Goal: Task Accomplishment & Management: Use online tool/utility

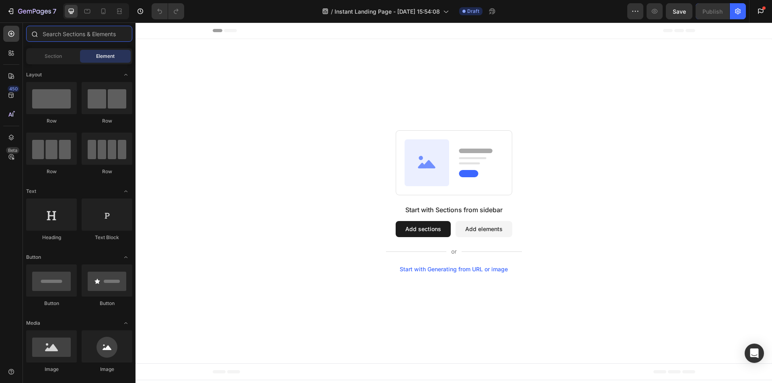
click at [80, 34] on input "text" at bounding box center [79, 34] width 106 height 16
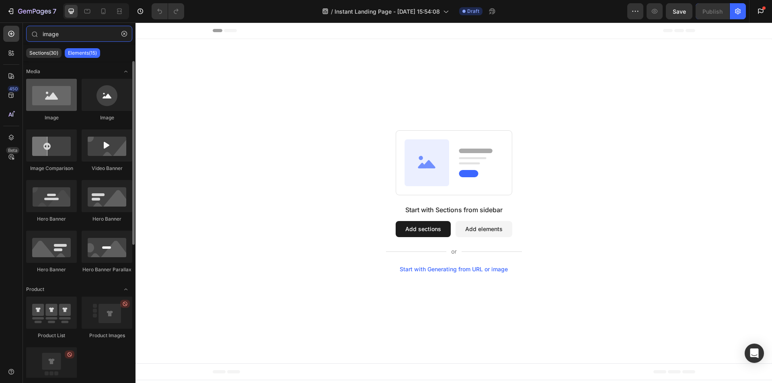
type input "image"
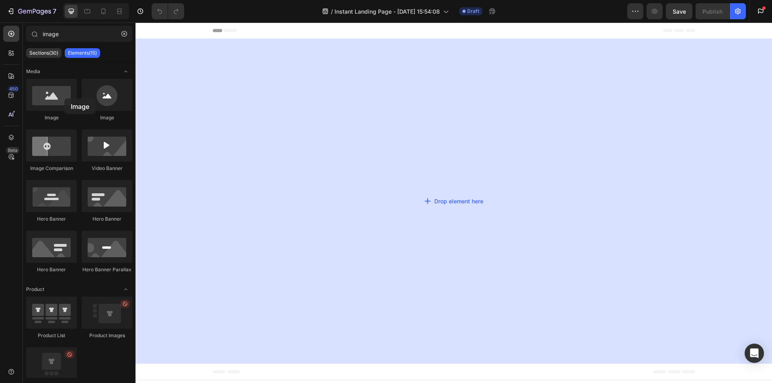
drag, startPoint x: 200, startPoint y: 121, endPoint x: 150, endPoint y: 99, distance: 54.7
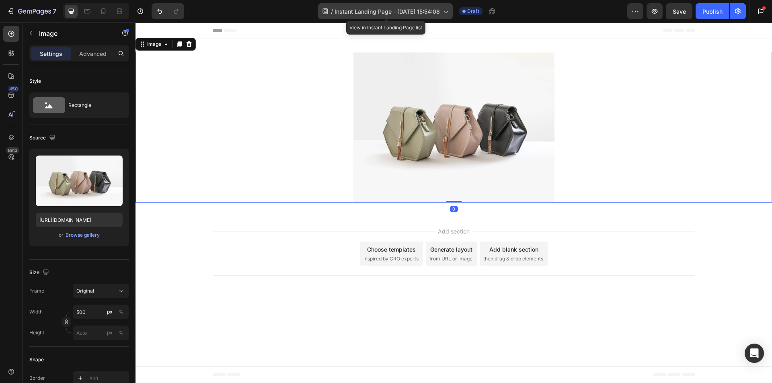
click at [404, 10] on span "Instant Landing Page - Sep 29, 15:54:08" at bounding box center [387, 11] width 105 height 8
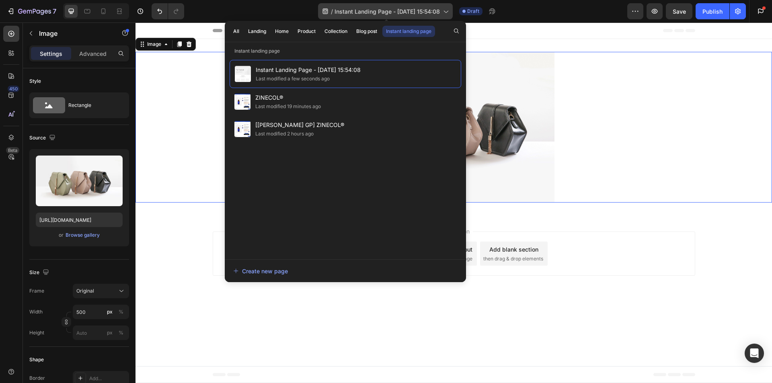
click at [396, 12] on span "Instant Landing Page - Sep 29, 15:54:08" at bounding box center [387, 11] width 105 height 8
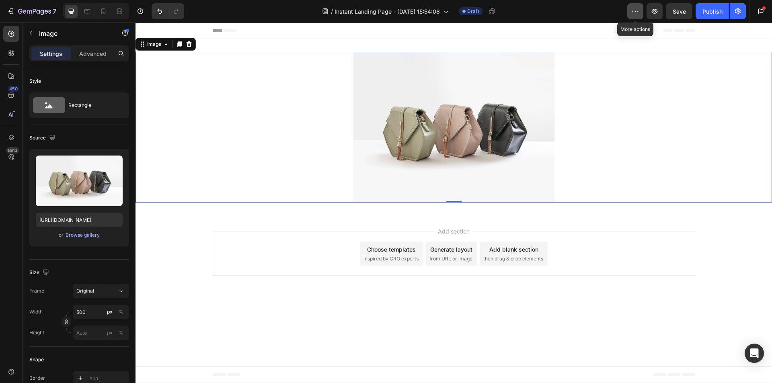
click at [638, 10] on icon "button" at bounding box center [635, 11] width 8 height 8
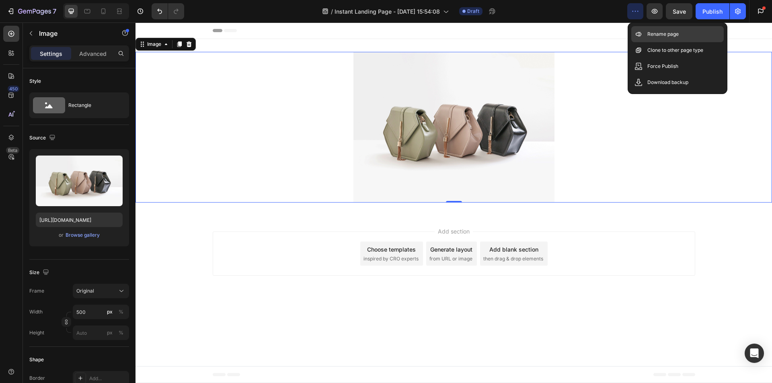
click at [658, 34] on p "Rename page" at bounding box center [663, 34] width 31 height 8
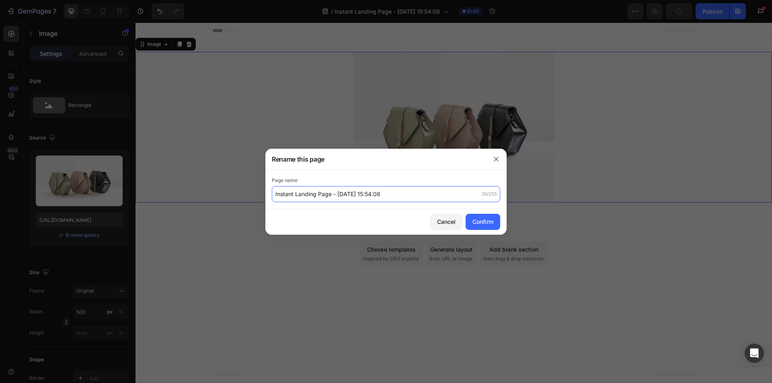
click at [279, 196] on input "Instant Landing Page - Sep 29, 15:54:08" at bounding box center [386, 194] width 228 height 16
type input "[GemPages Check] Instant Landing Page - Sep 29, 15:54:08"
click at [492, 221] on div "Confirm" at bounding box center [483, 222] width 21 height 8
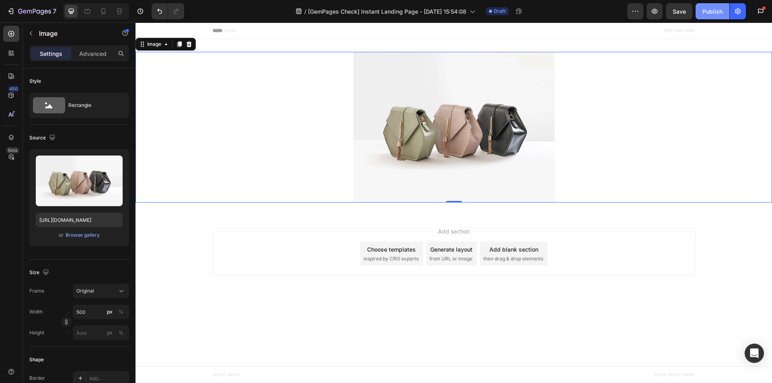
click at [708, 12] on div "Publish" at bounding box center [713, 11] width 20 height 8
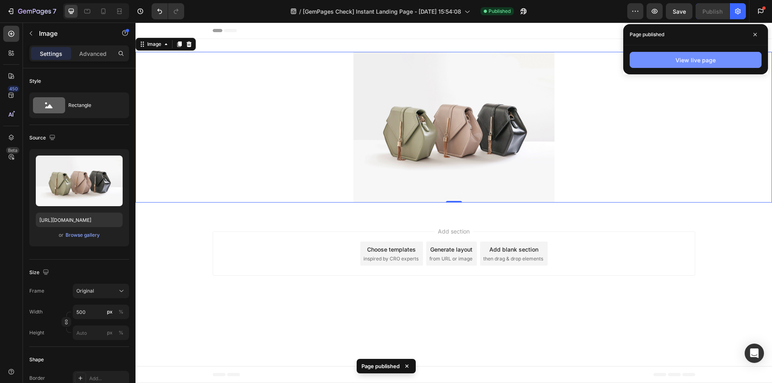
click at [681, 58] on div "View live page" at bounding box center [696, 60] width 40 height 8
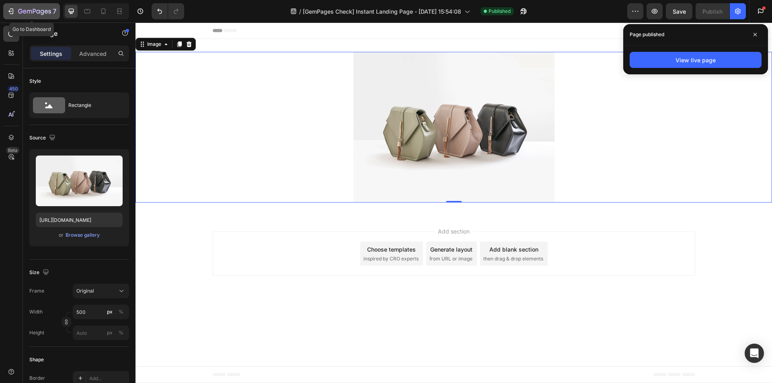
click at [28, 10] on icon "button" at bounding box center [29, 12] width 5 height 4
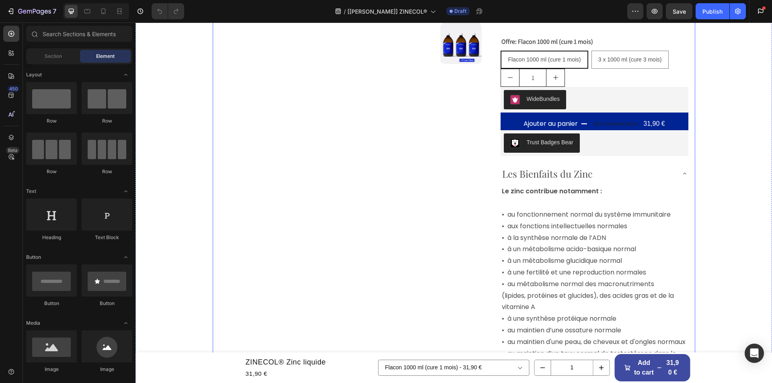
scroll to position [161, 0]
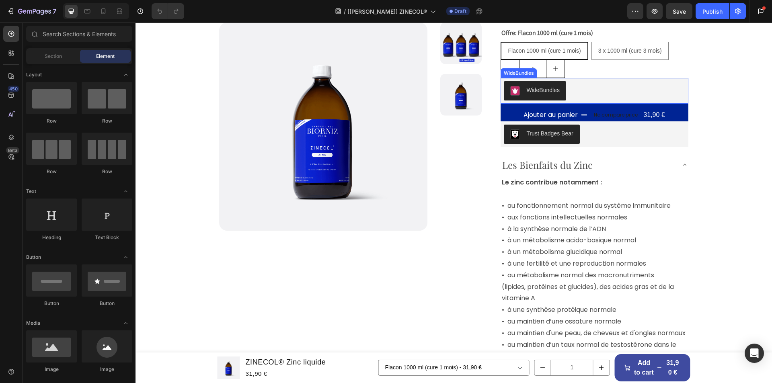
click at [575, 87] on div "WideBundles" at bounding box center [594, 90] width 181 height 19
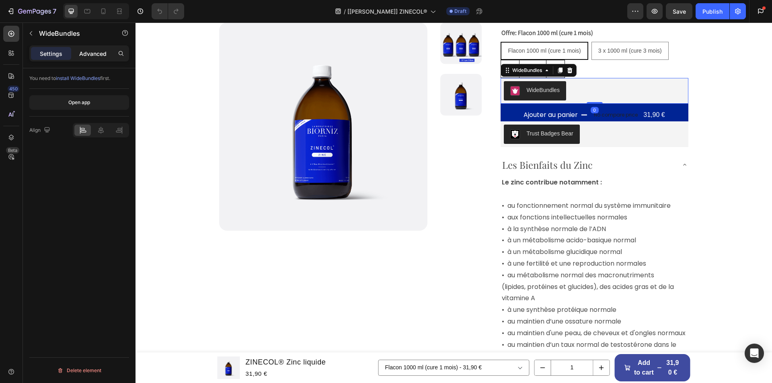
click at [83, 53] on p "Advanced" at bounding box center [92, 53] width 27 height 8
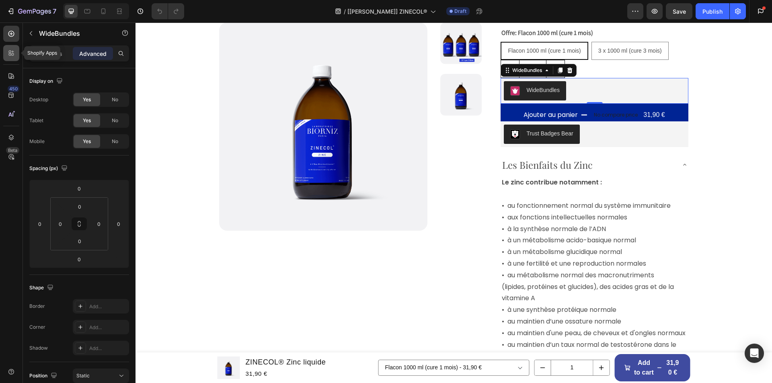
click at [9, 57] on icon at bounding box center [11, 53] width 8 height 8
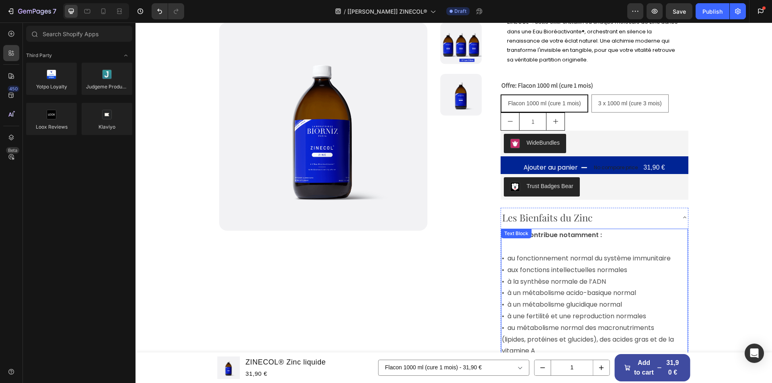
scroll to position [0, 0]
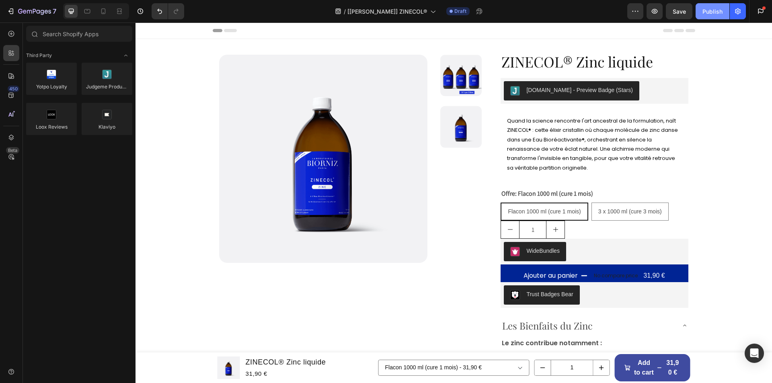
click at [707, 16] on button "Publish" at bounding box center [713, 11] width 34 height 16
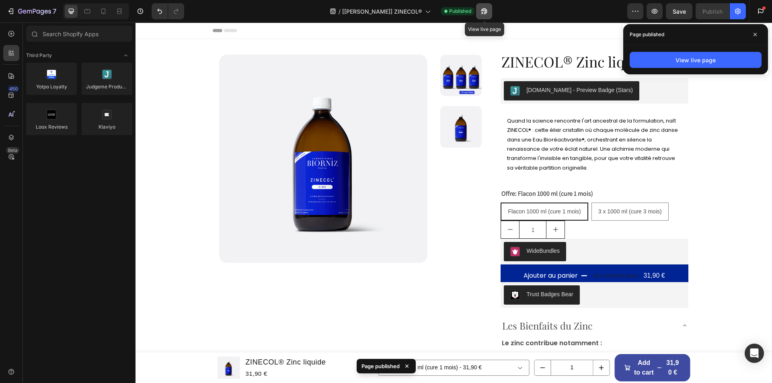
click at [482, 11] on icon "button" at bounding box center [484, 11] width 6 height 6
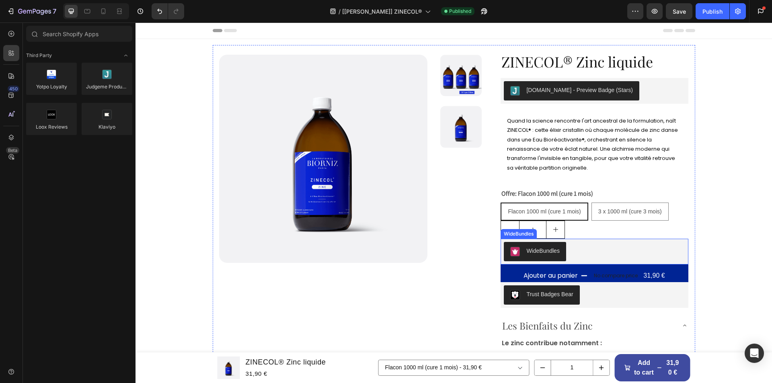
click at [594, 250] on div "WideBundles" at bounding box center [594, 251] width 181 height 19
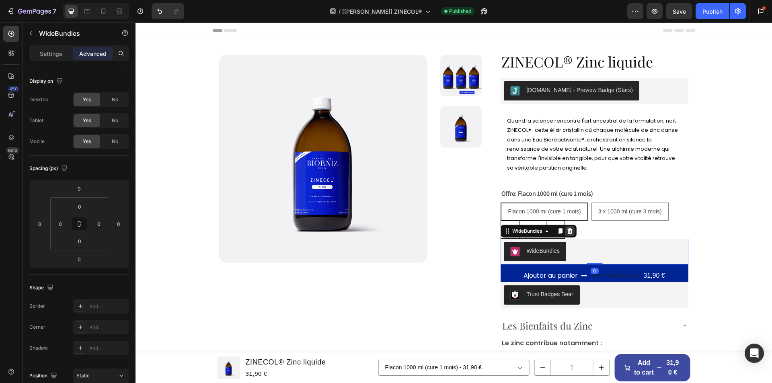
click at [567, 232] on icon at bounding box center [570, 231] width 6 height 6
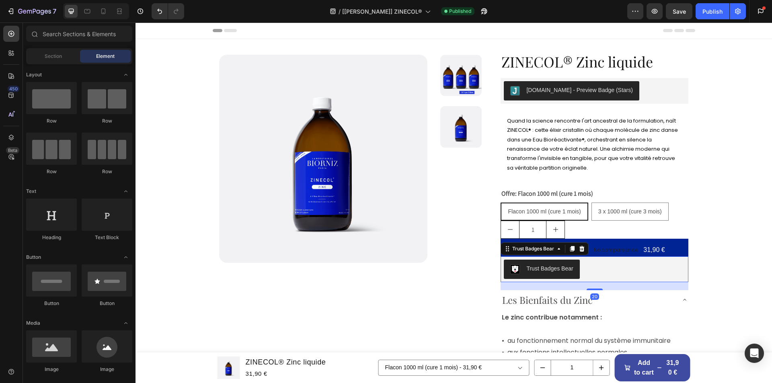
click at [596, 267] on div "Trust Badges Bear" at bounding box center [594, 269] width 181 height 19
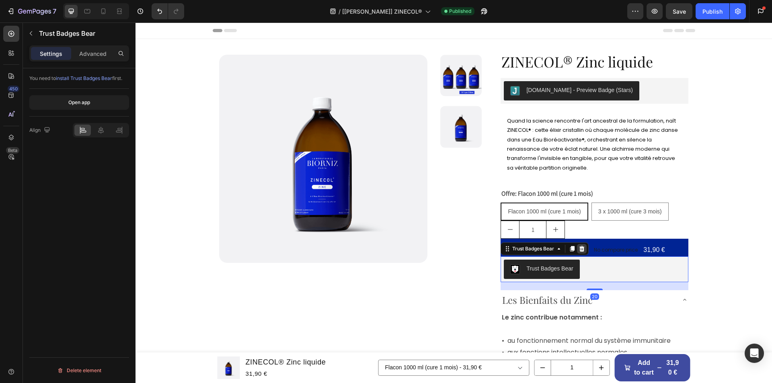
click at [580, 247] on icon at bounding box center [582, 249] width 5 height 6
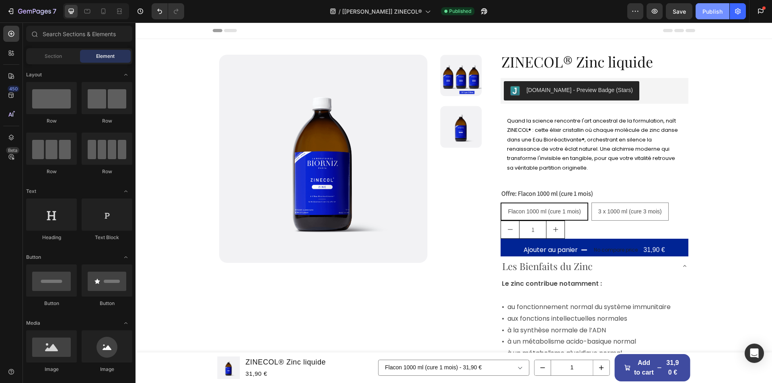
click at [713, 7] on div "Publish" at bounding box center [713, 11] width 20 height 8
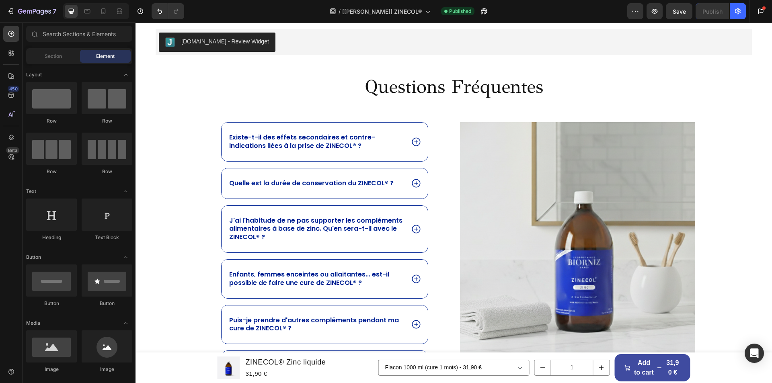
scroll to position [925, 0]
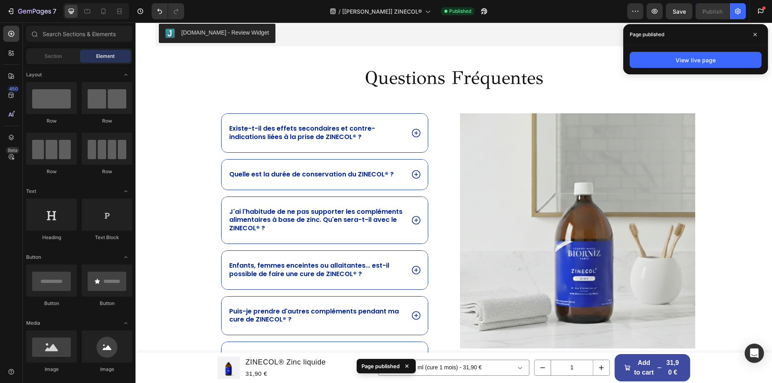
click at [645, 51] on div "View live page" at bounding box center [695, 59] width 145 height 29
click at [644, 57] on button "View live page" at bounding box center [696, 60] width 132 height 16
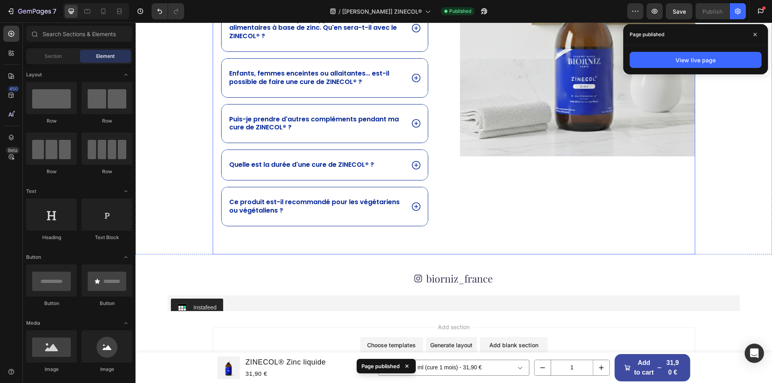
scroll to position [1161, 0]
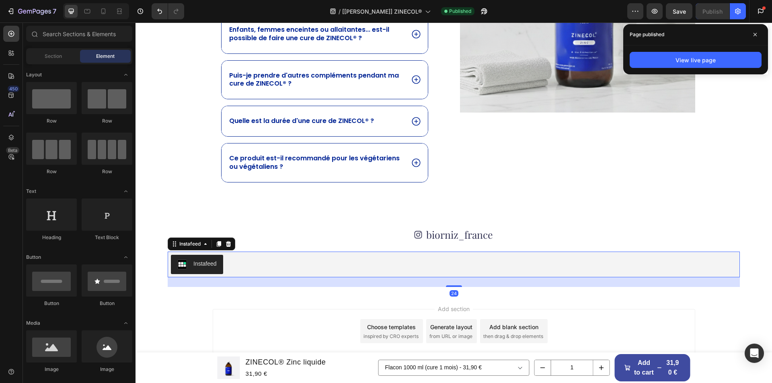
click at [328, 260] on div "Instafeed" at bounding box center [454, 264] width 566 height 19
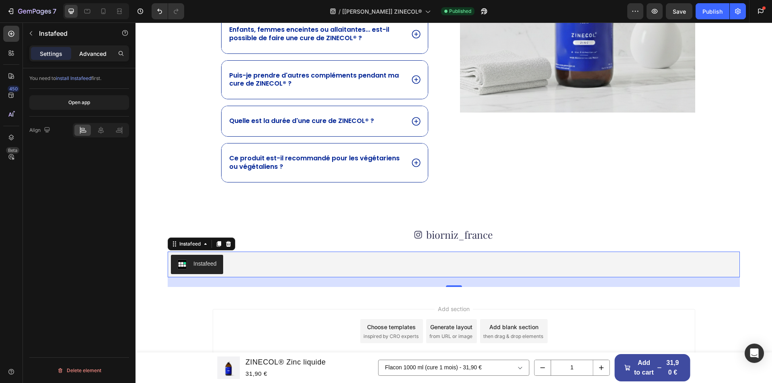
click at [86, 51] on p "Advanced" at bounding box center [92, 53] width 27 height 8
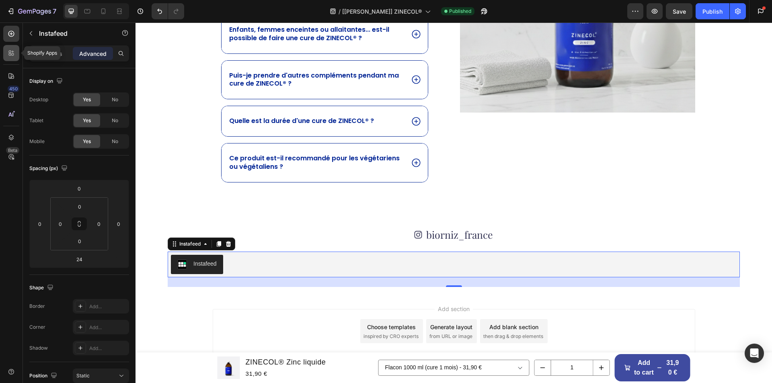
click at [8, 59] on div at bounding box center [11, 53] width 16 height 16
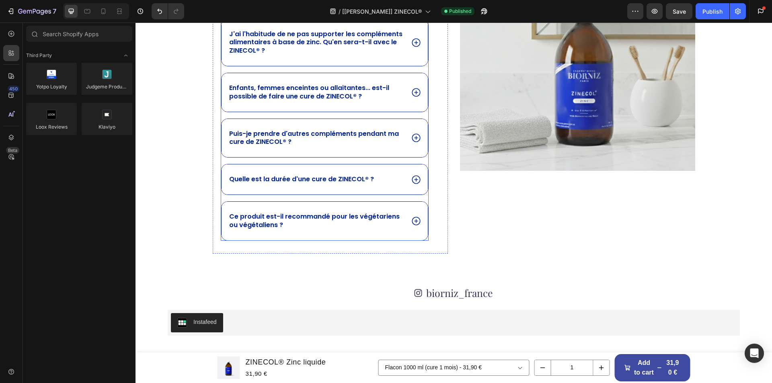
scroll to position [1187, 0]
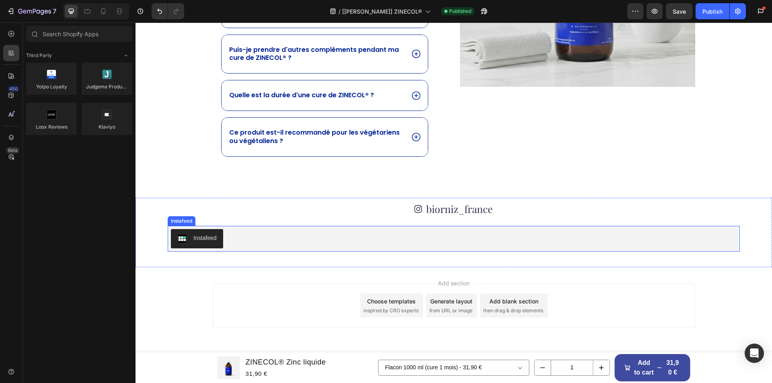
click at [297, 232] on div "Instafeed" at bounding box center [454, 238] width 566 height 19
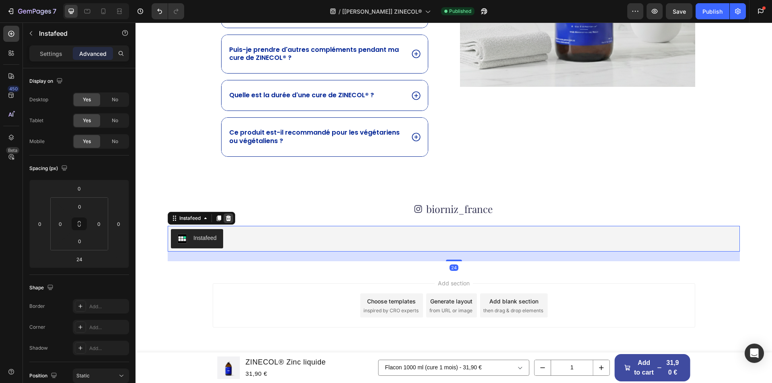
click at [227, 218] on icon at bounding box center [228, 219] width 5 height 6
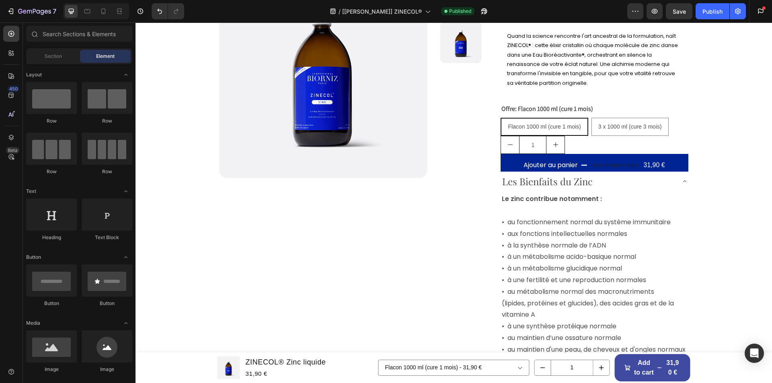
scroll to position [0, 0]
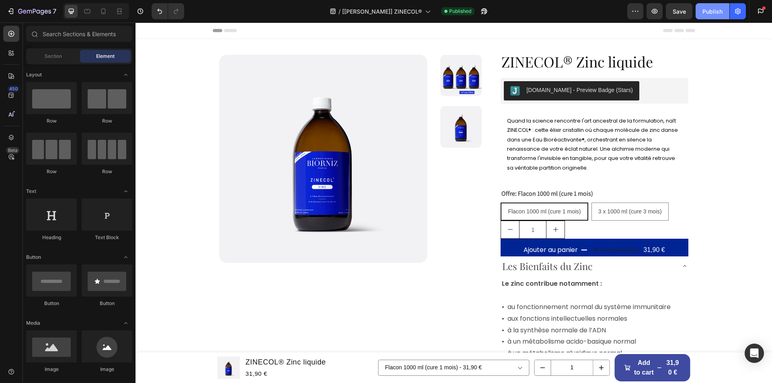
click at [712, 16] on button "Publish" at bounding box center [713, 11] width 34 height 16
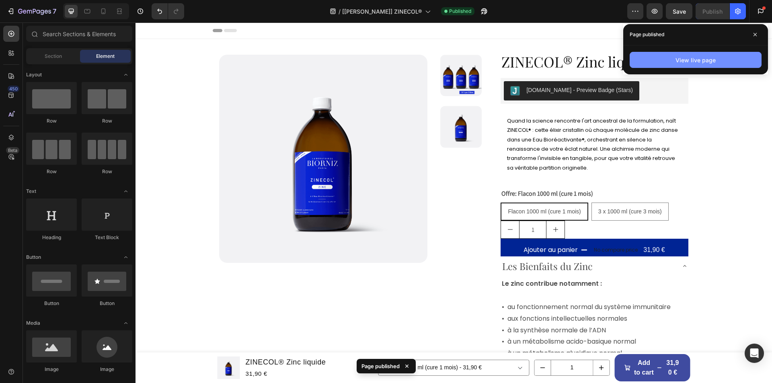
click at [649, 62] on button "View live page" at bounding box center [696, 60] width 132 height 16
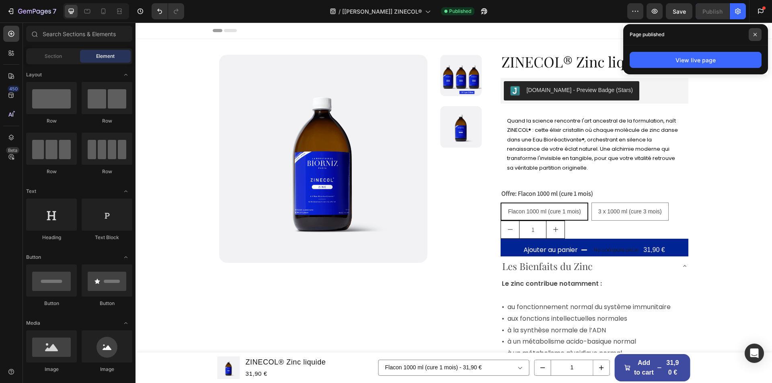
click at [755, 34] on icon at bounding box center [755, 35] width 4 height 4
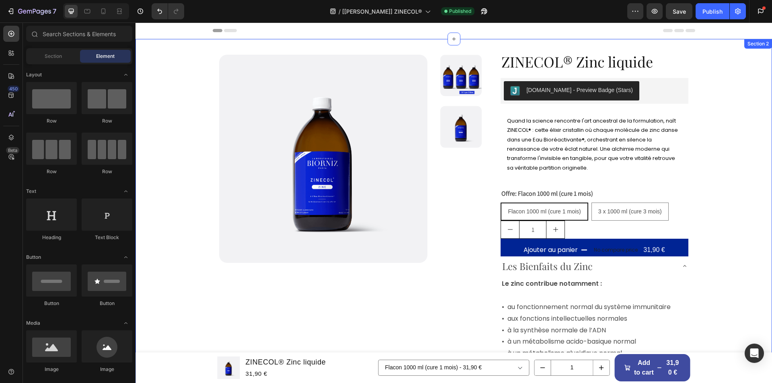
click at [714, 42] on div "Breadcrumb Product Images ZINECOL® Zinc liquide Product Title Judge.me - Previe…" at bounding box center [454, 318] width 637 height 558
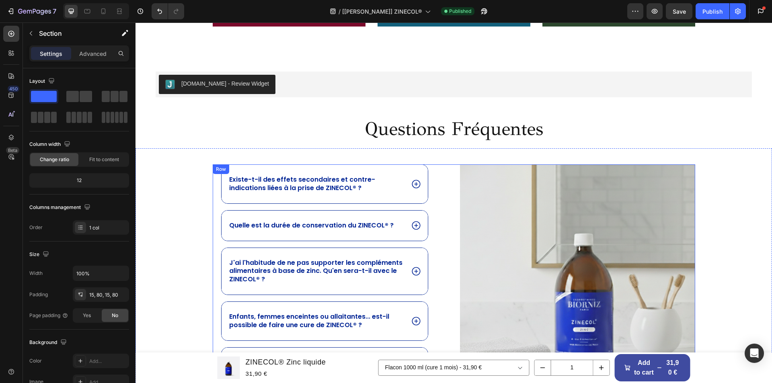
scroll to position [870, 0]
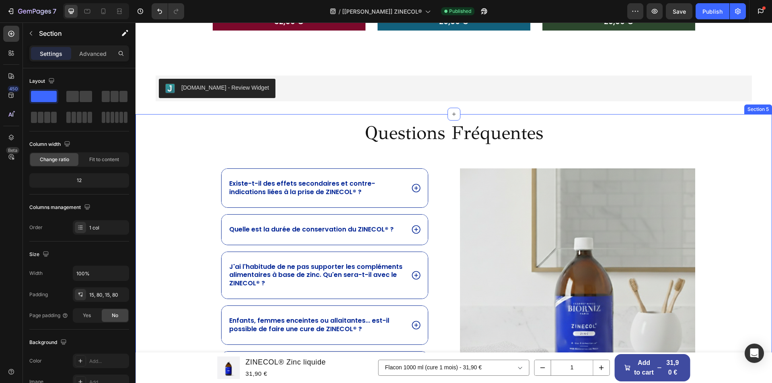
click at [175, 115] on div "Questions Fréquentes Heading Existe-t-il des effets secondaires et contre-indic…" at bounding box center [454, 314] width 637 height 400
click at [762, 103] on icon at bounding box center [765, 106] width 6 height 6
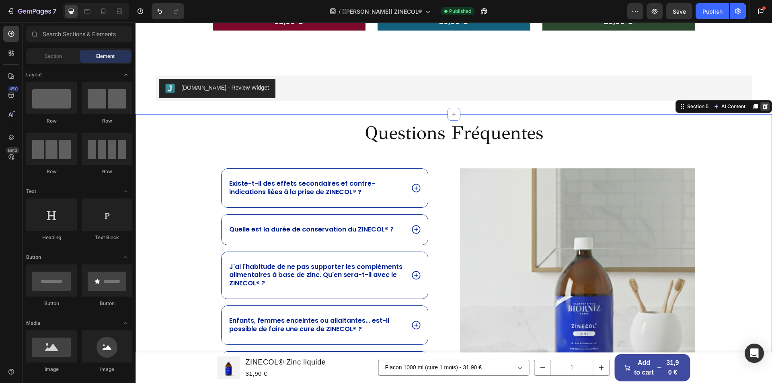
scroll to position [751, 0]
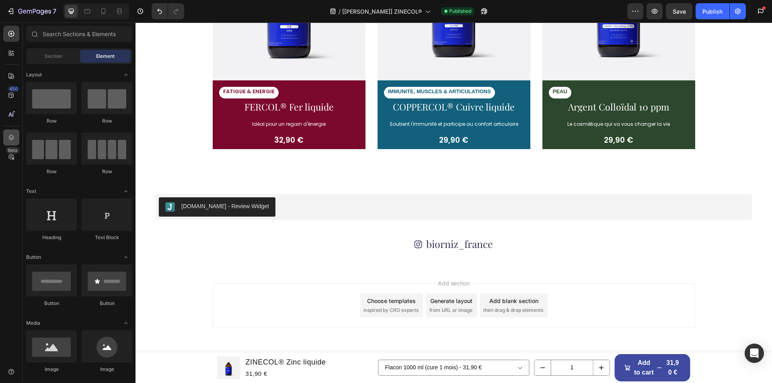
click at [6, 138] on div at bounding box center [11, 138] width 16 height 16
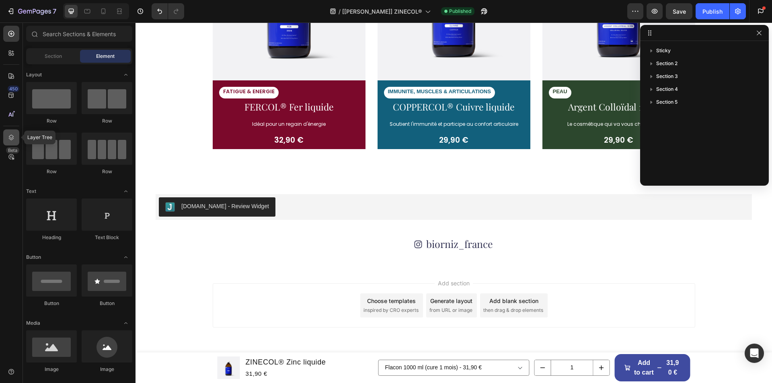
click at [6, 138] on div at bounding box center [11, 138] width 16 height 16
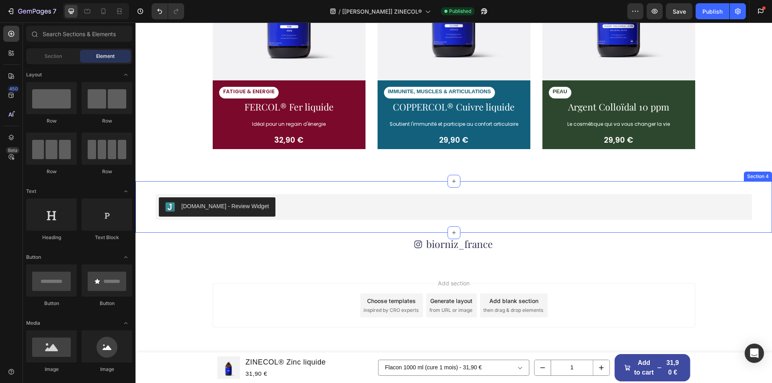
click at [222, 231] on div "Judge.me - Review Widget Judge.me Section 4" at bounding box center [454, 206] width 637 height 51
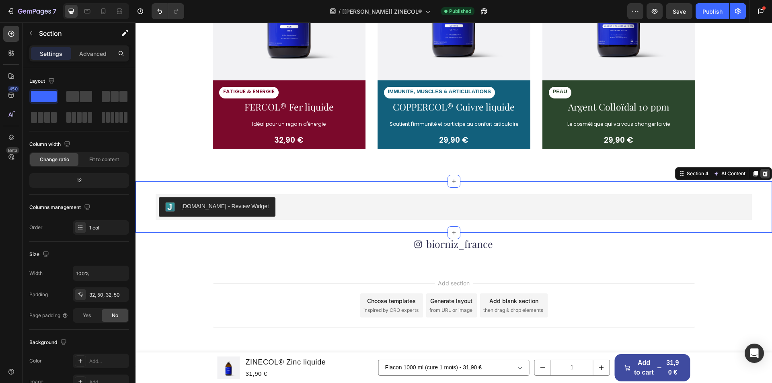
click at [763, 173] on div at bounding box center [766, 174] width 10 height 10
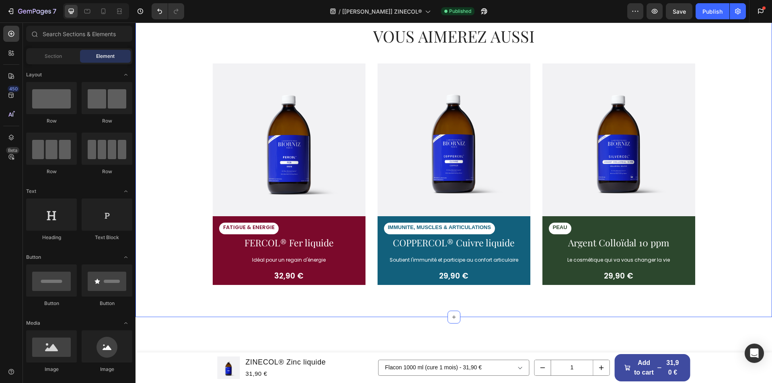
scroll to position [499, 0]
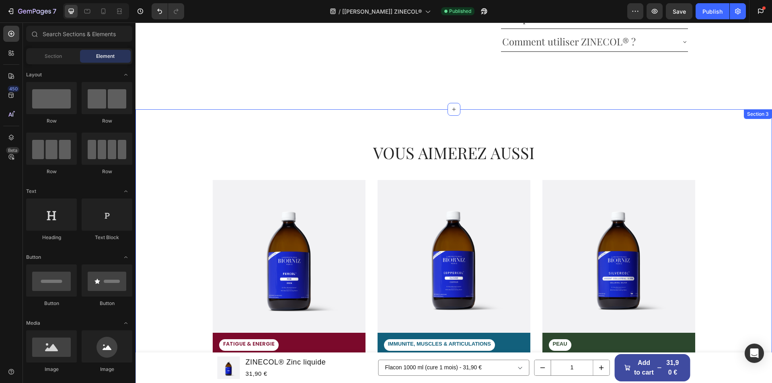
click at [740, 166] on div "VOUS AIMEREZ AUSSI Heading Row Image FATIGUE & ENERGIE Text Block FERCOL® Fer l…" at bounding box center [454, 278] width 625 height 273
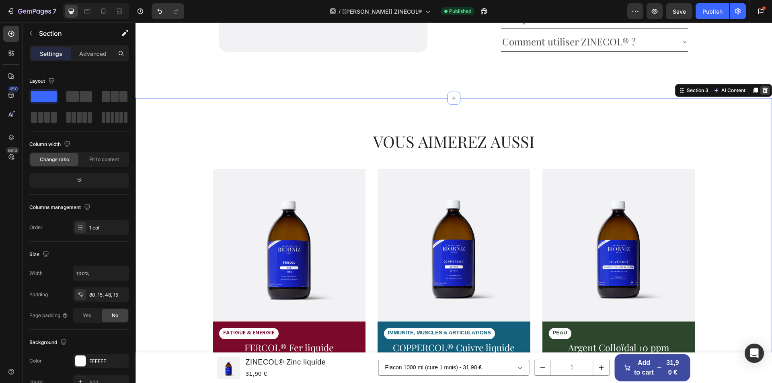
click at [762, 94] on icon at bounding box center [765, 90] width 6 height 6
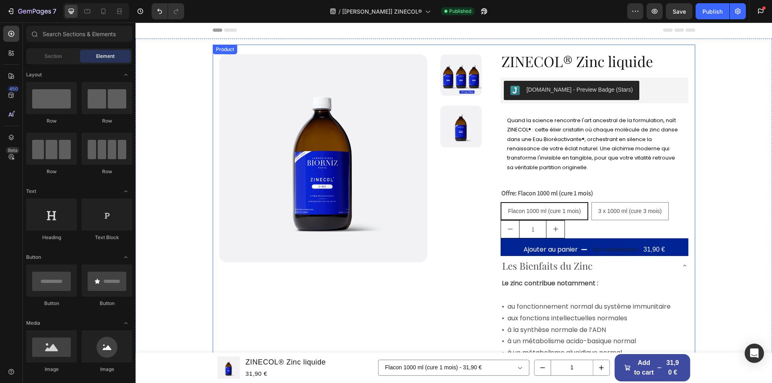
scroll to position [0, 0]
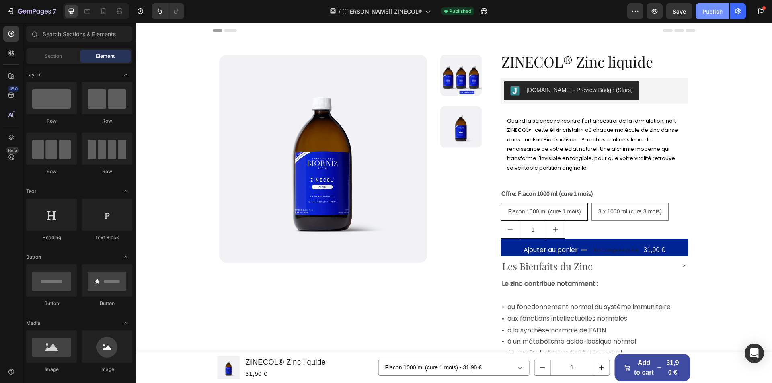
click at [714, 12] on div "Publish" at bounding box center [713, 11] width 20 height 8
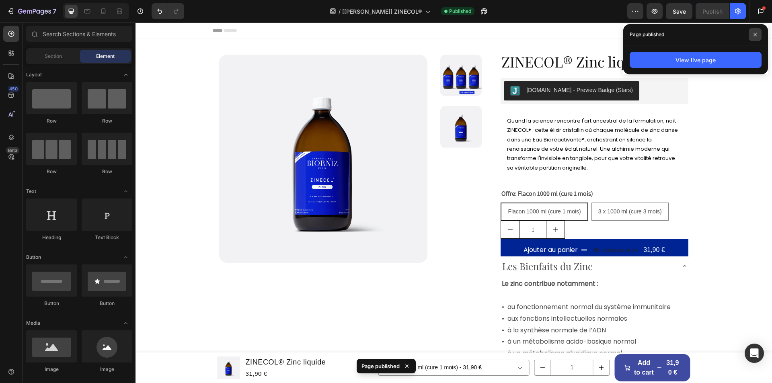
click at [753, 34] on span at bounding box center [755, 34] width 13 height 13
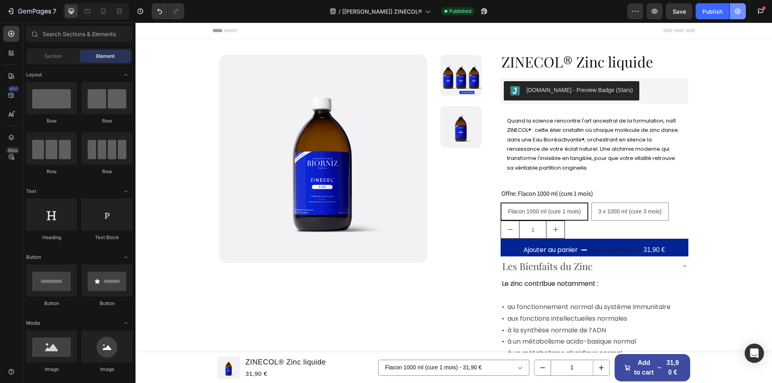
click at [739, 10] on icon "button" at bounding box center [738, 11] width 8 height 8
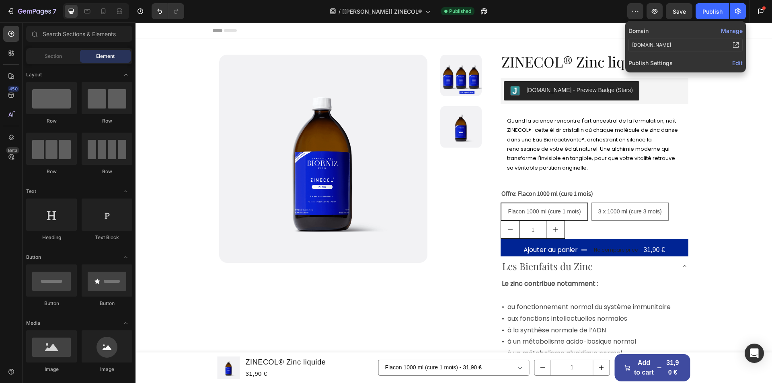
click at [737, 62] on span "Edit" at bounding box center [737, 63] width 10 height 7
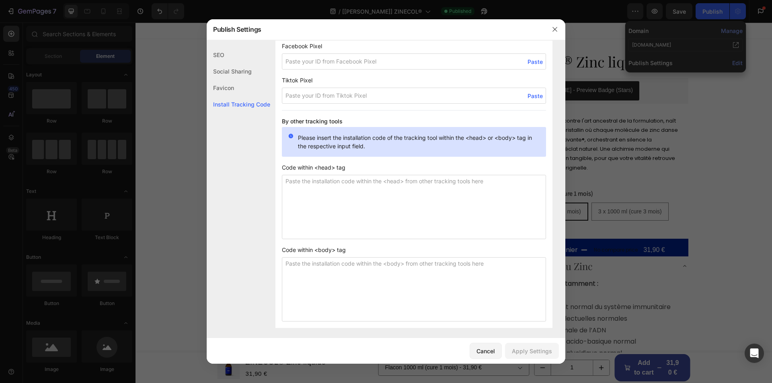
scroll to position [604, 0]
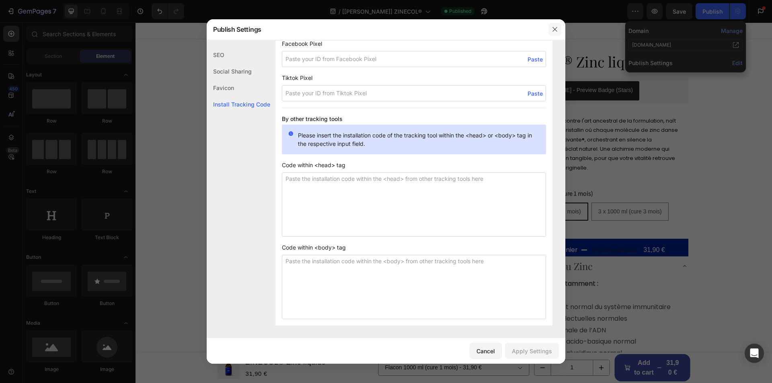
click at [551, 28] on button "button" at bounding box center [555, 29] width 13 height 13
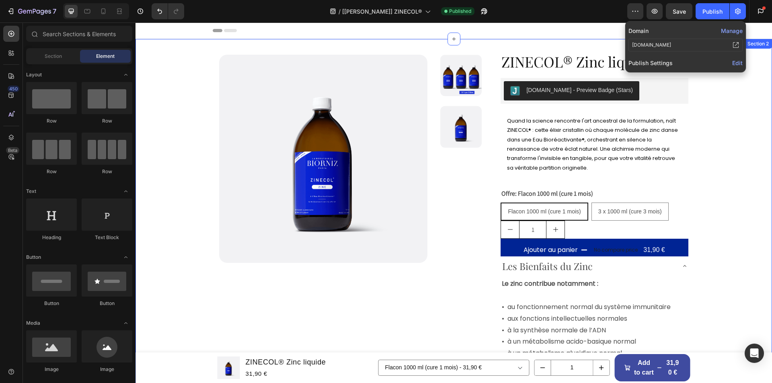
click at [388, 42] on div "Breadcrumb Product Images ZINECOL® Zinc liquide Product Title Judge.me - Previe…" at bounding box center [454, 318] width 637 height 558
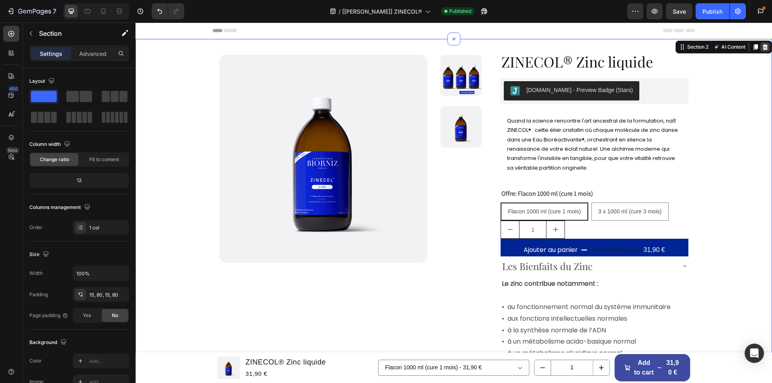
click at [763, 46] on icon at bounding box center [765, 47] width 5 height 6
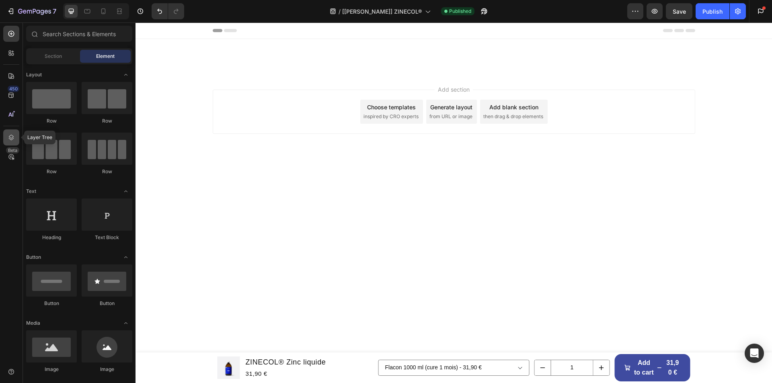
click at [13, 138] on icon at bounding box center [11, 138] width 8 height 8
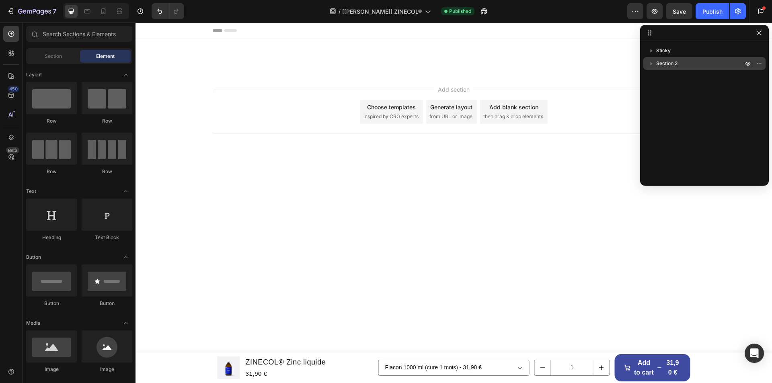
click at [672, 62] on span "Section 2" at bounding box center [666, 64] width 21 height 8
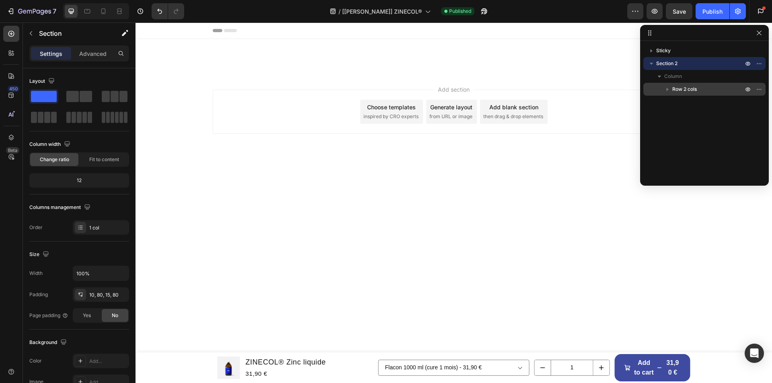
click at [672, 86] on button "button" at bounding box center [668, 89] width 10 height 10
click at [81, 53] on p "Advanced" at bounding box center [92, 53] width 27 height 8
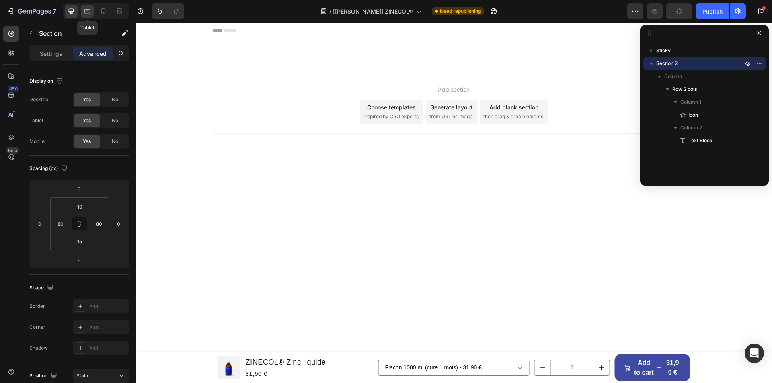
click at [85, 10] on icon at bounding box center [87, 11] width 6 height 4
type input "72"
type input "40"
type input "72"
type input "40"
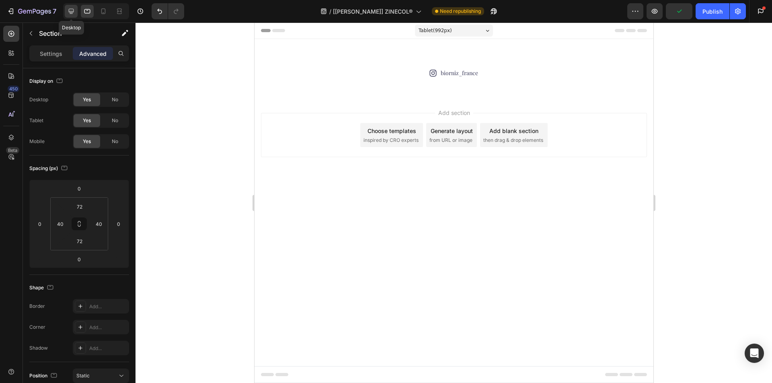
click at [70, 8] on icon at bounding box center [71, 11] width 8 height 8
type input "10"
type input "80"
type input "15"
type input "80"
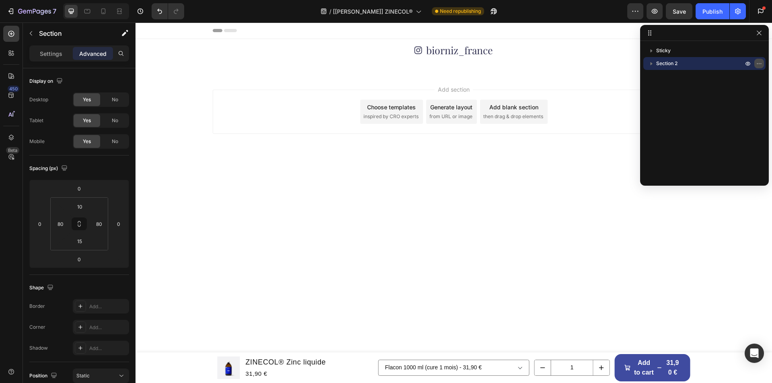
click at [759, 62] on icon "button" at bounding box center [759, 63] width 6 height 6
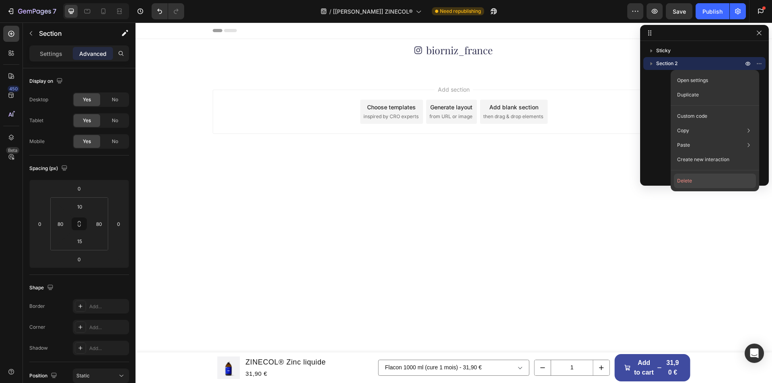
click at [697, 179] on button "Delete" at bounding box center [715, 181] width 82 height 14
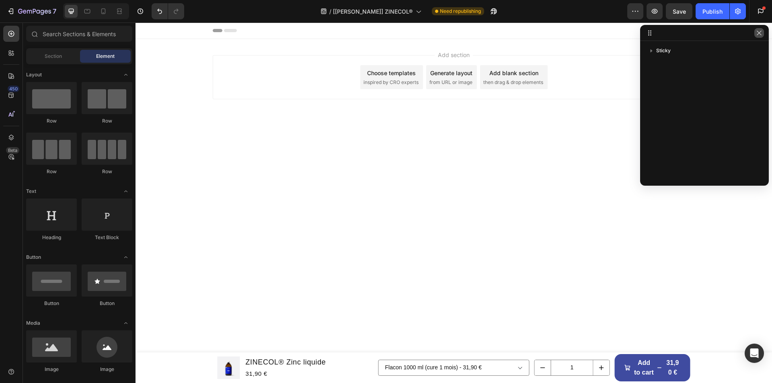
click at [760, 35] on icon "button" at bounding box center [759, 33] width 6 height 6
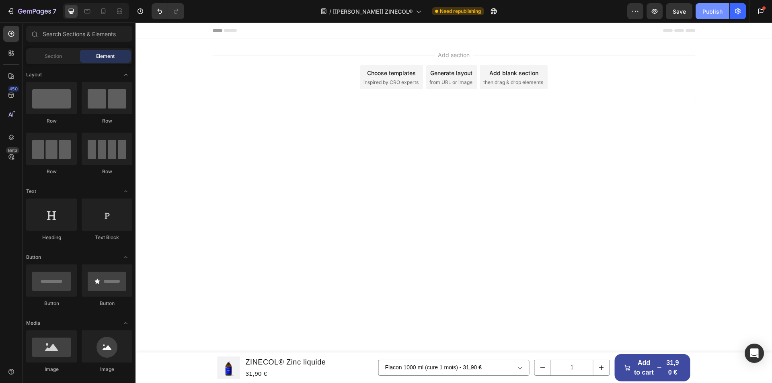
click at [703, 8] on div "Publish" at bounding box center [713, 11] width 20 height 8
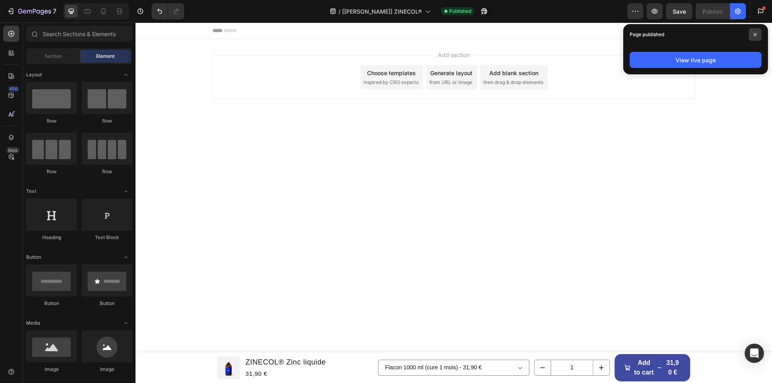
click at [752, 35] on span at bounding box center [755, 34] width 13 height 13
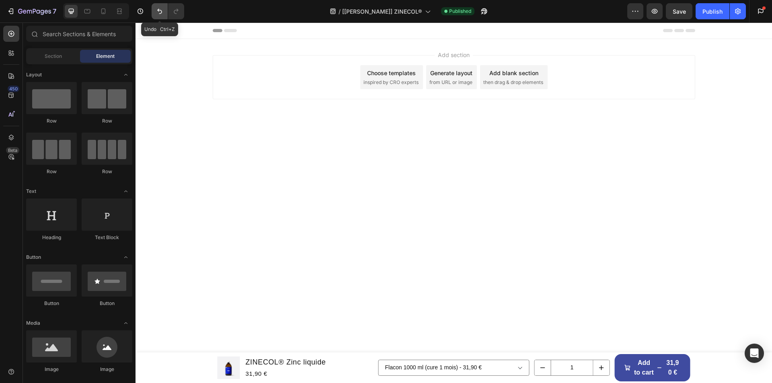
click at [163, 10] on icon "Undo/Redo" at bounding box center [160, 11] width 8 height 8
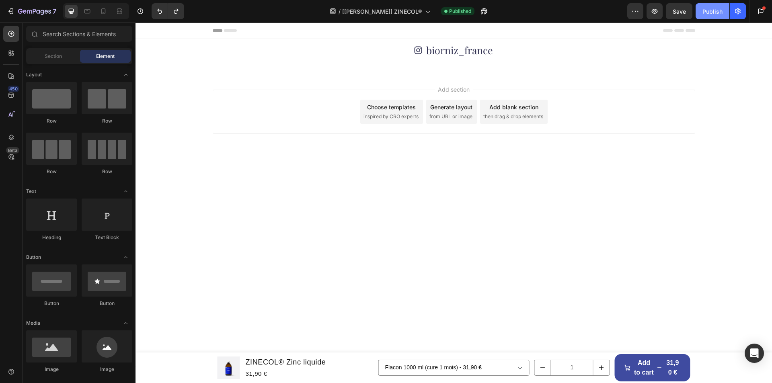
click at [706, 12] on div "Publish" at bounding box center [713, 11] width 20 height 8
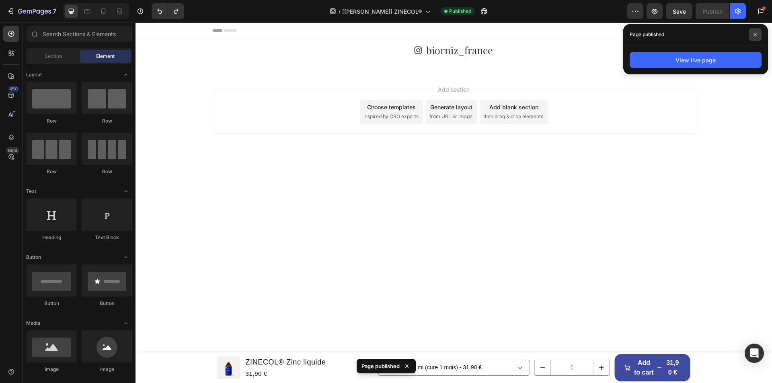
click at [754, 36] on icon at bounding box center [755, 34] width 3 height 3
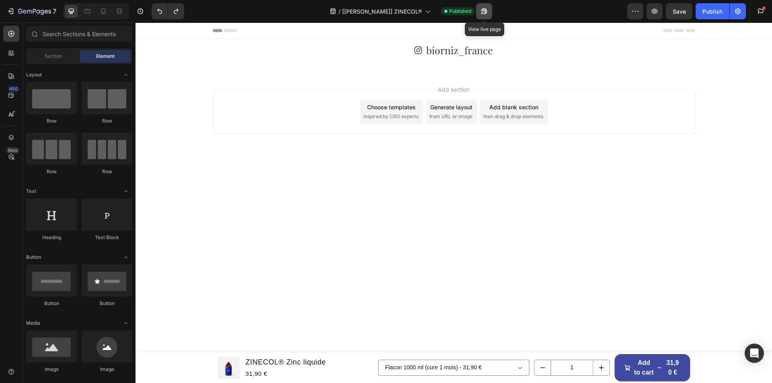
click at [484, 6] on button "button" at bounding box center [484, 11] width 16 height 16
click at [158, 15] on icon "Undo/Redo" at bounding box center [160, 11] width 8 height 8
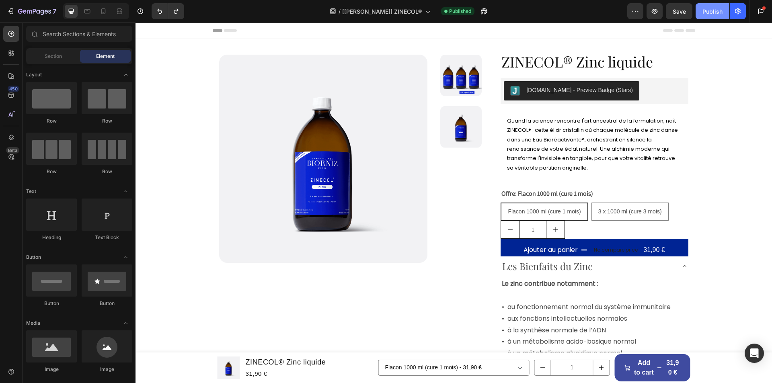
drag, startPoint x: 709, startPoint y: 15, endPoint x: 567, endPoint y: 5, distance: 141.9
click at [709, 15] on div "Publish" at bounding box center [713, 11] width 20 height 8
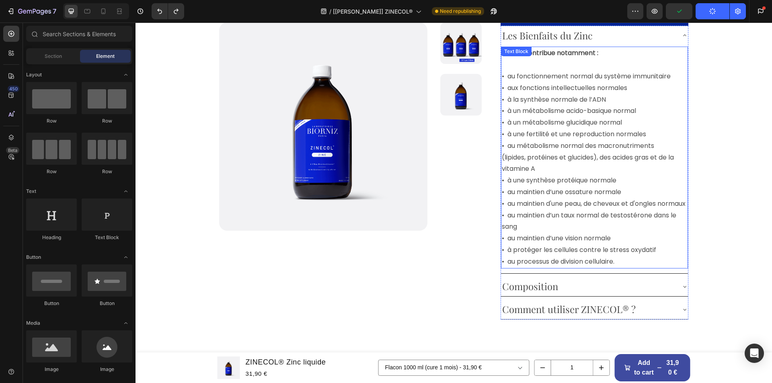
scroll to position [362, 0]
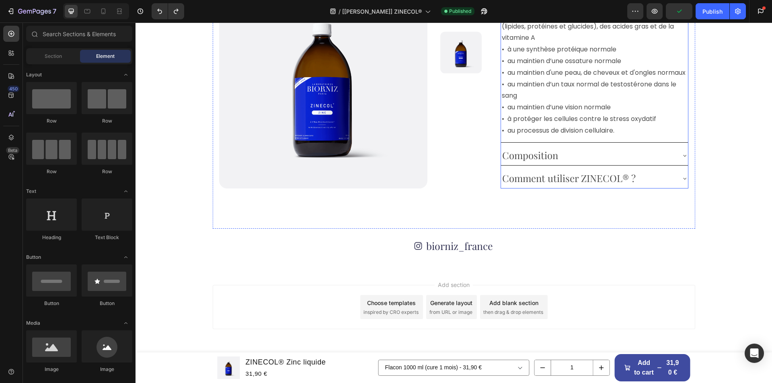
click at [662, 165] on div "Composition" at bounding box center [588, 156] width 174 height 20
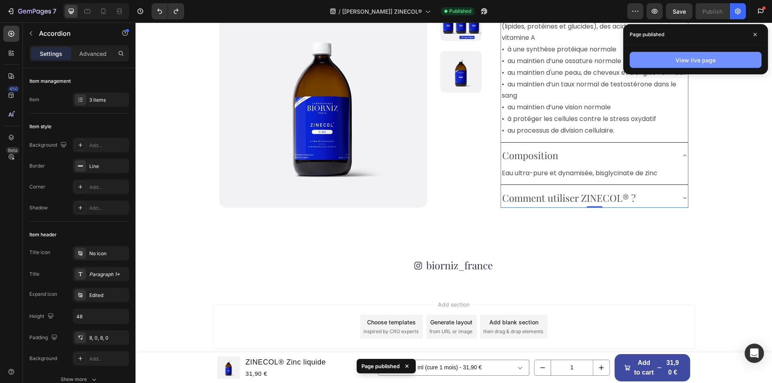
click at [689, 61] on div "View live page" at bounding box center [696, 60] width 40 height 8
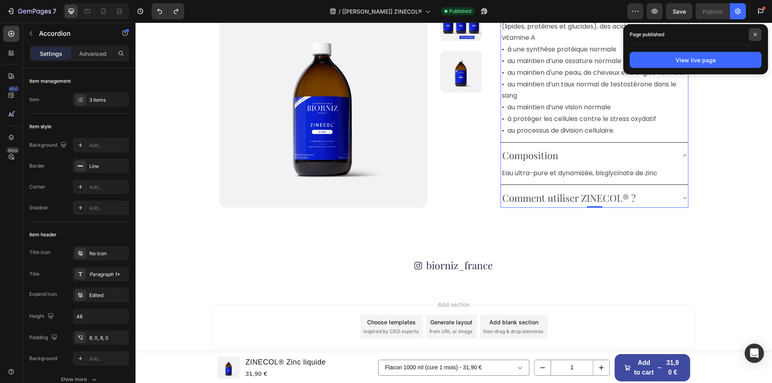
click at [755, 34] on icon at bounding box center [755, 34] width 3 height 3
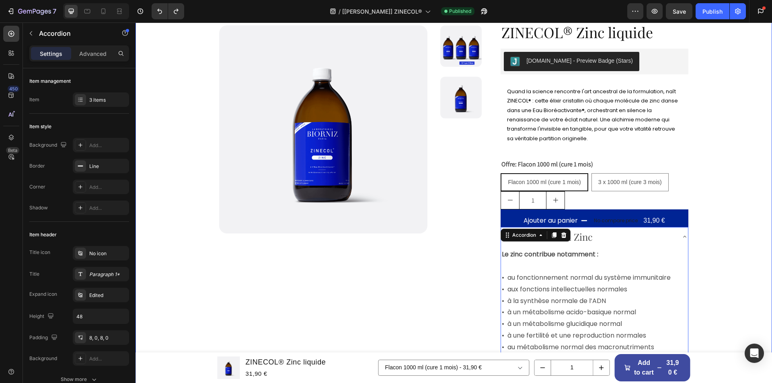
scroll to position [0, 0]
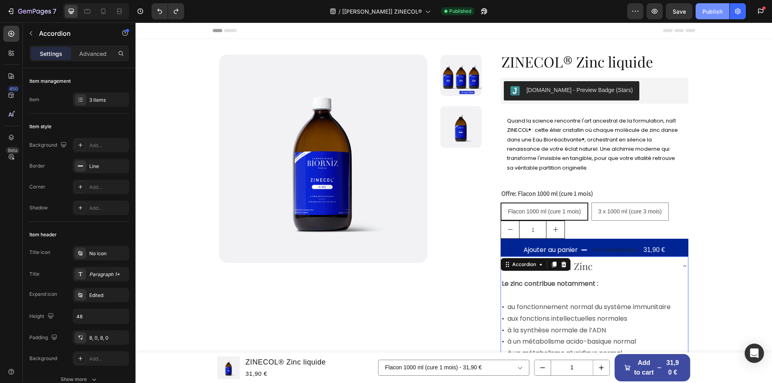
click at [716, 6] on button "Publish" at bounding box center [713, 11] width 34 height 16
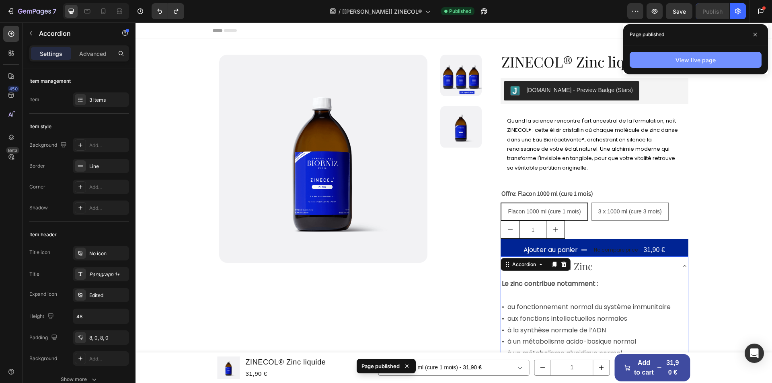
click at [659, 58] on button "View live page" at bounding box center [696, 60] width 132 height 16
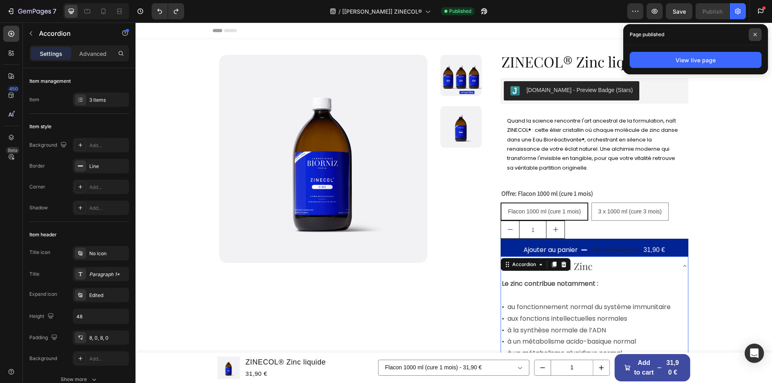
click at [759, 33] on span at bounding box center [755, 34] width 13 height 13
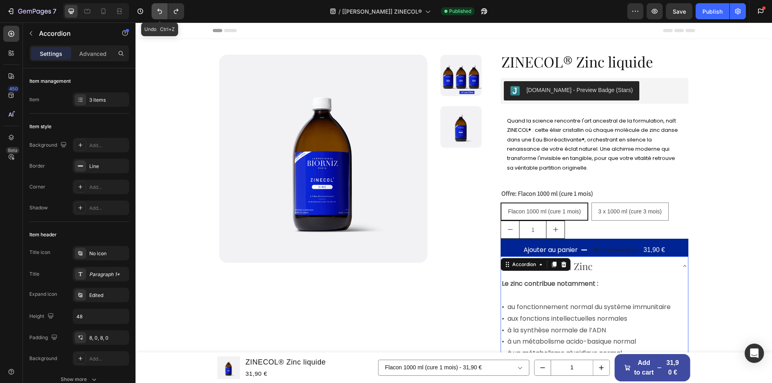
click at [157, 12] on icon "Undo/Redo" at bounding box center [160, 11] width 8 height 8
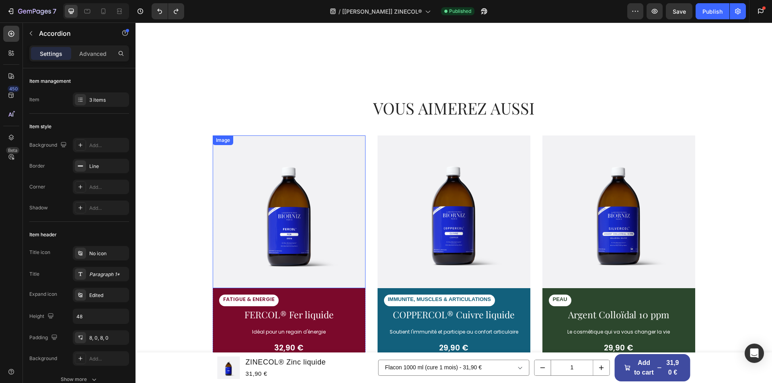
scroll to position [644, 0]
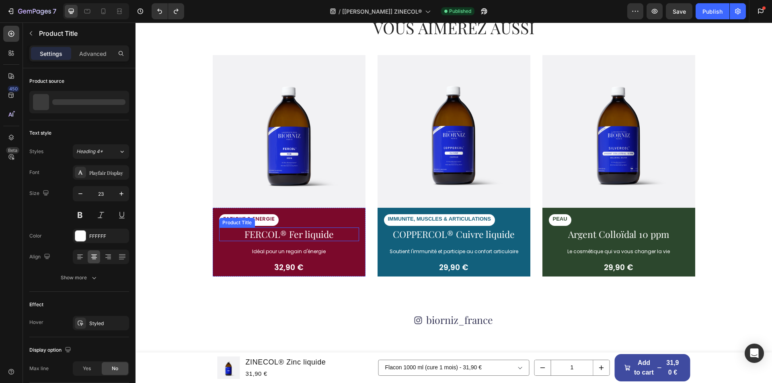
click at [219, 228] on h1 "FERCOL® Fer liquide" at bounding box center [289, 235] width 140 height 14
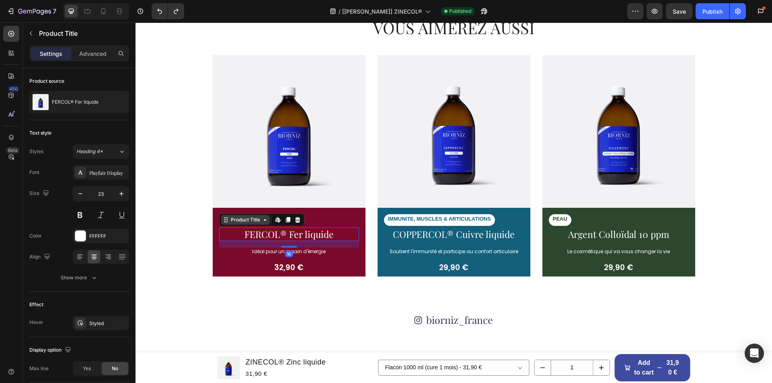
click at [232, 221] on div "Product Title" at bounding box center [245, 219] width 33 height 7
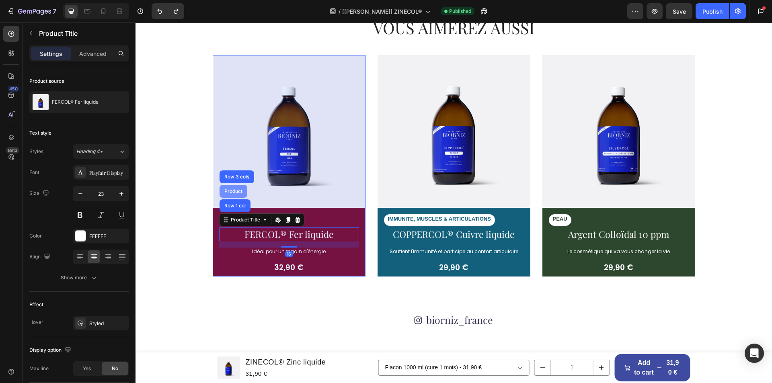
click at [231, 190] on div "Product" at bounding box center [233, 191] width 21 height 5
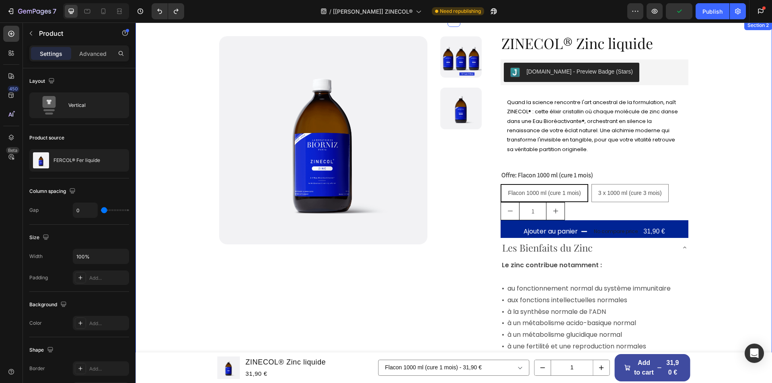
scroll to position [0, 0]
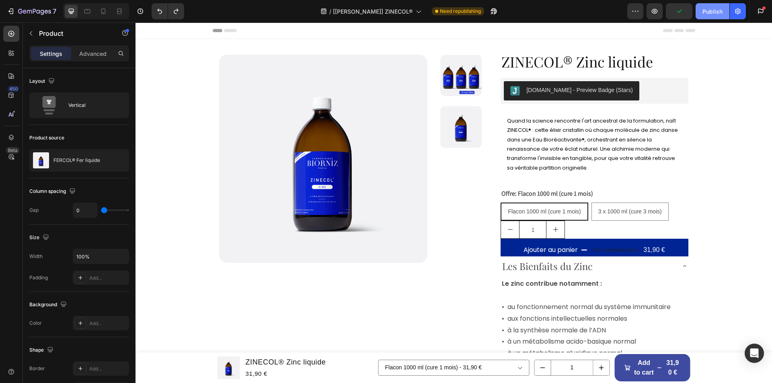
click at [712, 4] on button "Publish" at bounding box center [713, 11] width 34 height 16
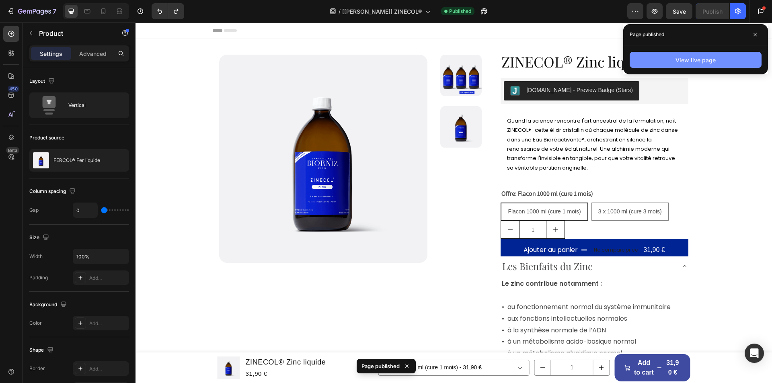
click at [694, 62] on div "View live page" at bounding box center [696, 60] width 40 height 8
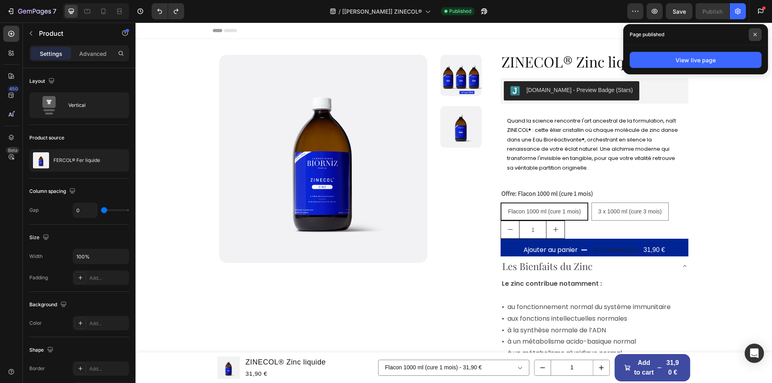
click at [752, 33] on span at bounding box center [755, 34] width 13 height 13
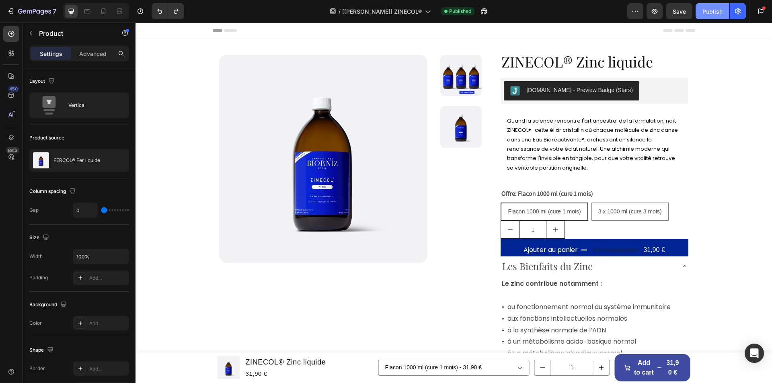
click at [710, 15] on div "Publish" at bounding box center [713, 11] width 20 height 8
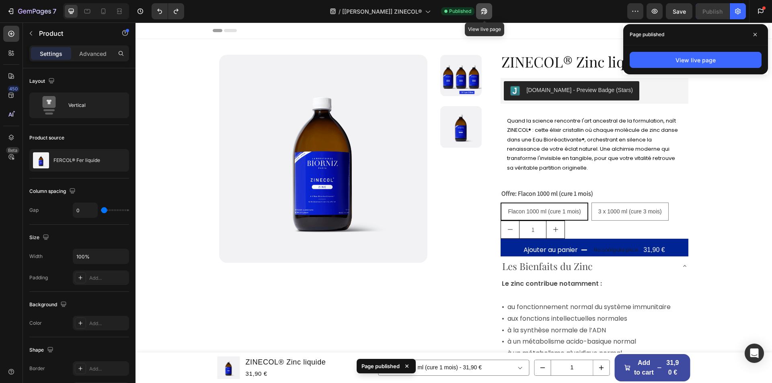
click at [486, 10] on icon "button" at bounding box center [484, 11] width 6 height 6
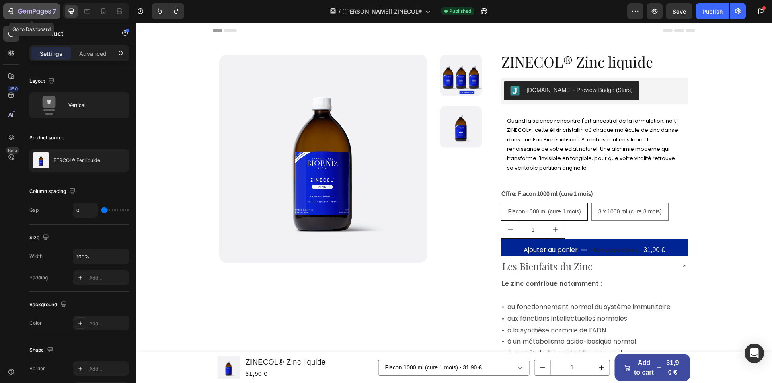
click at [41, 11] on icon "button" at bounding box center [43, 12] width 4 height 5
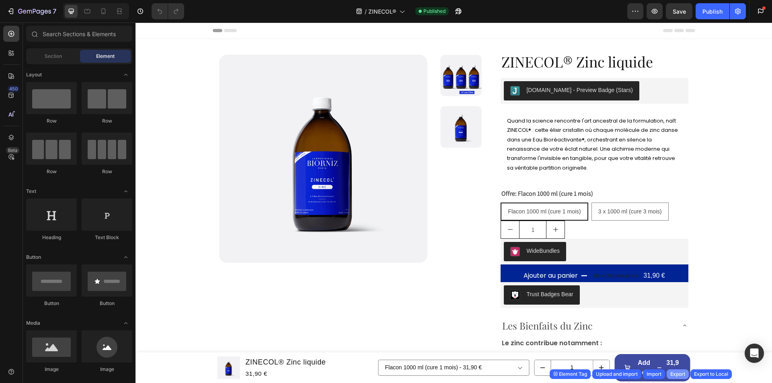
click at [678, 374] on div "Export" at bounding box center [677, 374] width 15 height 7
click at [672, 374] on div "Export" at bounding box center [677, 374] width 15 height 7
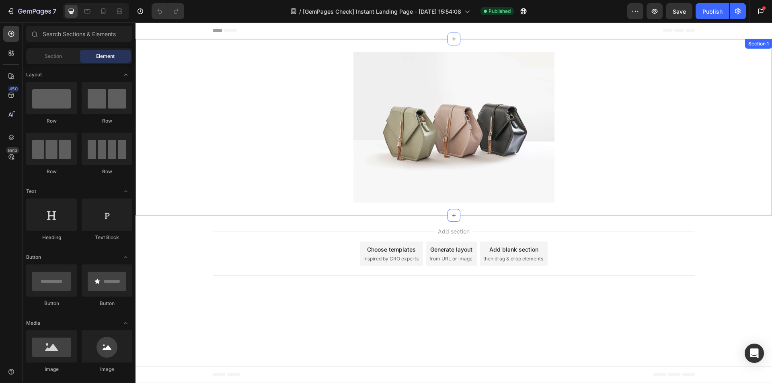
click at [284, 45] on div "Image Section 1" at bounding box center [454, 127] width 637 height 177
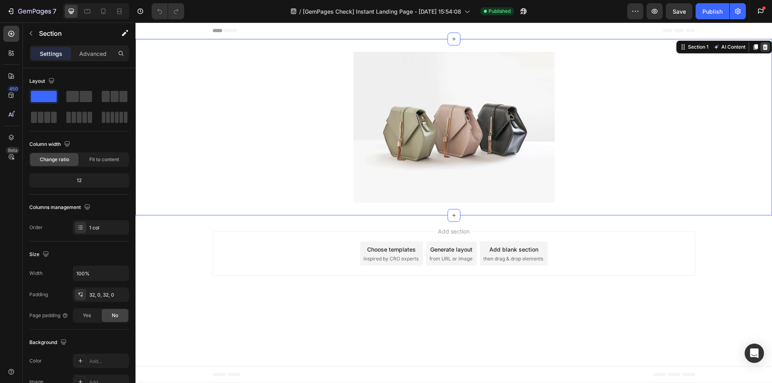
click at [766, 48] on icon at bounding box center [765, 47] width 6 height 6
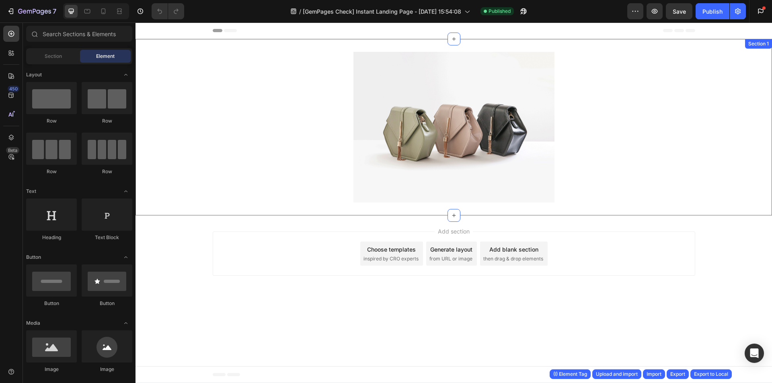
click at [421, 45] on div "Image Section 1" at bounding box center [454, 127] width 637 height 177
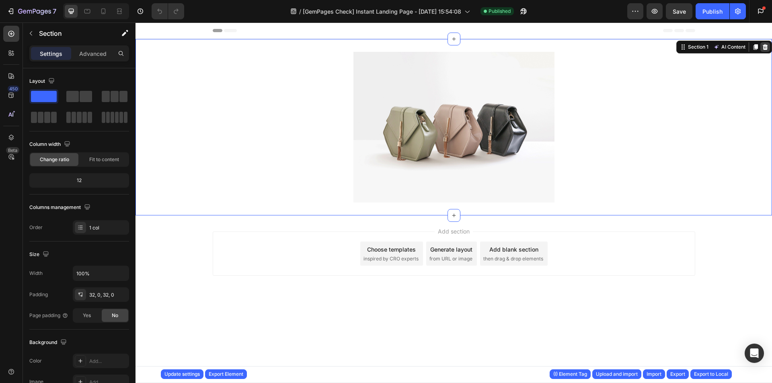
click at [767, 45] on icon at bounding box center [765, 47] width 5 height 6
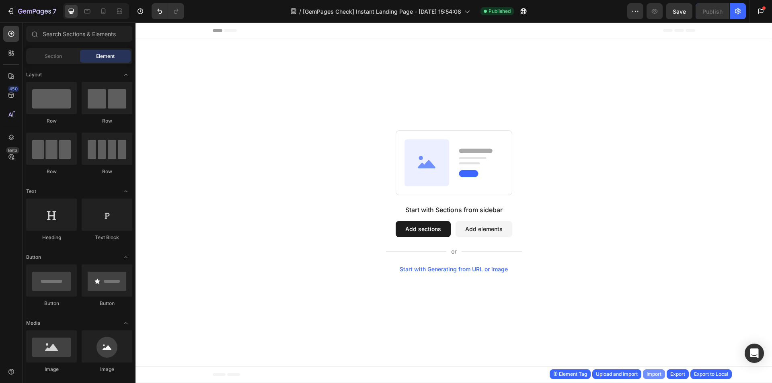
click at [654, 372] on div "Import" at bounding box center [654, 374] width 15 height 7
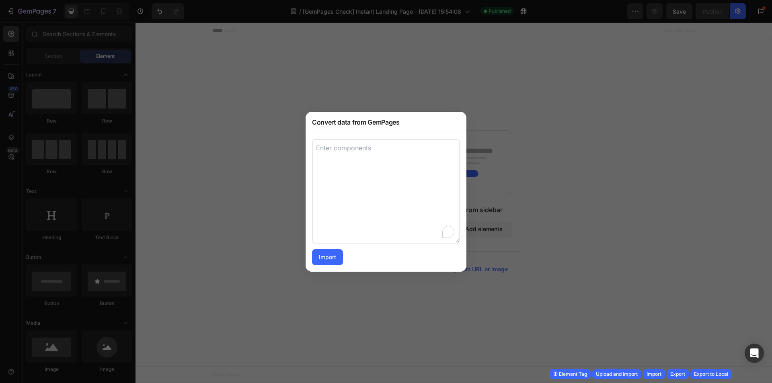
click at [335, 179] on textarea "To enrich screen reader interactions, please activate Accessibility in Grammarl…" at bounding box center [386, 191] width 148 height 105
paste textarea "[{"advanced":{"border":{"desktop":{"normal":{"border":"none","borderType":"none…"
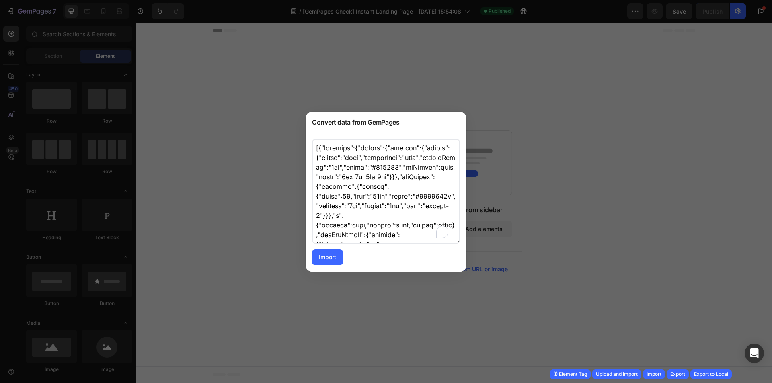
scroll to position [59852, 0]
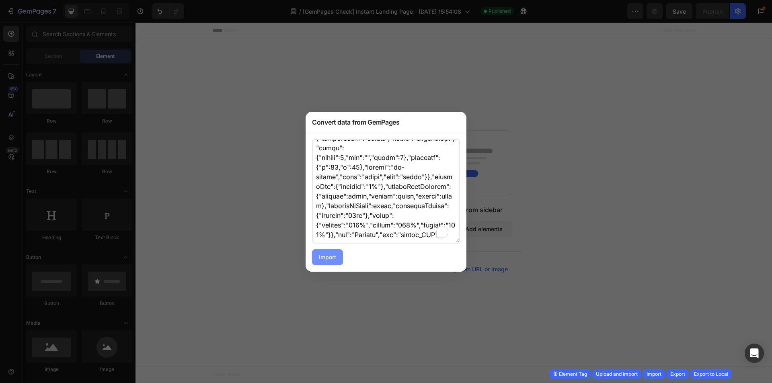
type textarea "[{"advanced":{"border":{"desktop":{"normal":{"border":"none","borderType":"none…"
click at [328, 257] on div "Import" at bounding box center [327, 257] width 17 height 8
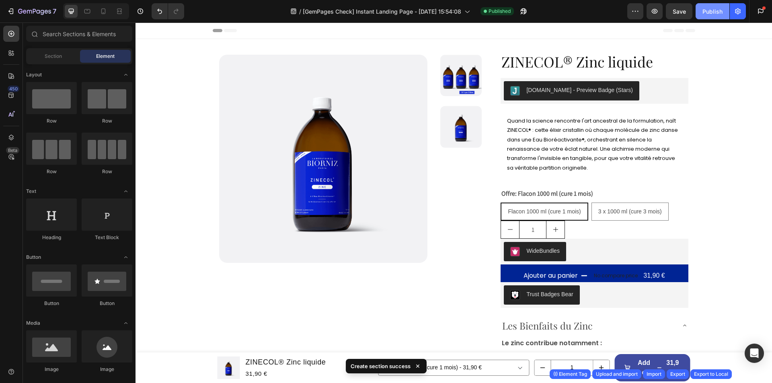
click at [713, 9] on div "Publish" at bounding box center [713, 11] width 20 height 8
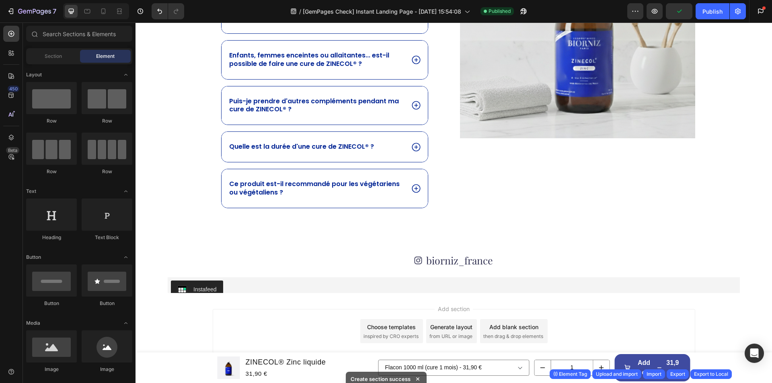
scroll to position [1201, 0]
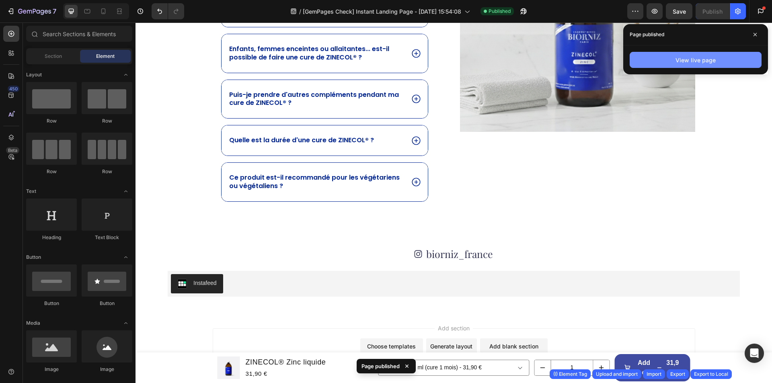
click at [675, 60] on button "View live page" at bounding box center [696, 60] width 132 height 16
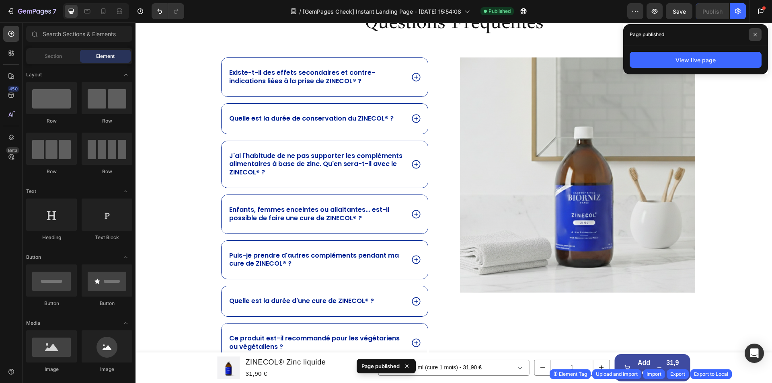
click at [751, 37] on span at bounding box center [755, 34] width 13 height 13
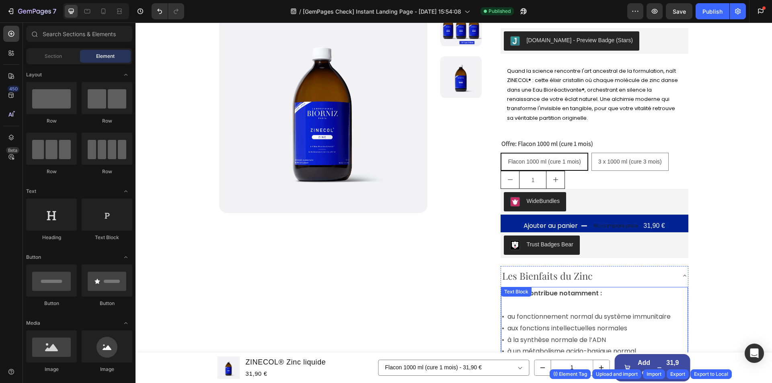
scroll to position [0, 0]
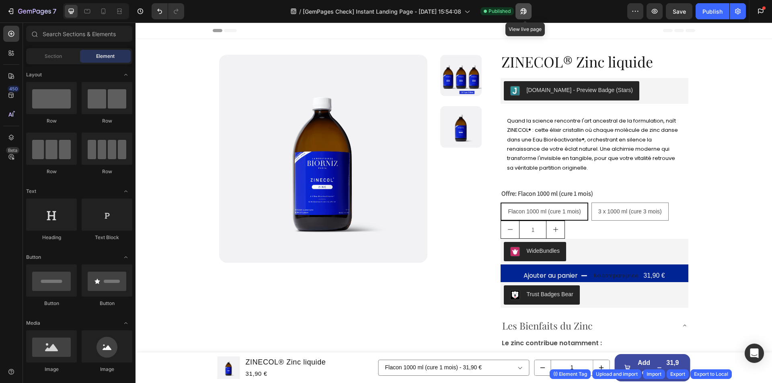
click at [528, 14] on icon "button" at bounding box center [524, 11] width 8 height 8
click at [520, 14] on button "button" at bounding box center [524, 11] width 16 height 16
click at [43, 8] on icon "button" at bounding box center [34, 11] width 33 height 7
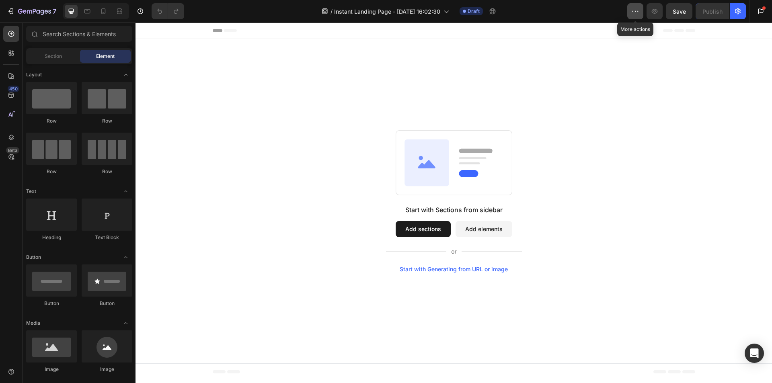
click at [635, 12] on icon "button" at bounding box center [635, 11] width 8 height 8
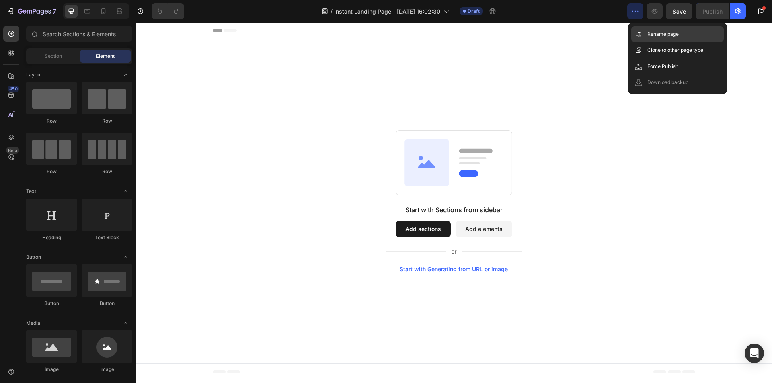
click at [650, 34] on p "Rename page" at bounding box center [663, 34] width 31 height 8
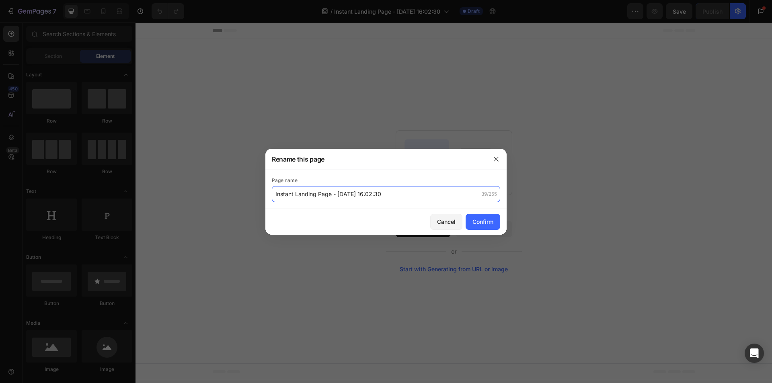
click at [286, 195] on input "Instant Landing Page - [DATE] 16:02:30" at bounding box center [386, 194] width 228 height 16
type input "[GemPages Check] Instant Landing Page - [DATE] 16:02:30"
click at [473, 221] on div "Confirm" at bounding box center [483, 222] width 21 height 8
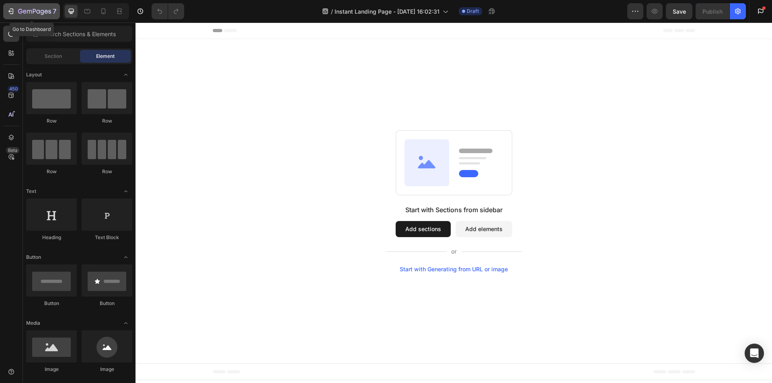
click at [45, 11] on icon "button" at bounding box center [47, 12] width 4 height 4
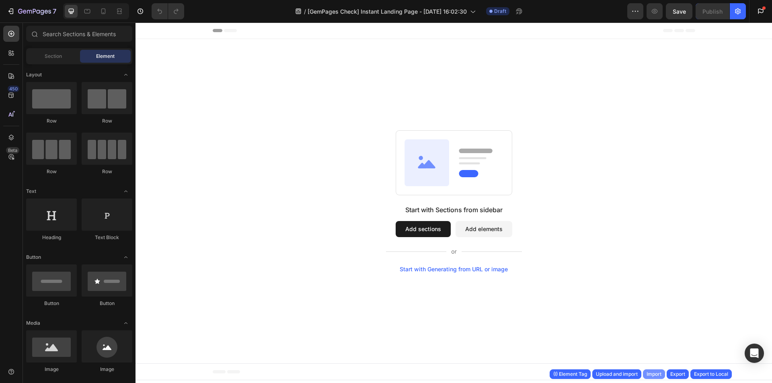
click at [654, 374] on div "Import" at bounding box center [654, 374] width 15 height 7
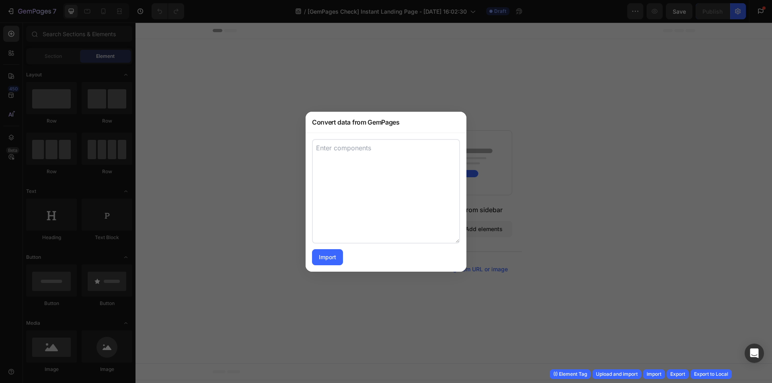
click at [341, 178] on textarea at bounding box center [386, 191] width 148 height 105
paste textarea "[URL][DOMAIN_NAME]"
type textarea "[URL][DOMAIN_NAME]"
click at [387, 213] on textarea "To enrich screen reader interactions, please activate Accessibility in Grammarl…" at bounding box center [386, 191] width 148 height 105
paste textarea "[{"advanced":{"border":{"desktop":{"normal":{"border":"none","borderType":"none…"
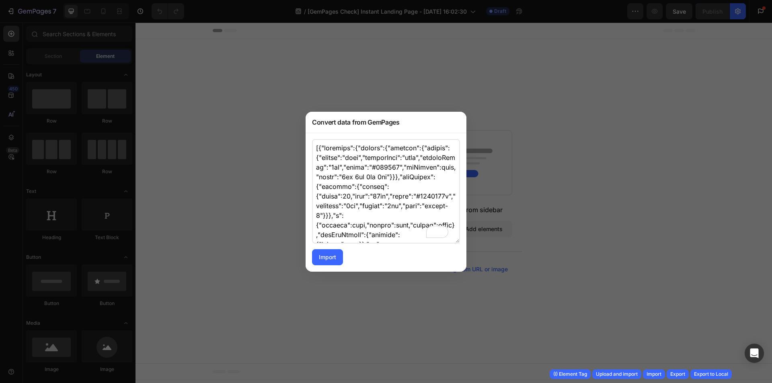
scroll to position [59852, 0]
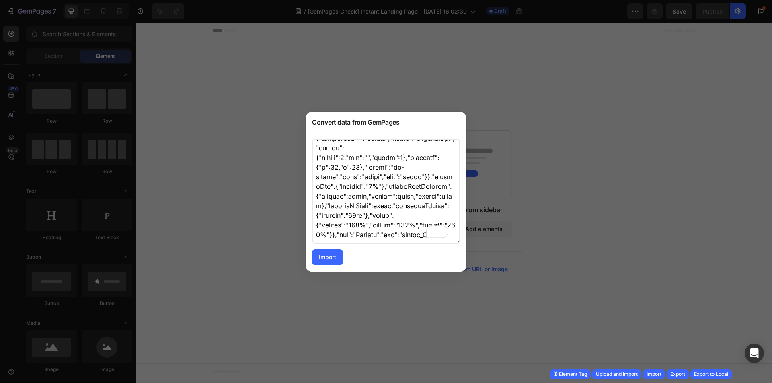
type textarea "[{"advanced":{"border":{"desktop":{"normal":{"border":"none","borderType":"none…"
click at [327, 261] on div "Import" at bounding box center [327, 257] width 17 height 8
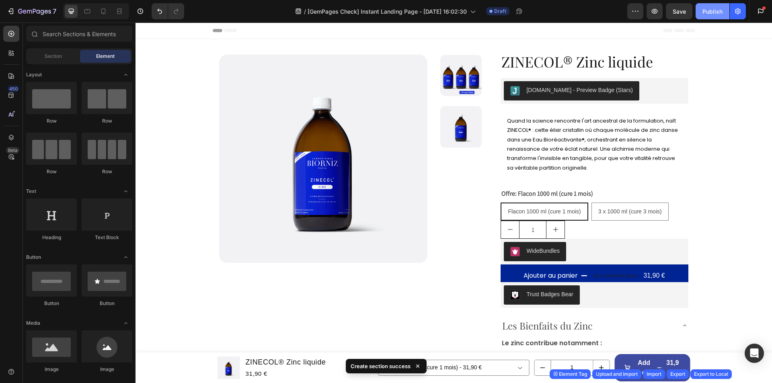
click at [708, 10] on div "Publish" at bounding box center [713, 11] width 20 height 8
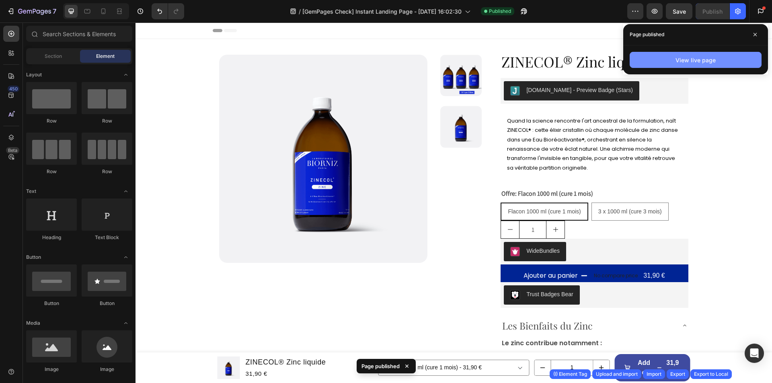
click at [647, 56] on button "View live page" at bounding box center [696, 60] width 132 height 16
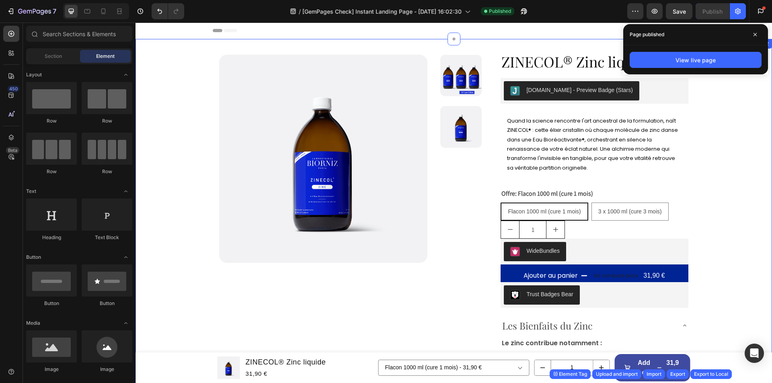
click at [458, 43] on div "Breadcrumb Product Images ZINECOL® Zinc liquide Product Title Judge.me - Previe…" at bounding box center [454, 347] width 637 height 617
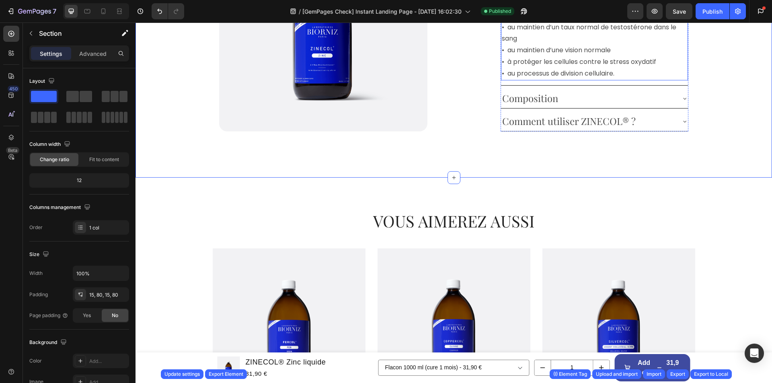
scroll to position [483, 0]
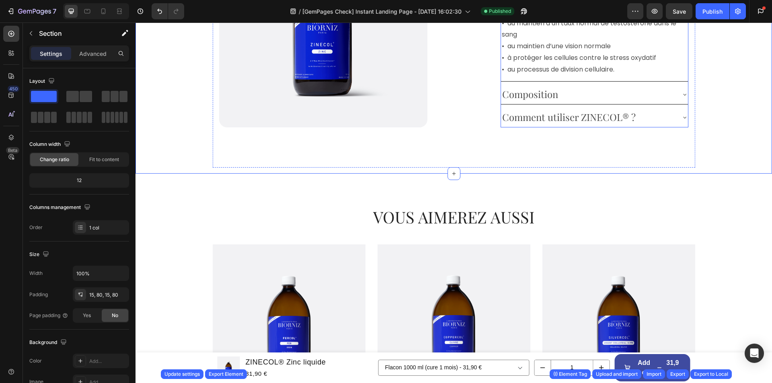
click at [645, 127] on div "Comment utiliser ZINECOL® ?" at bounding box center [588, 117] width 174 height 20
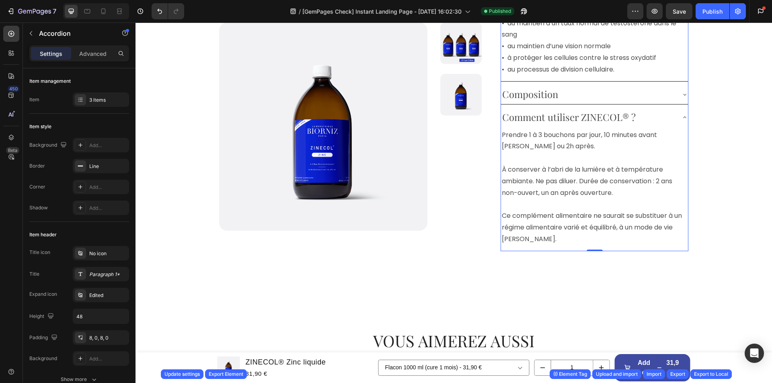
click at [645, 127] on div "Comment utiliser ZINECOL® ?" at bounding box center [588, 117] width 174 height 20
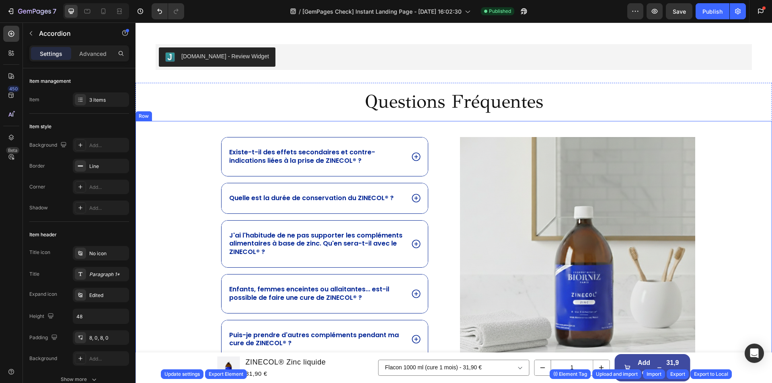
scroll to position [1126, 0]
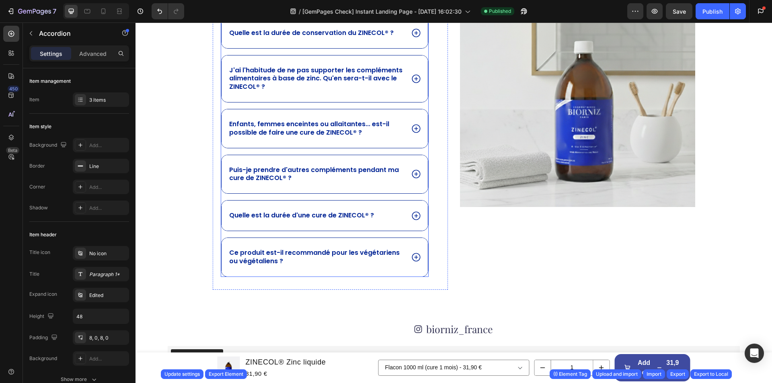
click at [407, 255] on div "Ce produit est-il recommandé pour les végétariens ou végétaliens ?" at bounding box center [325, 257] width 206 height 39
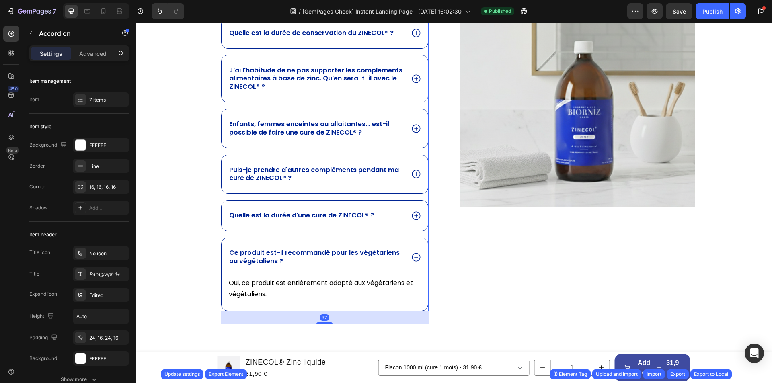
click at [403, 225] on div "Quelle est la durée d'une cure de ZINECOL® ?" at bounding box center [325, 216] width 206 height 30
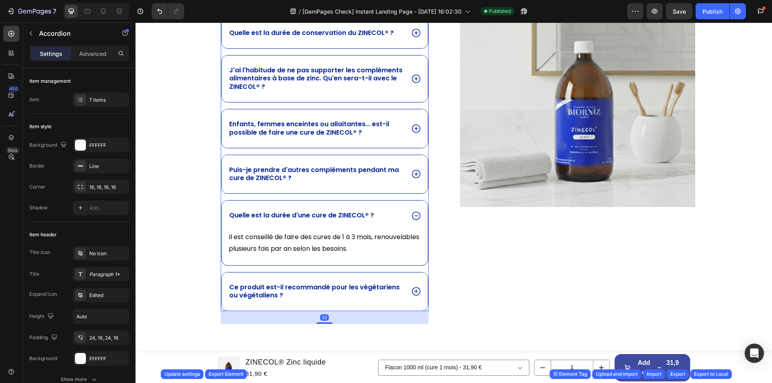
click at [405, 174] on div "Puis-je prendre d'autres compléments pendant ma cure de ZINECOL® ?" at bounding box center [325, 174] width 206 height 39
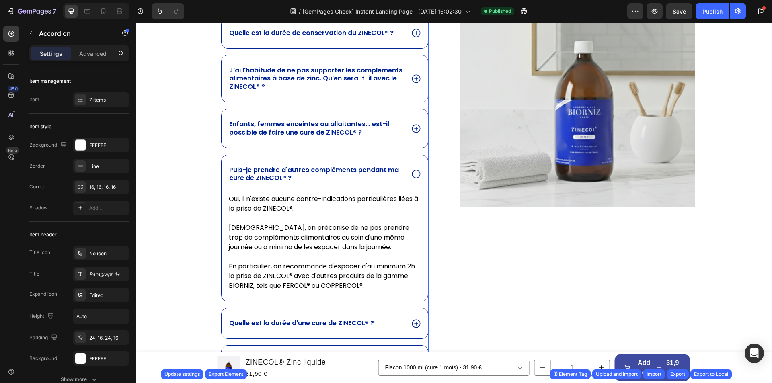
click at [404, 138] on div "Enfants, femmes enceintes ou allaitantes... est-il possible de faire une cure d…" at bounding box center [325, 128] width 206 height 39
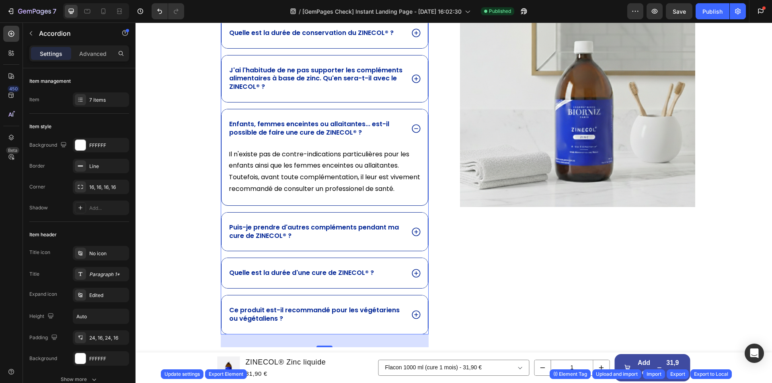
click at [382, 88] on p "J'ai l'habitude de ne pas supporter les compléments alimentaires à base de zinc…" at bounding box center [316, 78] width 174 height 25
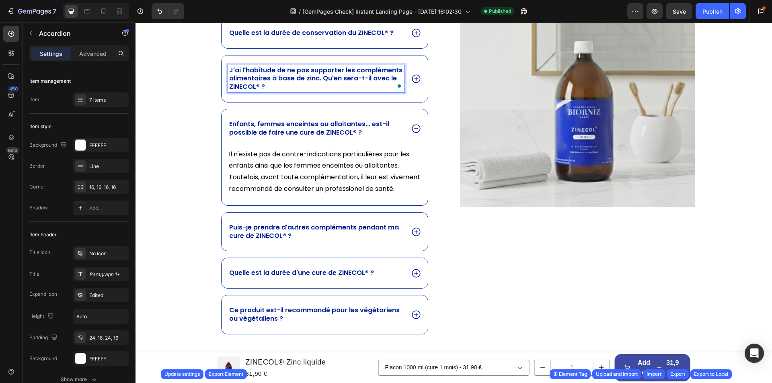
click at [412, 79] on icon at bounding box center [416, 78] width 8 height 8
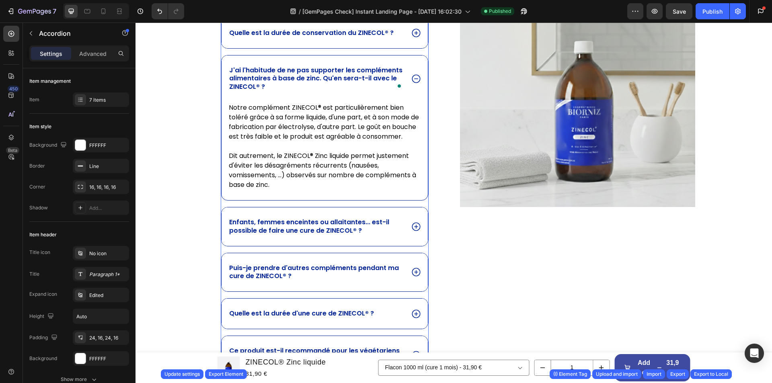
click at [411, 36] on icon at bounding box center [416, 33] width 10 height 10
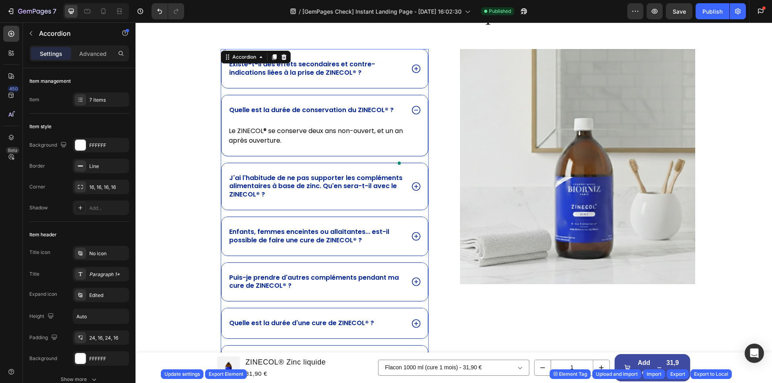
scroll to position [925, 0]
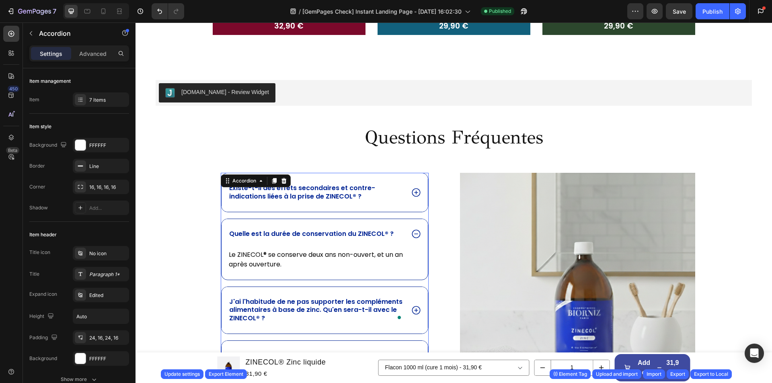
click at [413, 188] on icon at bounding box center [416, 192] width 10 height 10
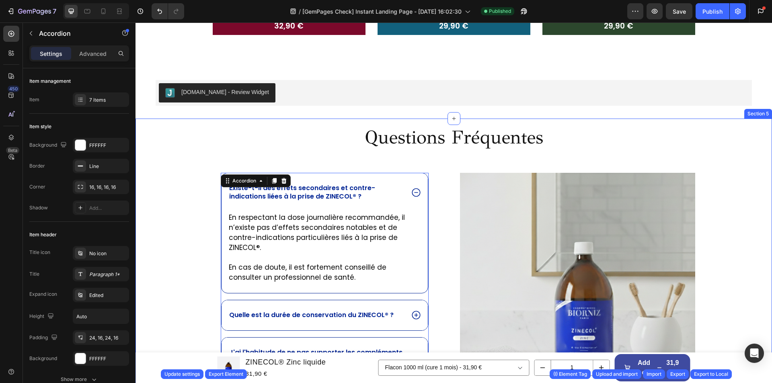
click at [384, 121] on div "Questions Fréquentes Heading Existe-t-il des effets secondaires et contre-indic…" at bounding box center [454, 359] width 637 height 481
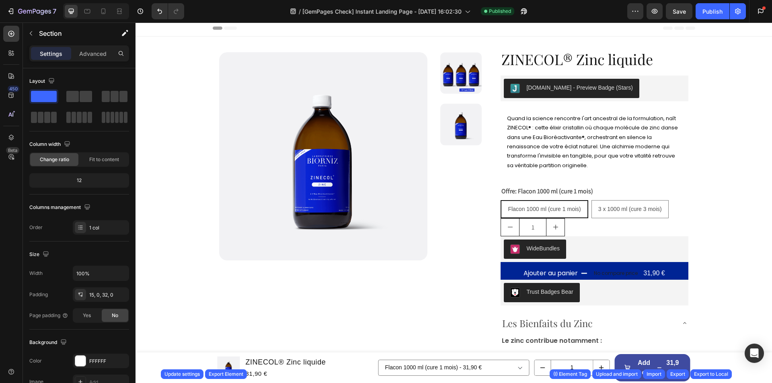
scroll to position [0, 0]
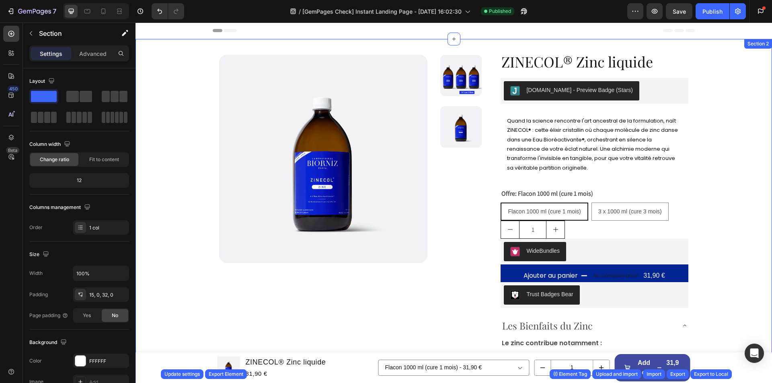
click at [193, 58] on div "Breadcrumb Product Images ZINECOL® Zinc liquide Product Title Judge.me - Previe…" at bounding box center [454, 347] width 572 height 605
click at [763, 45] on icon at bounding box center [765, 47] width 5 height 6
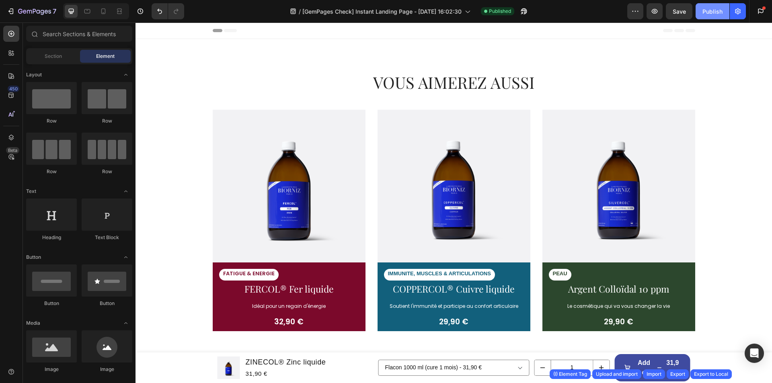
click at [717, 8] on div "Publish" at bounding box center [713, 11] width 20 height 8
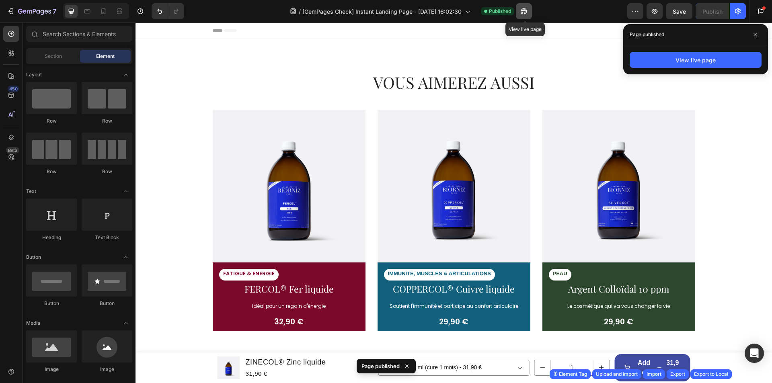
click at [520, 9] on button "button" at bounding box center [524, 11] width 16 height 16
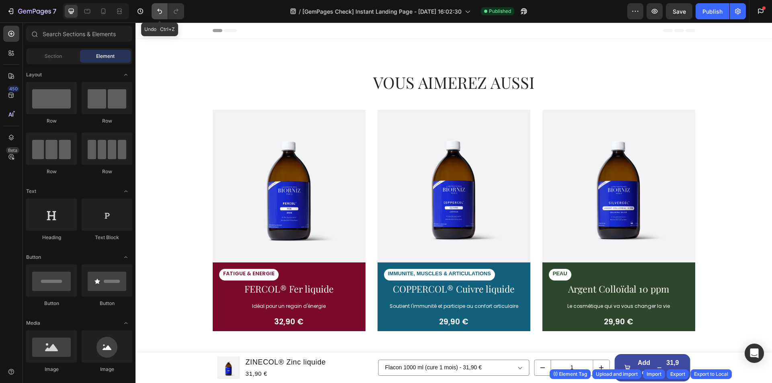
click at [160, 12] on icon "Undo/Redo" at bounding box center [160, 11] width 8 height 8
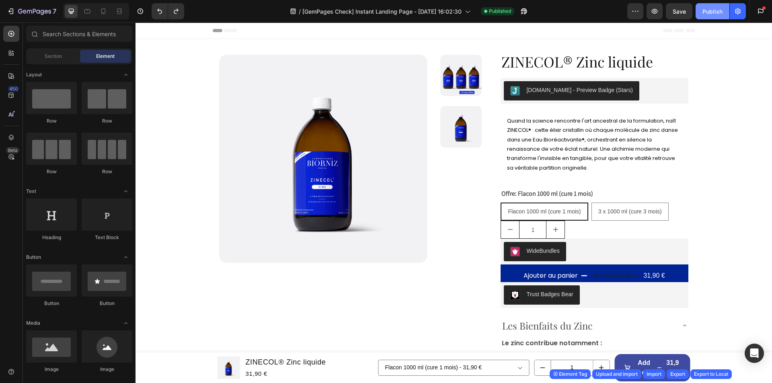
click at [704, 11] on div "Publish" at bounding box center [713, 11] width 20 height 8
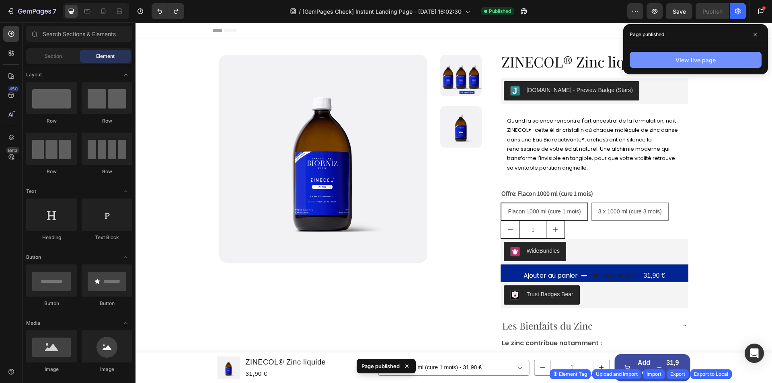
click at [680, 56] on div "View live page" at bounding box center [696, 60] width 40 height 8
click at [749, 34] on span at bounding box center [755, 34] width 13 height 13
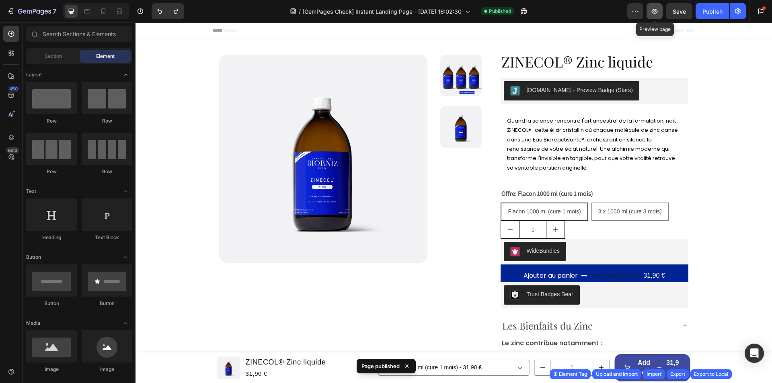
click at [654, 10] on icon "button" at bounding box center [655, 11] width 8 height 8
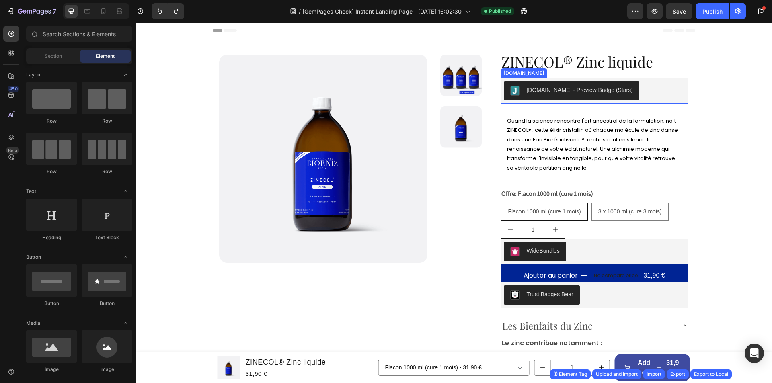
click at [625, 90] on div "[DOMAIN_NAME] - Preview Badge (Stars)" at bounding box center [594, 90] width 181 height 19
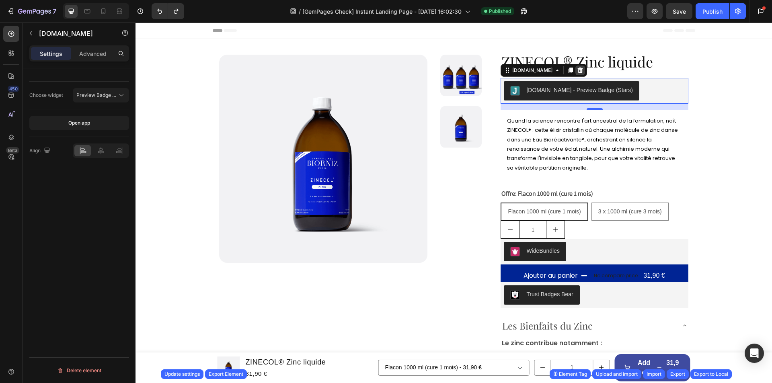
click at [578, 71] on icon at bounding box center [580, 71] width 5 height 6
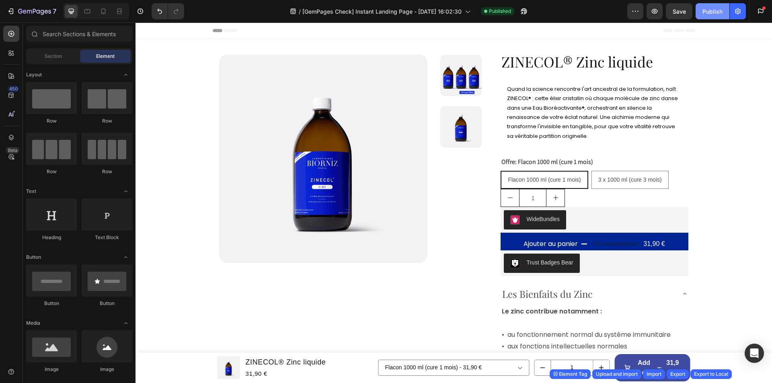
click at [705, 12] on div "Publish" at bounding box center [713, 11] width 20 height 8
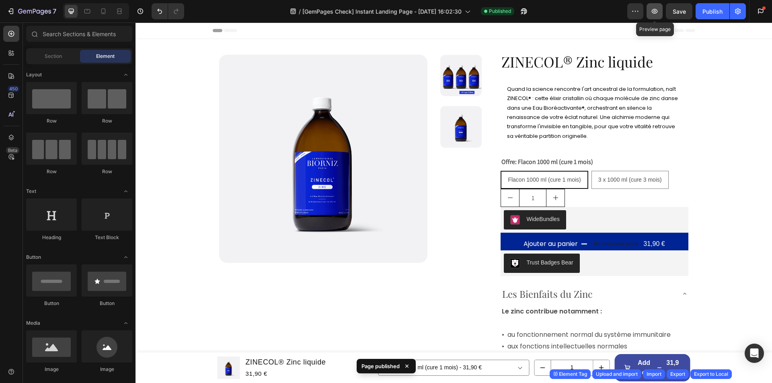
click at [653, 14] on icon "button" at bounding box center [655, 11] width 8 height 8
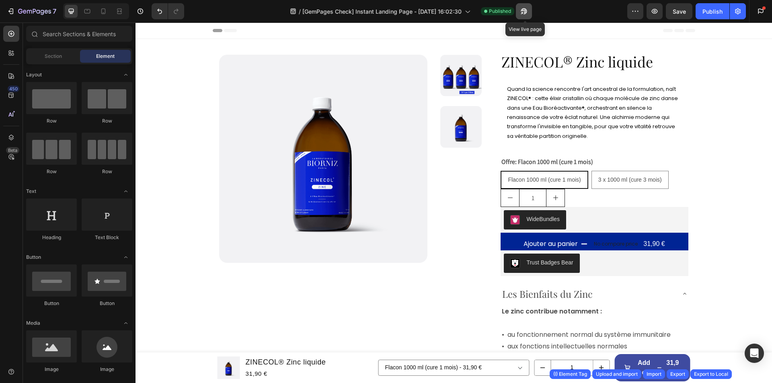
click at [530, 9] on button "button" at bounding box center [524, 11] width 16 height 16
click at [594, 216] on div "WideBundles" at bounding box center [594, 219] width 181 height 19
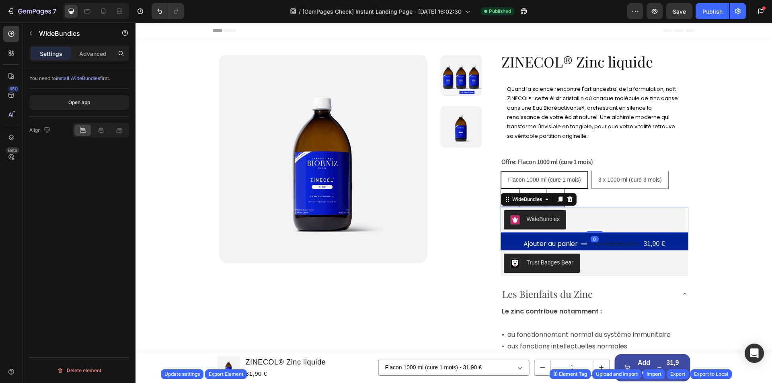
click at [569, 200] on icon at bounding box center [570, 199] width 6 height 6
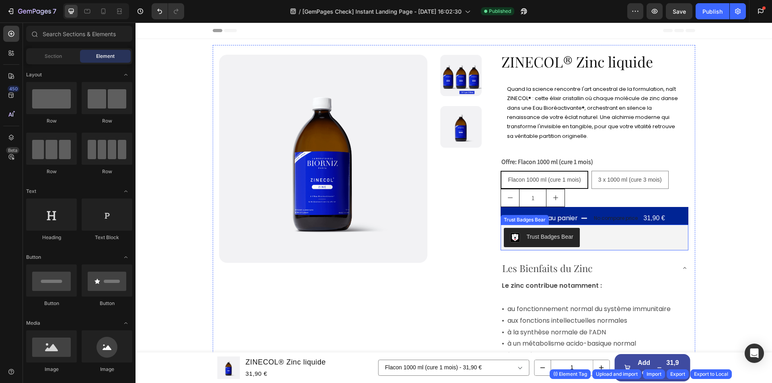
click at [594, 241] on div "Trust Badges Bear" at bounding box center [594, 237] width 181 height 19
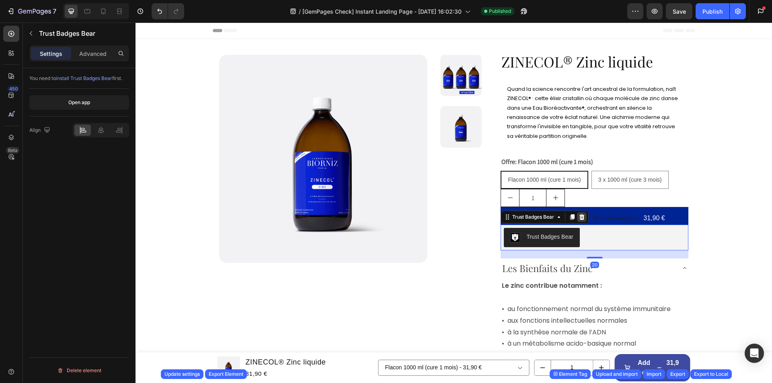
click at [580, 217] on icon at bounding box center [582, 217] width 6 height 6
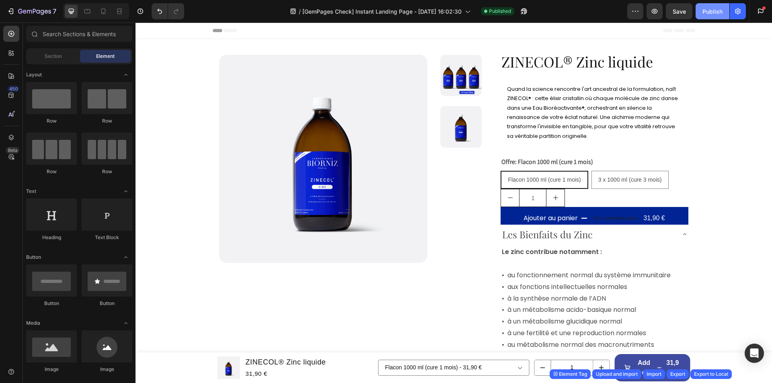
click at [722, 9] on div "Publish" at bounding box center [713, 11] width 20 height 8
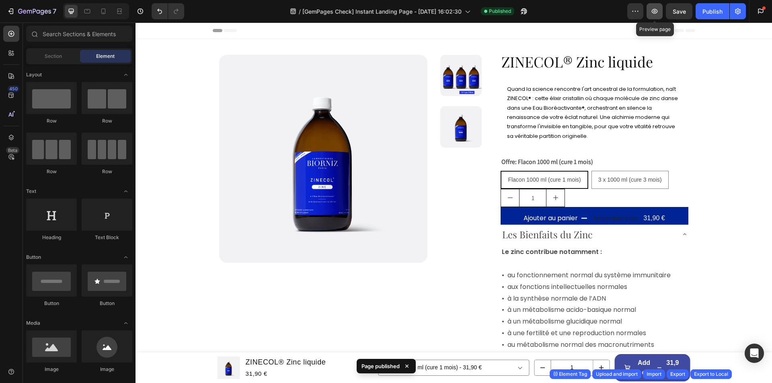
click at [651, 10] on icon "button" at bounding box center [655, 11] width 8 height 8
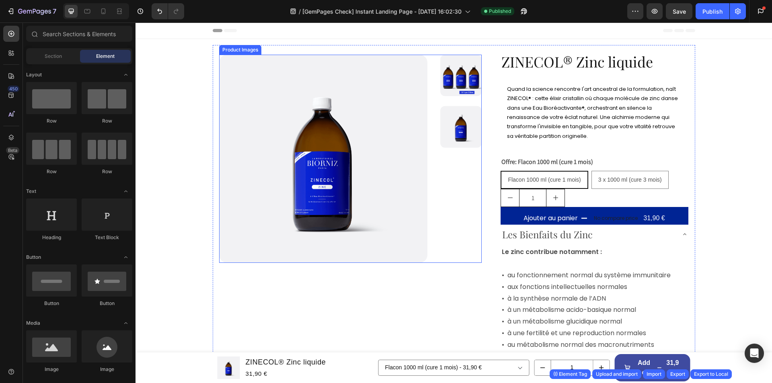
click at [428, 62] on div at bounding box center [350, 159] width 263 height 208
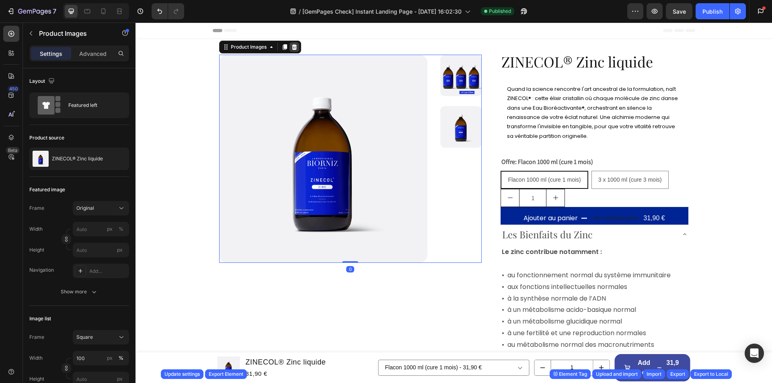
click at [294, 47] on icon at bounding box center [294, 47] width 6 height 6
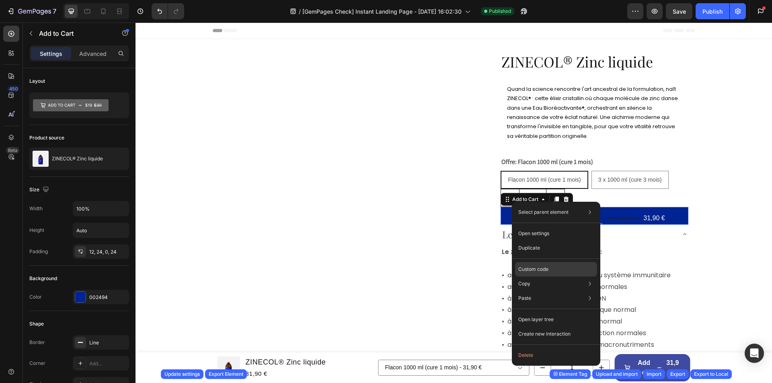
click at [528, 269] on p "Custom code" at bounding box center [533, 269] width 30 height 7
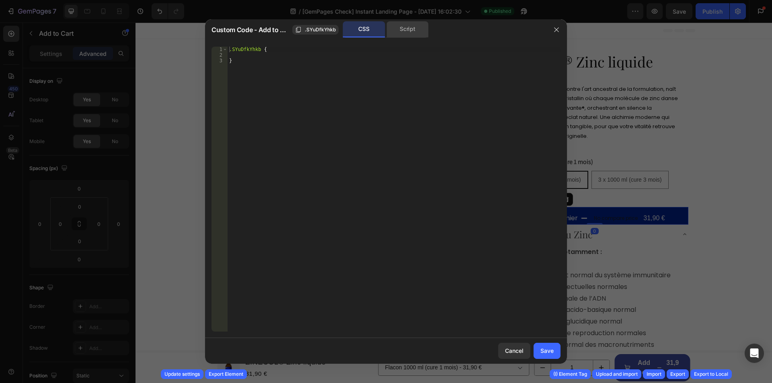
click at [400, 31] on div "Script" at bounding box center [408, 29] width 42 height 16
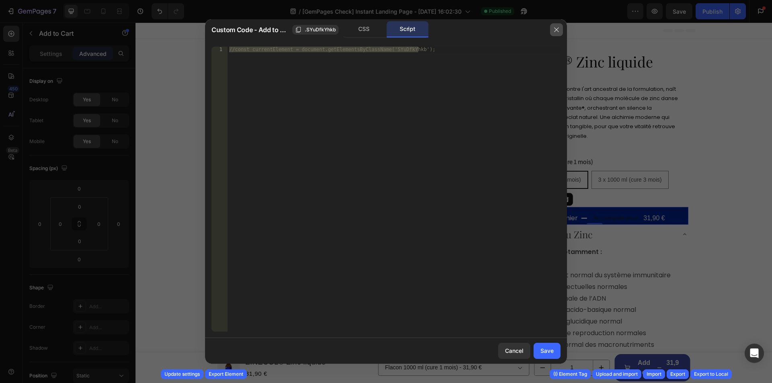
drag, startPoint x: 560, startPoint y: 27, endPoint x: 440, endPoint y: 77, distance: 129.6
click at [560, 27] on button "button" at bounding box center [556, 29] width 13 height 13
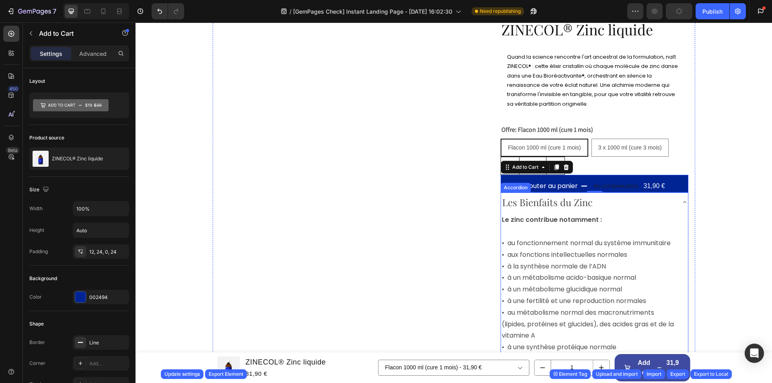
scroll to position [40, 0]
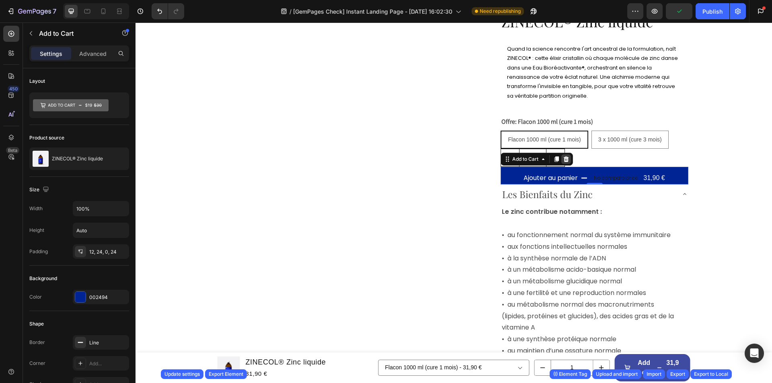
click at [563, 158] on icon at bounding box center [566, 159] width 6 height 6
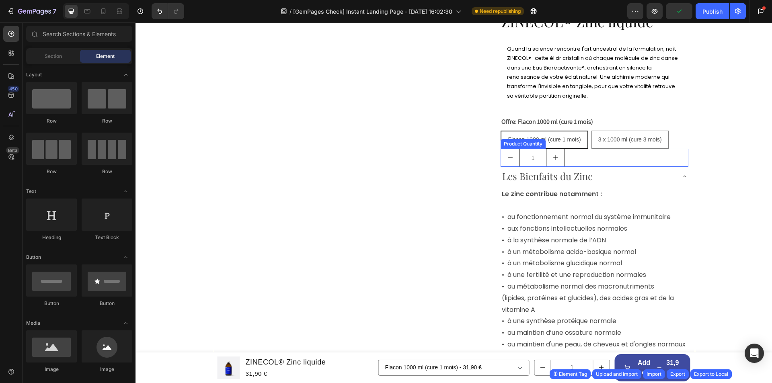
click at [590, 156] on div "1" at bounding box center [595, 158] width 188 height 18
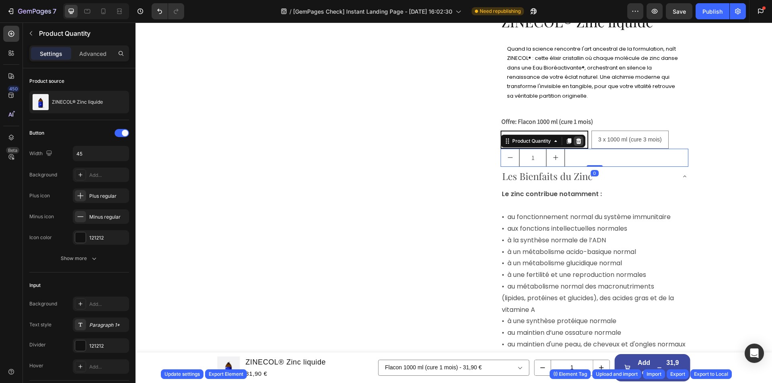
click at [578, 142] on icon at bounding box center [578, 141] width 5 height 6
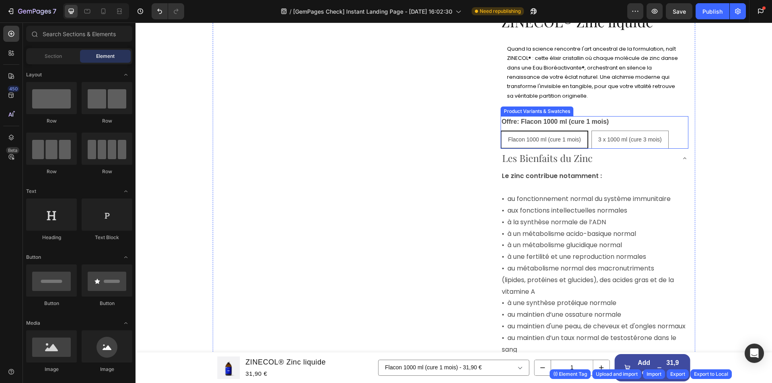
click at [616, 124] on p "3 x 1000 ml (cure 3 mois)" at bounding box center [630, 118] width 54 height 14
click at [592, 130] on input "3 x 1000 ml (cure 3 mois) 3 x 1000 ml (cure 3 mois) 3 x 1000 ml (cure 3 mois)" at bounding box center [591, 130] width 0 height 0
radio input "true"
select select "556418030643512107"
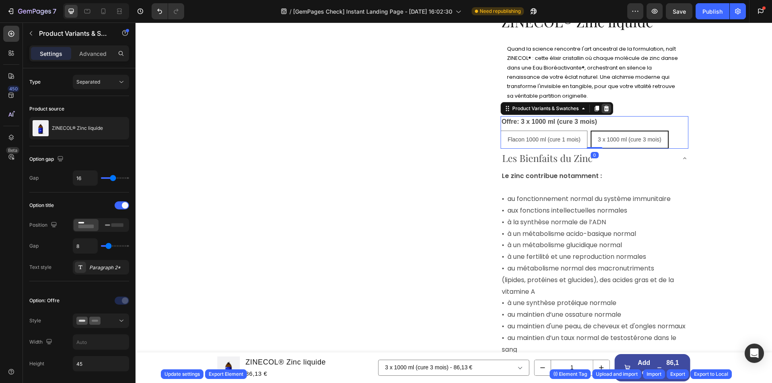
click at [603, 108] on icon at bounding box center [606, 108] width 6 height 6
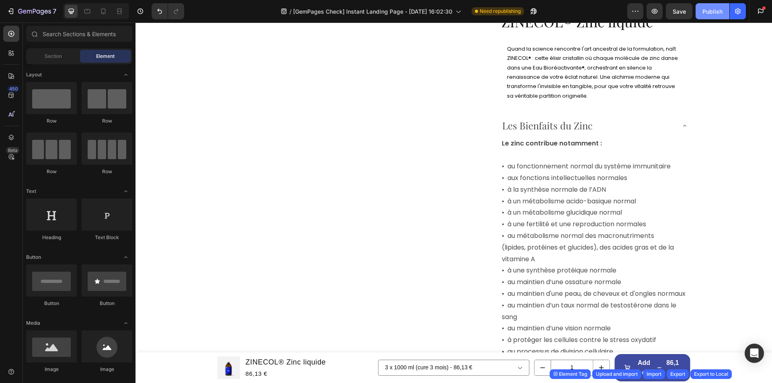
click at [703, 14] on div "Publish" at bounding box center [713, 11] width 20 height 8
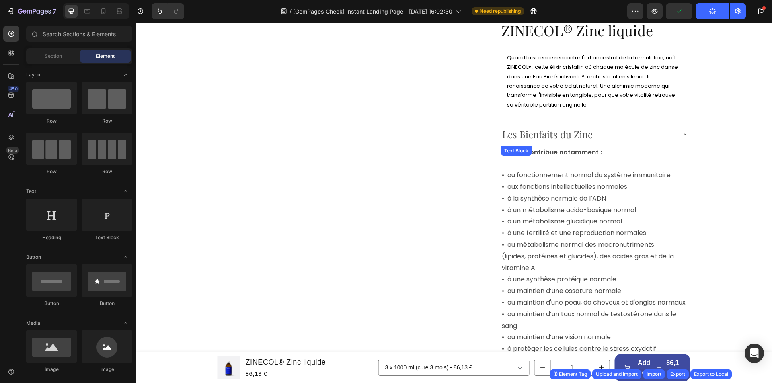
scroll to position [0, 0]
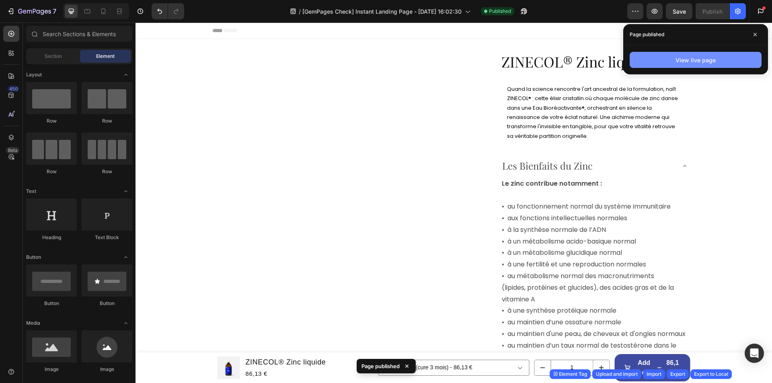
click at [689, 64] on div "View live page" at bounding box center [696, 60] width 40 height 8
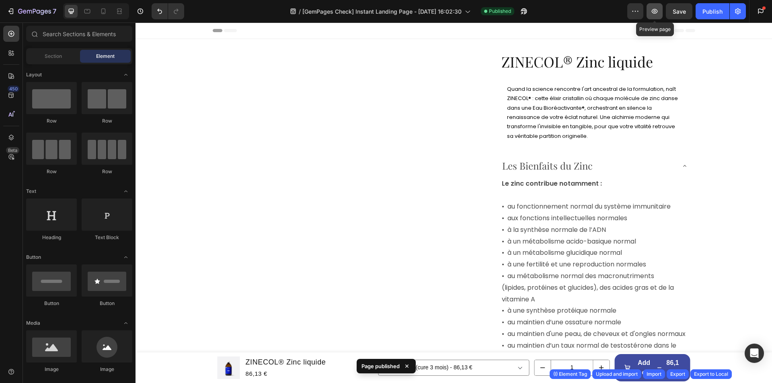
click at [658, 12] on icon "button" at bounding box center [655, 11] width 6 height 5
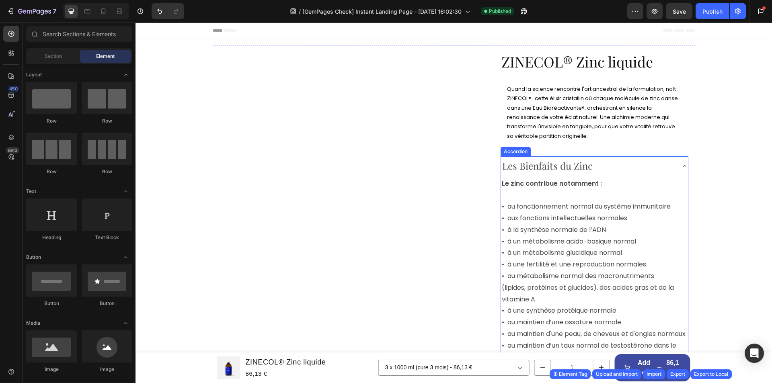
click at [502, 163] on p "Les Bienfaits du Zinc" at bounding box center [547, 165] width 90 height 17
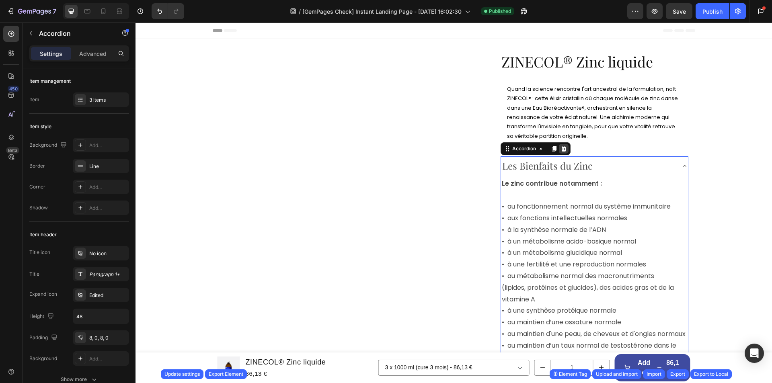
click at [561, 148] on icon at bounding box center [563, 149] width 5 height 6
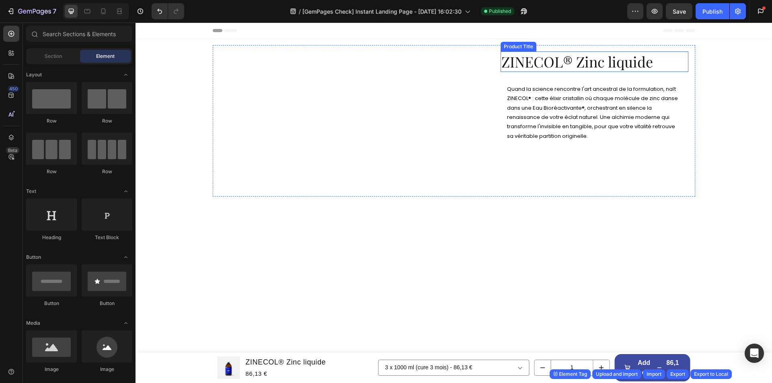
click at [509, 60] on h1 "ZINECOL® Zinc liquide" at bounding box center [595, 61] width 188 height 21
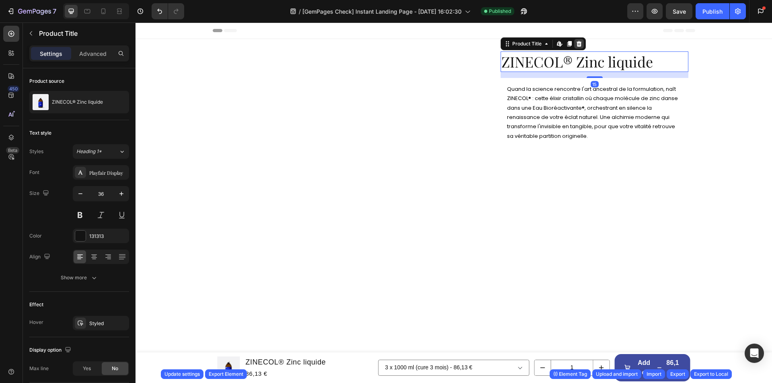
click at [578, 43] on icon at bounding box center [579, 44] width 5 height 6
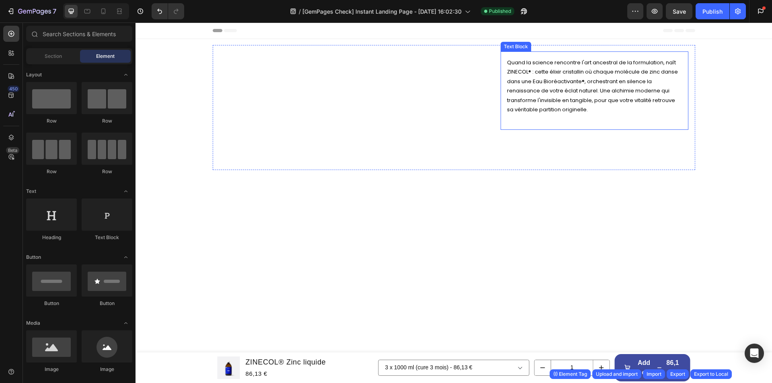
click at [536, 78] on span "Quand la science rencontre l'art ancestral de la formulation, naît ZINECOL® : c…" at bounding box center [592, 86] width 171 height 55
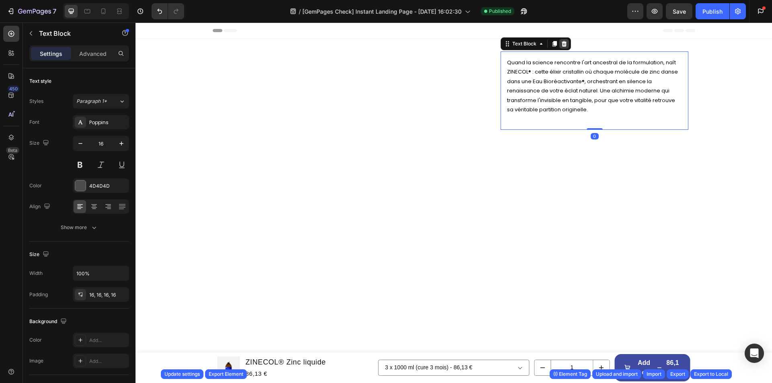
click at [562, 42] on icon at bounding box center [564, 44] width 5 height 6
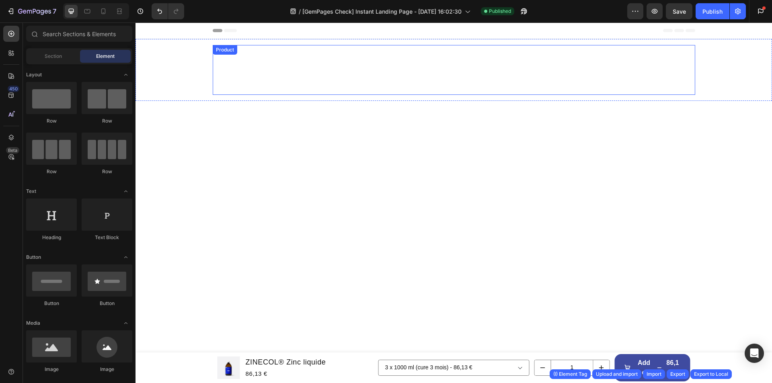
click at [446, 69] on div "Breadcrumb Image Image Image Image Icon List Hoz Icon Livraison estimée 30/09/2…" at bounding box center [454, 70] width 483 height 50
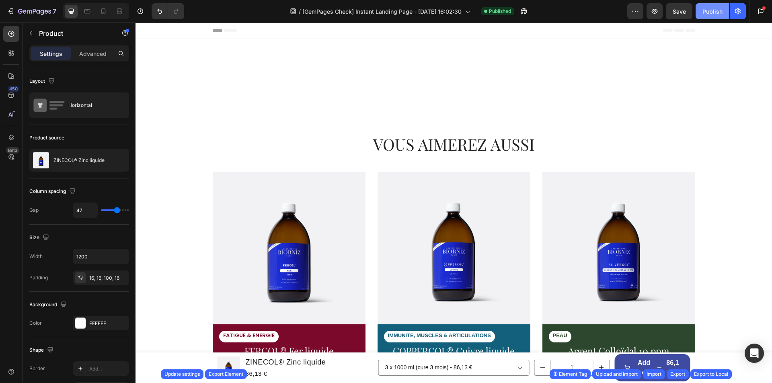
click at [718, 10] on div "Publish" at bounding box center [713, 11] width 20 height 8
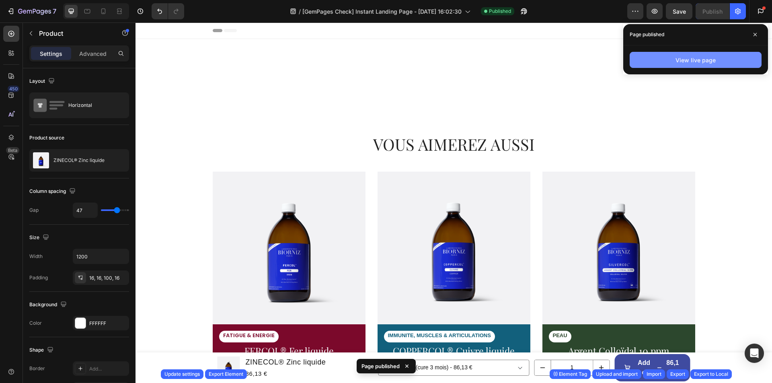
click at [716, 63] on button "View live page" at bounding box center [696, 60] width 132 height 16
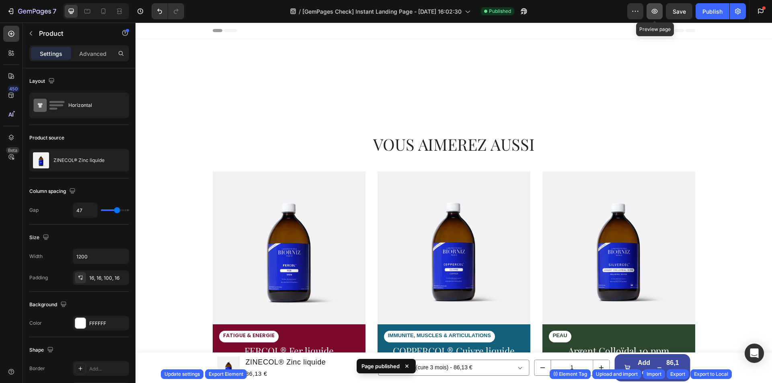
click at [656, 6] on button "button" at bounding box center [655, 11] width 16 height 16
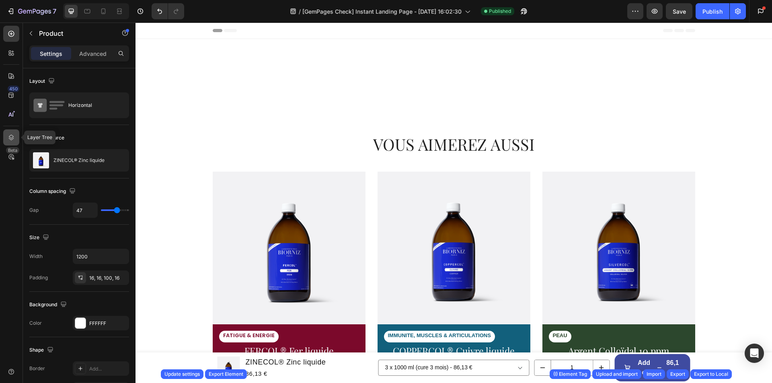
click at [17, 132] on div at bounding box center [11, 138] width 16 height 16
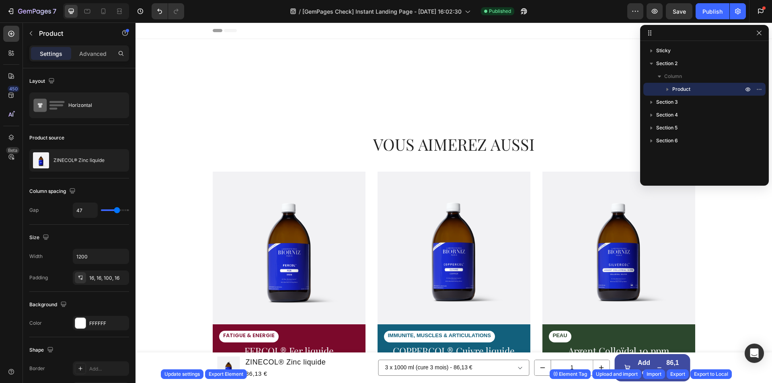
click at [668, 89] on icon "button" at bounding box center [668, 89] width 8 height 8
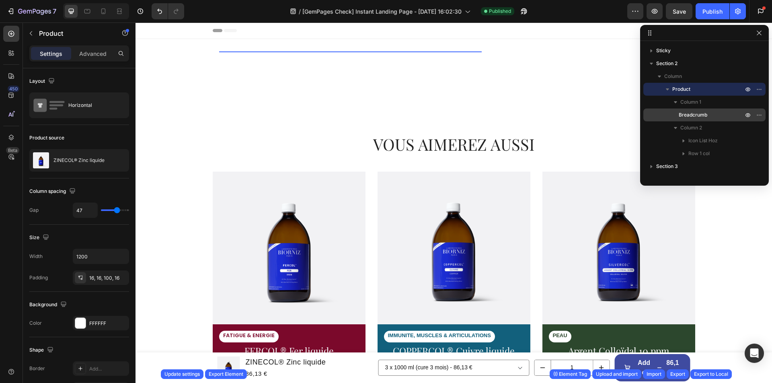
click at [684, 115] on span "Breadcrumb" at bounding box center [693, 115] width 29 height 8
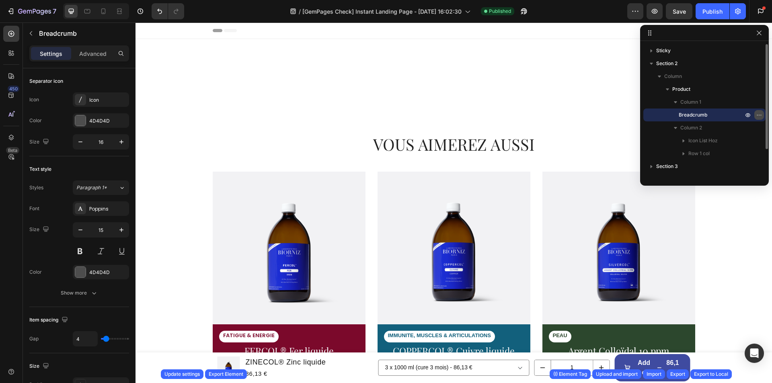
click at [758, 117] on icon "button" at bounding box center [759, 115] width 6 height 6
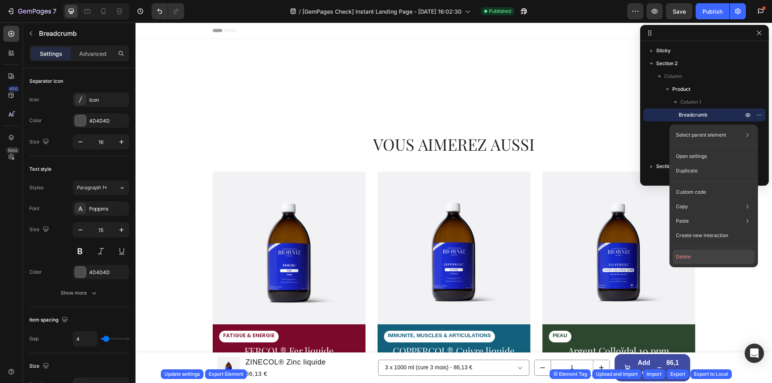
click at [690, 256] on button "Delete" at bounding box center [714, 257] width 82 height 14
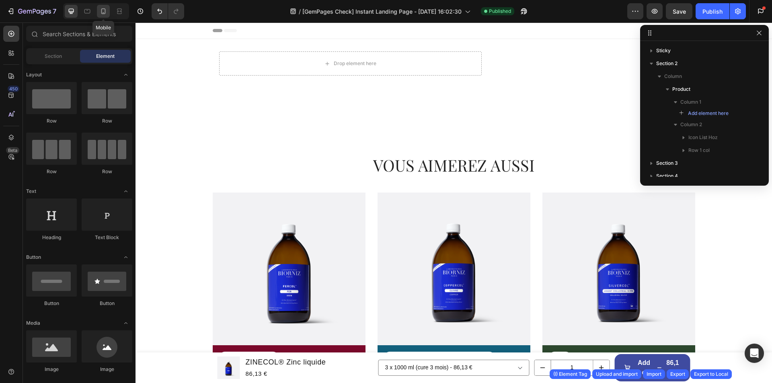
click at [101, 14] on icon at bounding box center [103, 11] width 8 height 8
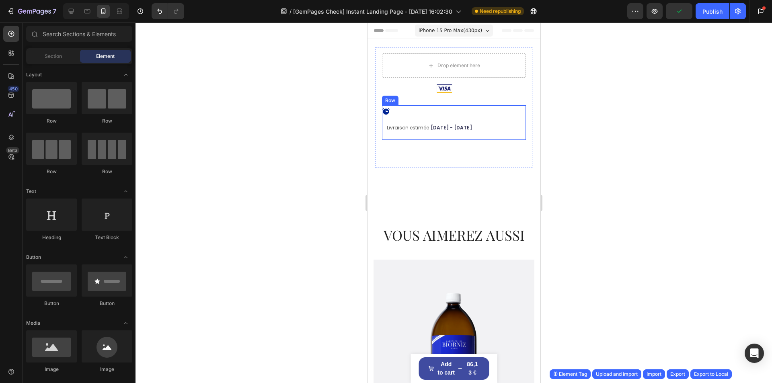
click at [401, 135] on div "Icon Livraison estimée 30/09/2025 - 04/10/2025 Delivery Date Row Title Line" at bounding box center [454, 123] width 144 height 35
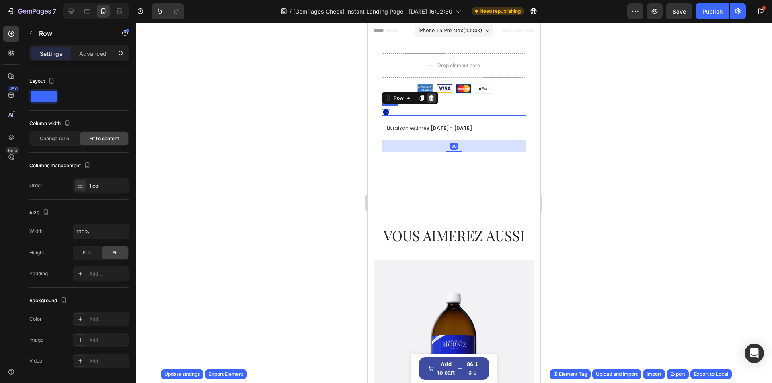
click at [431, 103] on div at bounding box center [431, 98] width 10 height 10
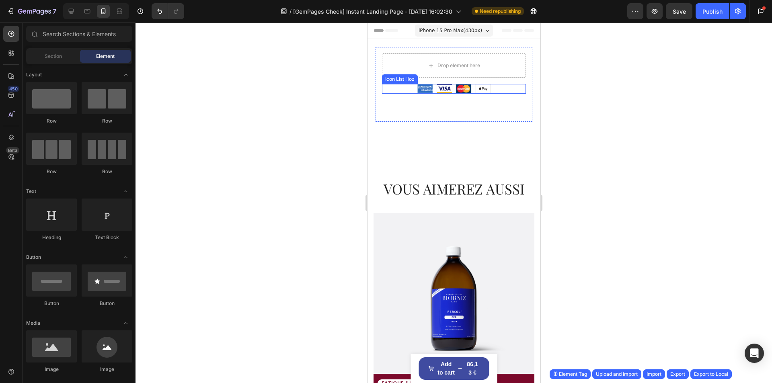
click at [500, 91] on div "Image Image Image Image" at bounding box center [454, 89] width 144 height 10
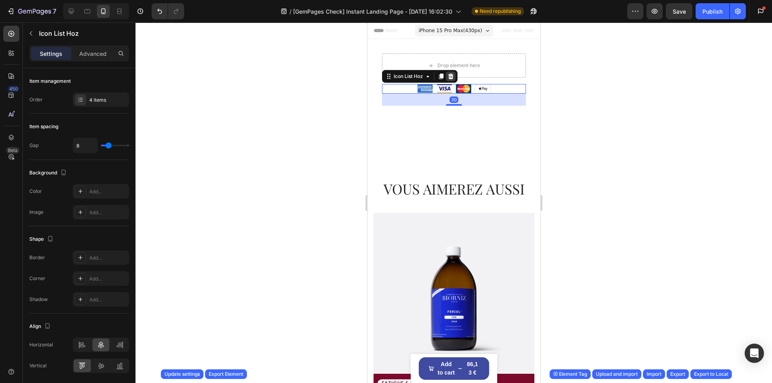
click at [449, 76] on icon at bounding box center [450, 77] width 5 height 6
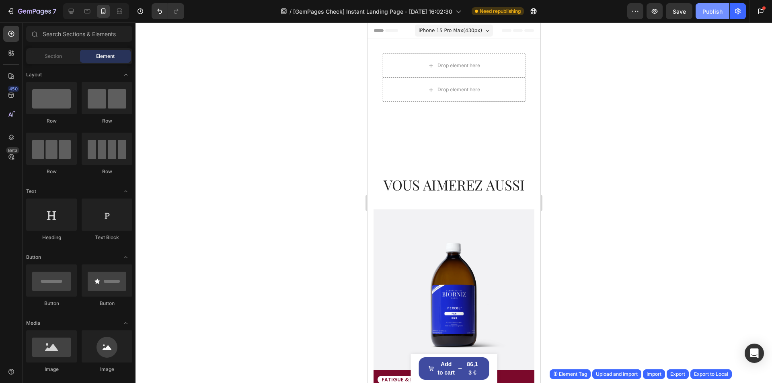
click at [716, 14] on div "Publish" at bounding box center [713, 11] width 20 height 8
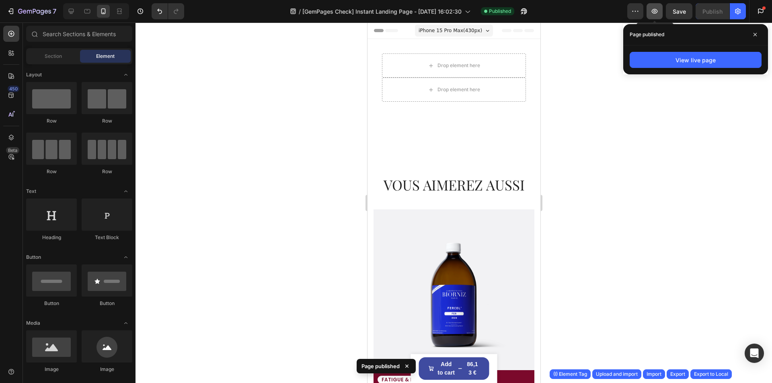
click at [650, 9] on button "button" at bounding box center [655, 11] width 16 height 16
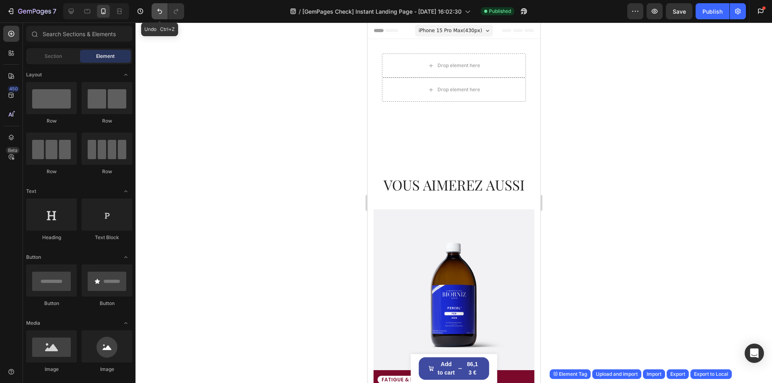
click at [157, 13] on icon "Undo/Redo" at bounding box center [160, 11] width 8 height 8
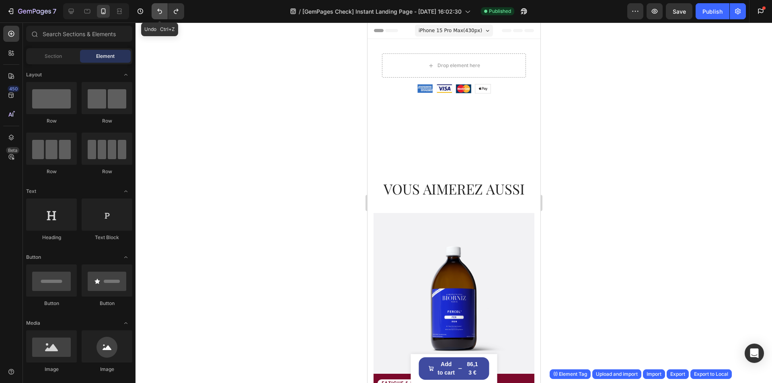
click at [157, 12] on icon "Undo/Redo" at bounding box center [160, 11] width 8 height 8
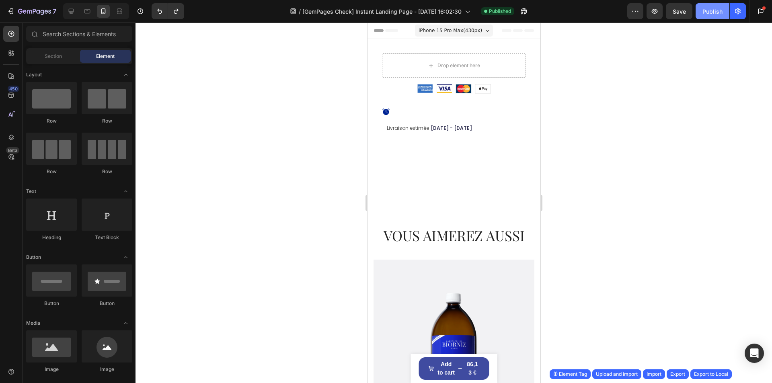
click at [708, 9] on div "Publish" at bounding box center [713, 11] width 20 height 8
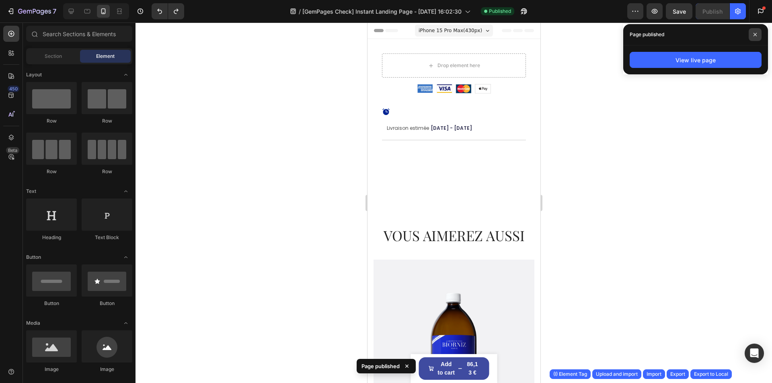
click at [759, 34] on span at bounding box center [755, 34] width 13 height 13
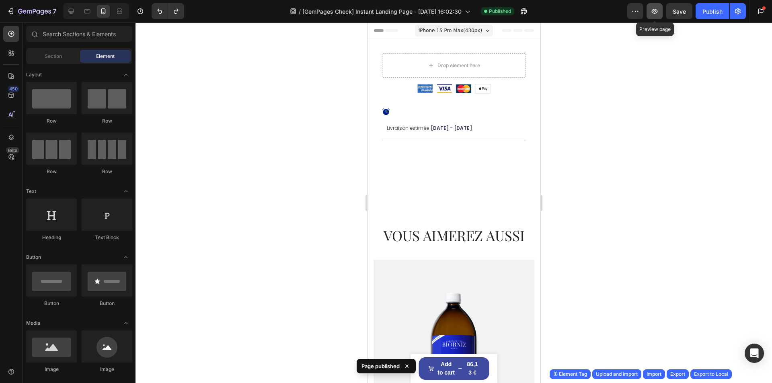
click at [652, 12] on icon "button" at bounding box center [655, 11] width 8 height 8
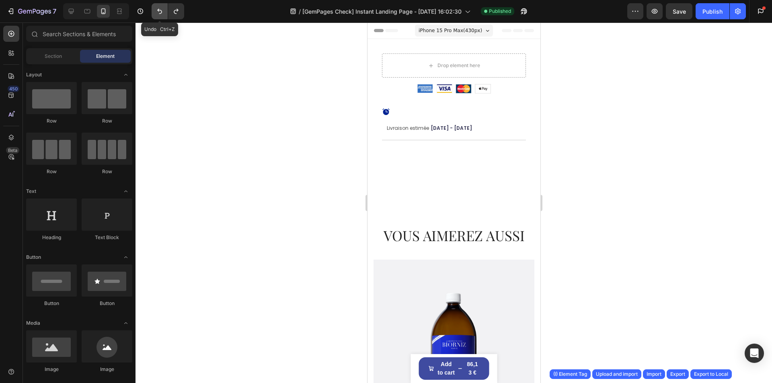
click at [160, 13] on icon "Undo/Redo" at bounding box center [160, 11] width 8 height 8
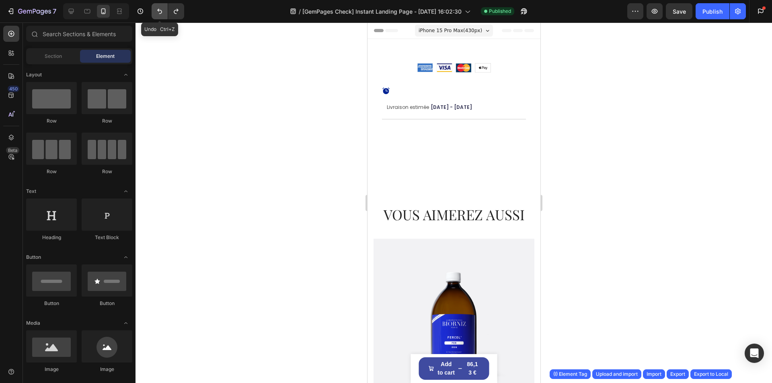
click at [157, 9] on icon "Undo/Redo" at bounding box center [160, 11] width 8 height 8
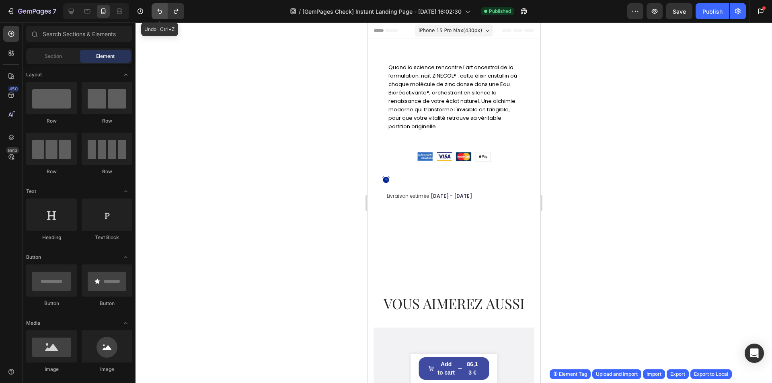
click at [157, 9] on icon "Undo/Redo" at bounding box center [160, 11] width 8 height 8
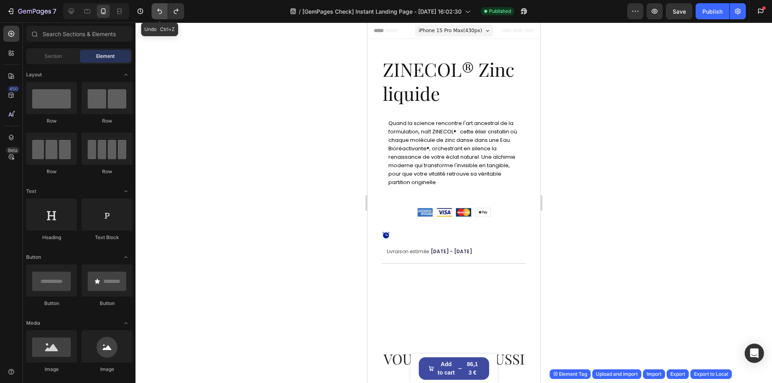
click at [157, 9] on icon "Undo/Redo" at bounding box center [160, 11] width 8 height 8
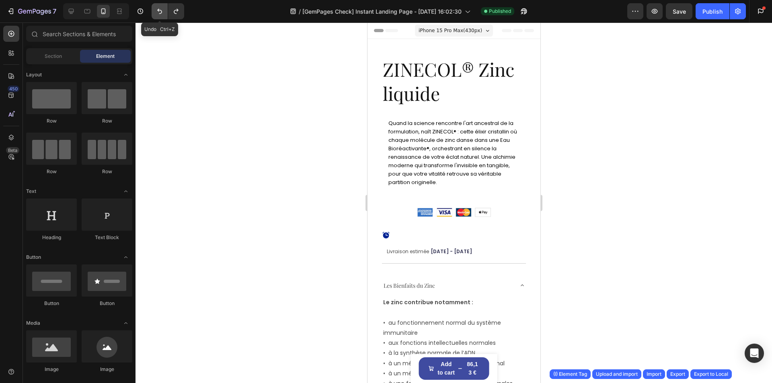
click at [157, 9] on icon "Undo/Redo" at bounding box center [160, 11] width 8 height 8
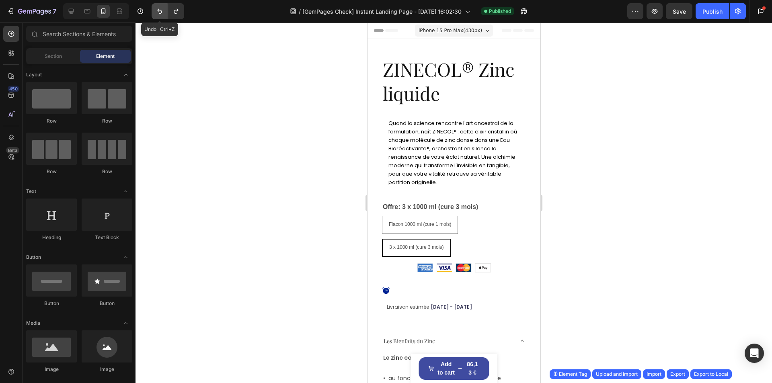
click at [157, 9] on icon "Undo/Redo" at bounding box center [160, 11] width 8 height 8
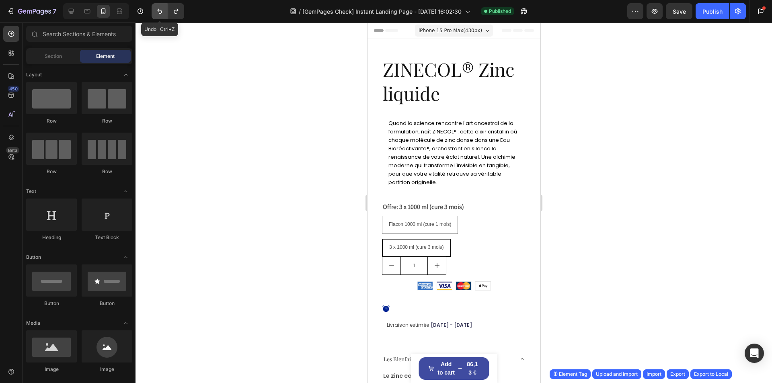
click at [157, 9] on icon "Undo/Redo" at bounding box center [160, 11] width 8 height 8
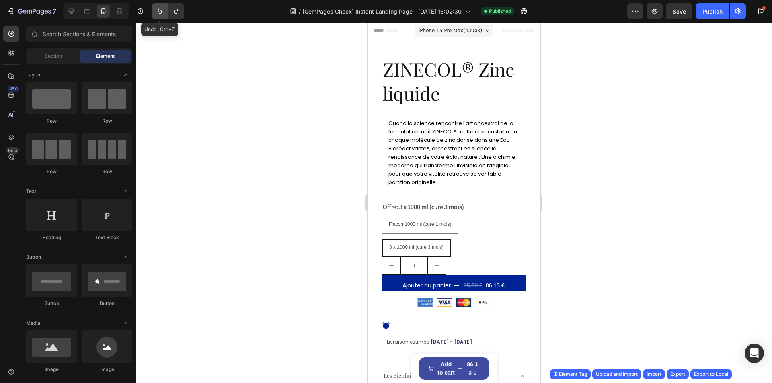
click at [157, 9] on icon "Undo/Redo" at bounding box center [160, 11] width 8 height 8
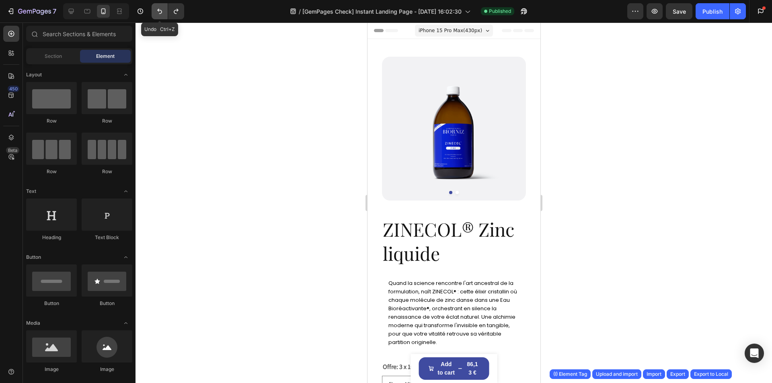
click at [157, 9] on icon "Undo/Redo" at bounding box center [160, 11] width 8 height 8
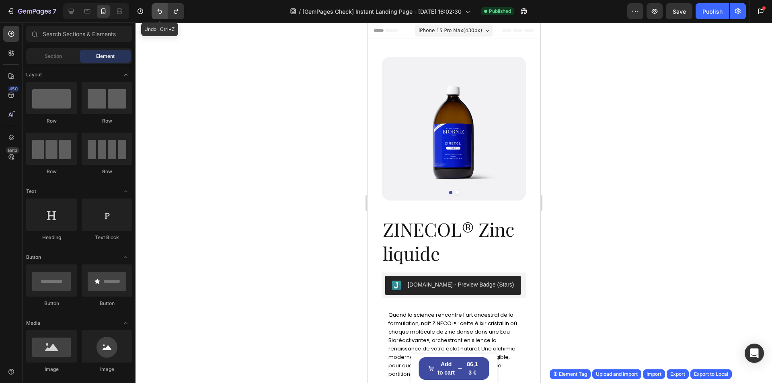
click at [157, 9] on icon "Undo/Redo" at bounding box center [160, 11] width 8 height 8
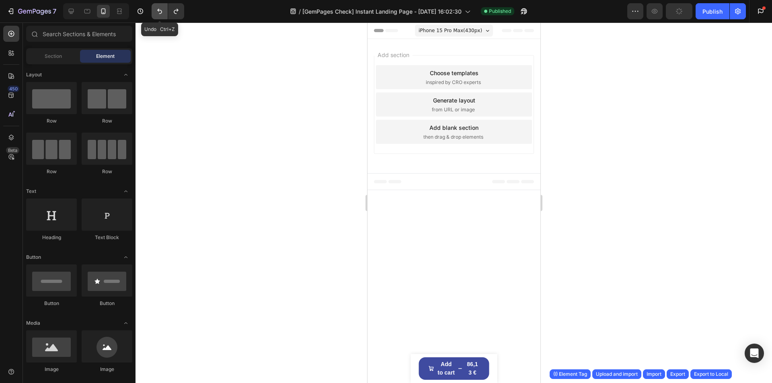
click at [157, 9] on icon "Undo/Redo" at bounding box center [160, 11] width 8 height 8
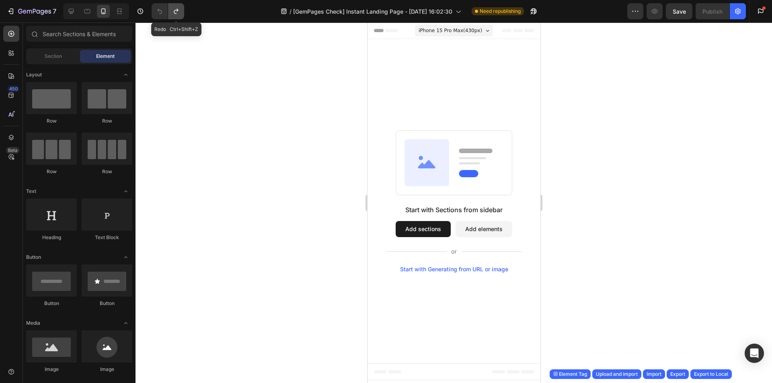
click at [171, 13] on button "Undo/Redo" at bounding box center [176, 11] width 16 height 16
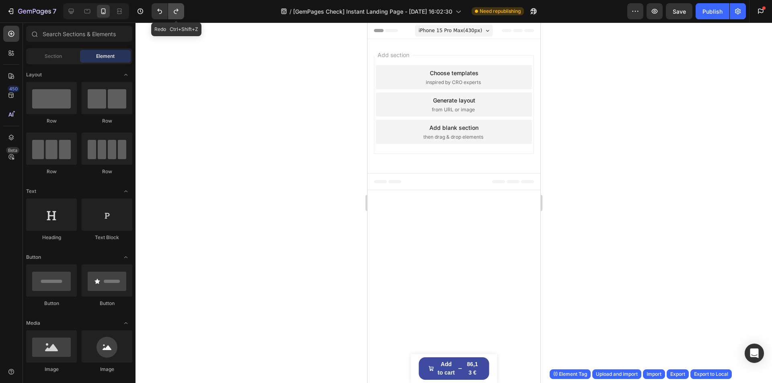
click at [171, 13] on button "Undo/Redo" at bounding box center [176, 11] width 16 height 16
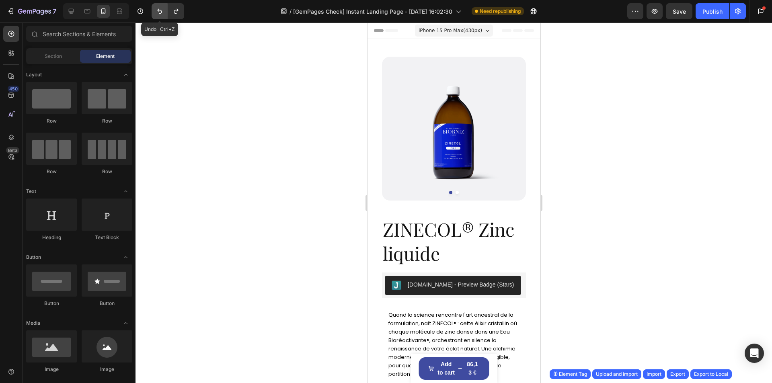
click at [160, 13] on icon "Undo/Redo" at bounding box center [159, 11] width 5 height 5
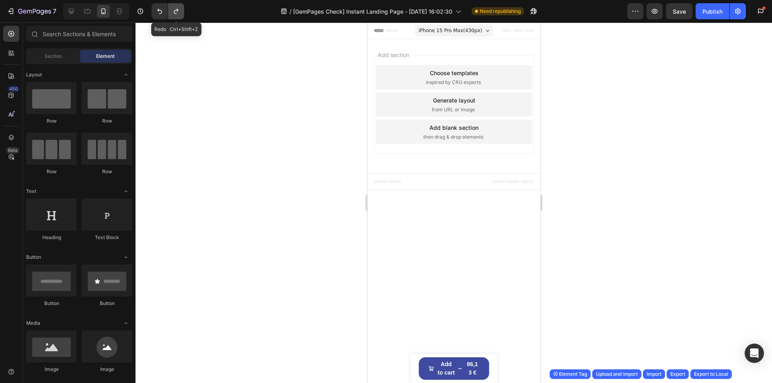
click at [181, 13] on button "Undo/Redo" at bounding box center [176, 11] width 16 height 16
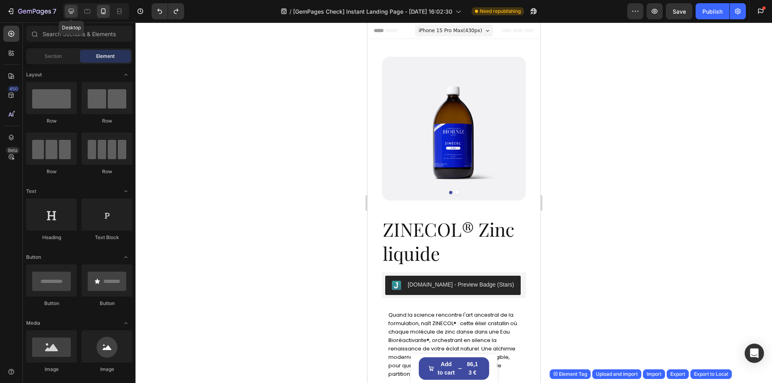
click at [77, 13] on div at bounding box center [71, 11] width 13 height 13
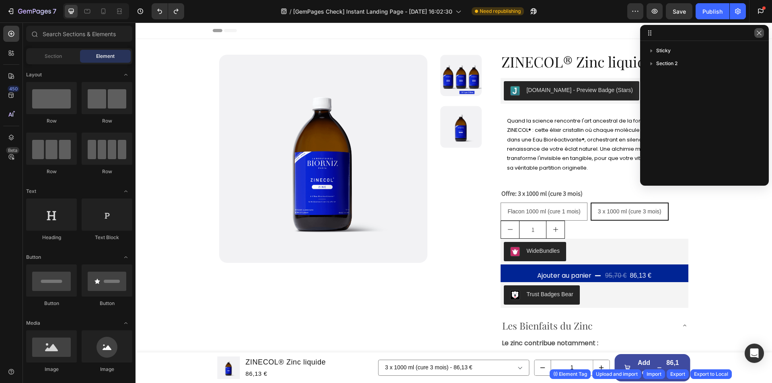
click at [759, 34] on icon "button" at bounding box center [759, 33] width 6 height 6
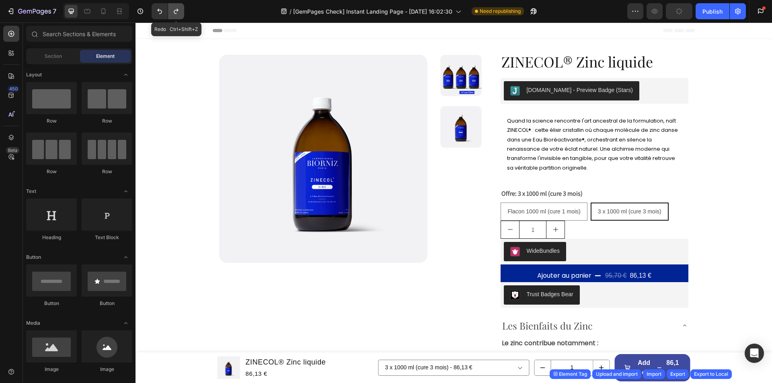
click at [176, 15] on button "Undo/Redo" at bounding box center [176, 11] width 16 height 16
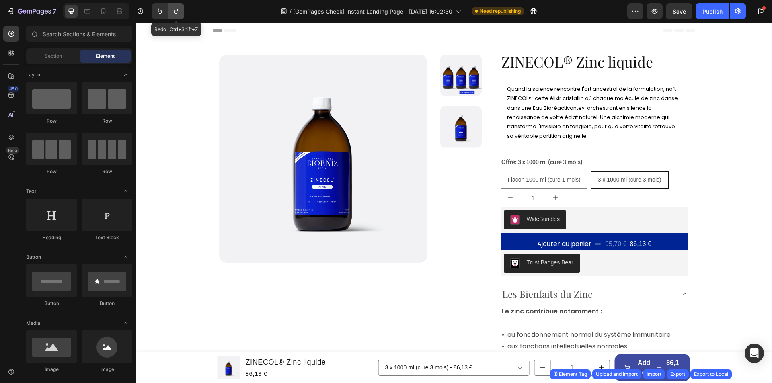
click at [176, 15] on button "Undo/Redo" at bounding box center [176, 11] width 16 height 16
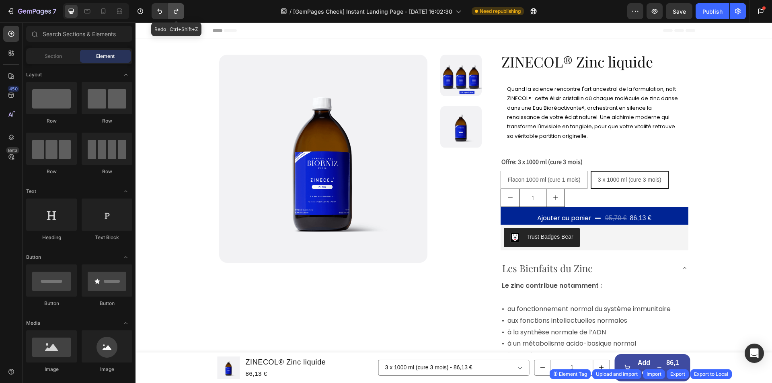
click at [176, 15] on button "Undo/Redo" at bounding box center [176, 11] width 16 height 16
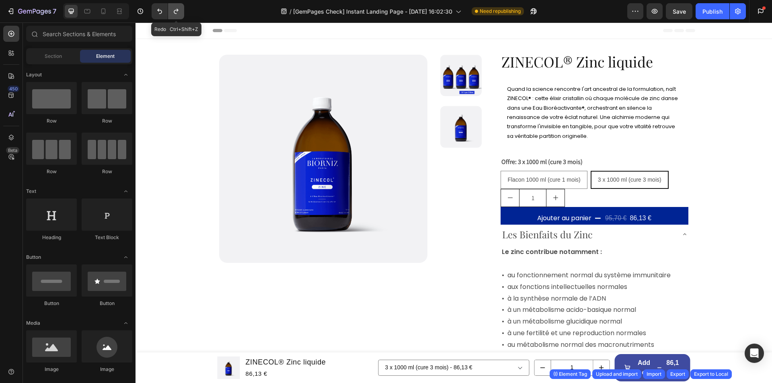
click at [176, 15] on button "Undo/Redo" at bounding box center [176, 11] width 16 height 16
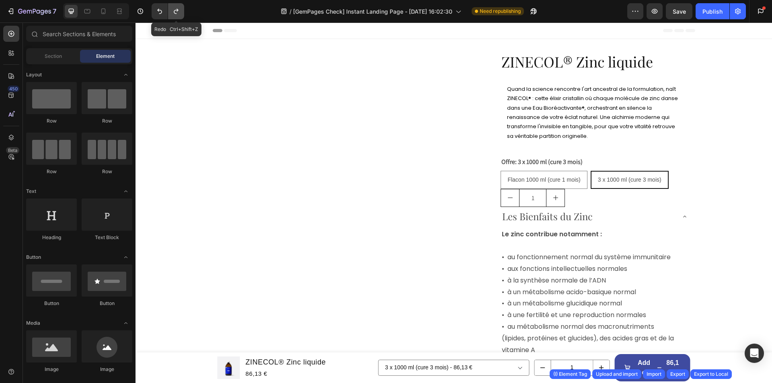
click at [176, 15] on button "Undo/Redo" at bounding box center [176, 11] width 16 height 16
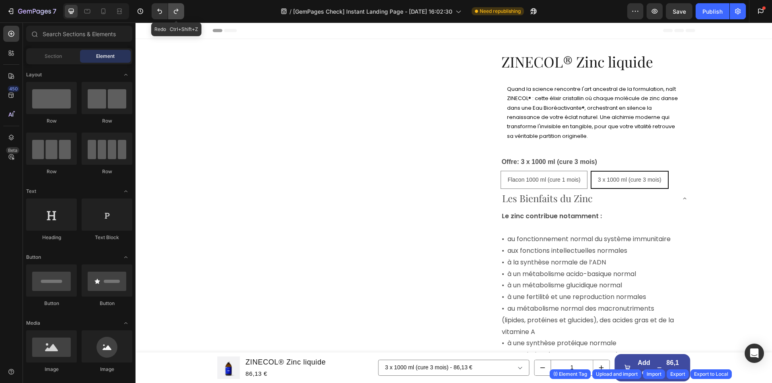
click at [176, 15] on button "Undo/Redo" at bounding box center [176, 11] width 16 height 16
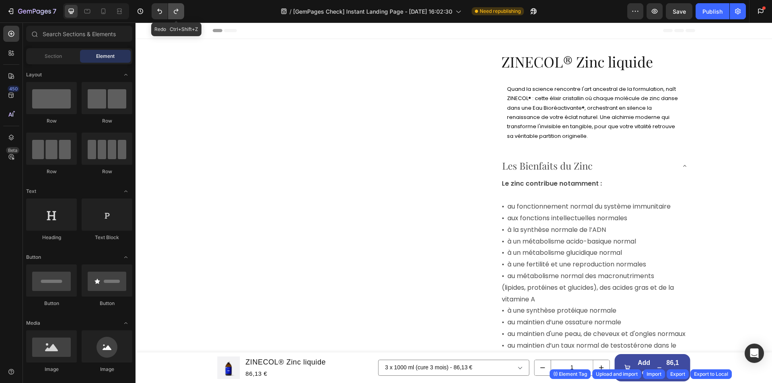
click at [176, 15] on button "Undo/Redo" at bounding box center [176, 11] width 16 height 16
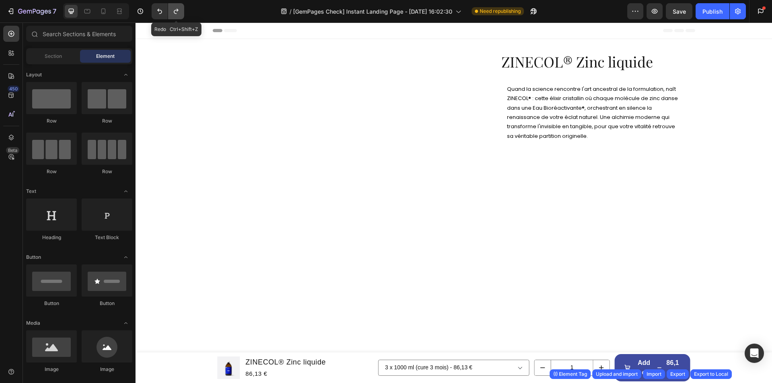
click at [176, 15] on button "Undo/Redo" at bounding box center [176, 11] width 16 height 16
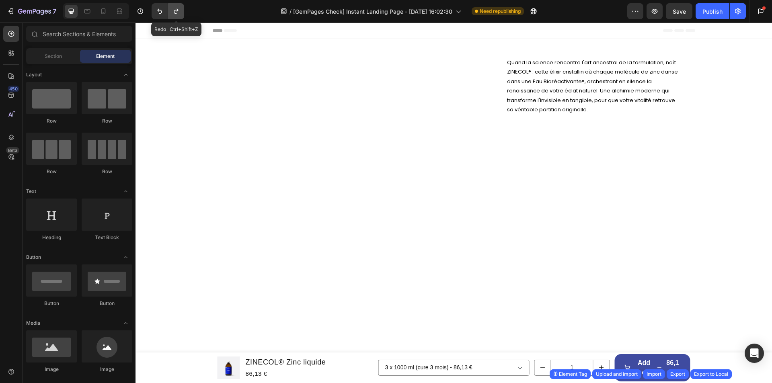
click at [176, 14] on icon "Undo/Redo" at bounding box center [176, 11] width 8 height 8
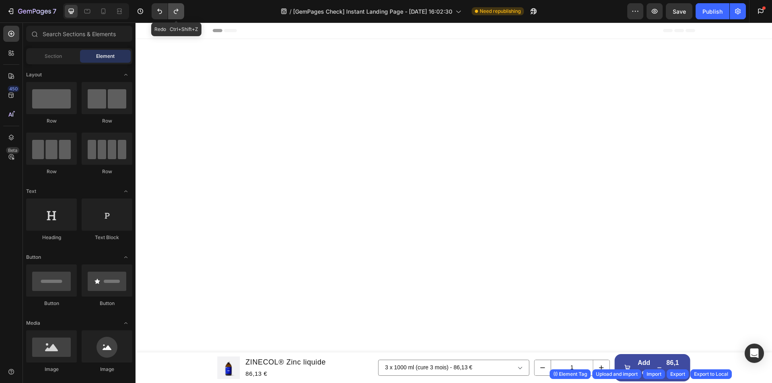
click at [176, 14] on icon "Undo/Redo" at bounding box center [176, 11] width 8 height 8
click at [161, 84] on div "Drop element here Drop element here Product Section 2" at bounding box center [454, 80] width 637 height 83
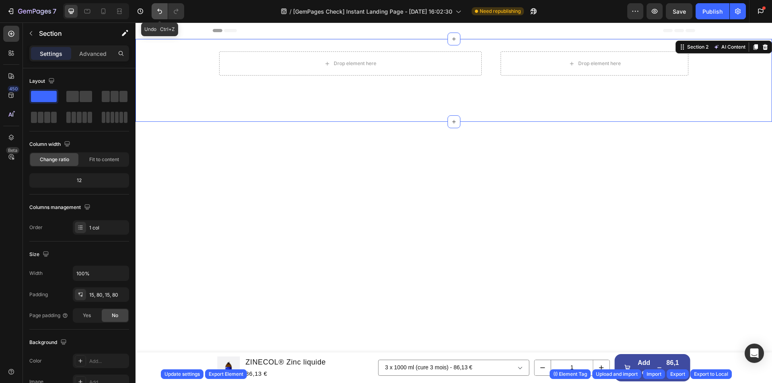
click at [165, 10] on button "Undo/Redo" at bounding box center [160, 11] width 16 height 16
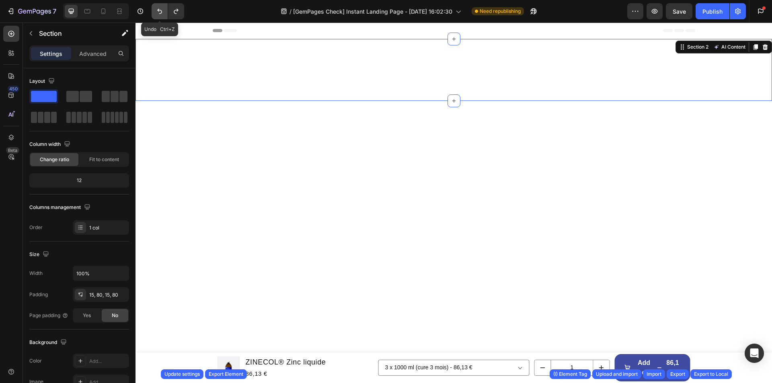
click at [165, 10] on button "Undo/Redo" at bounding box center [160, 11] width 16 height 16
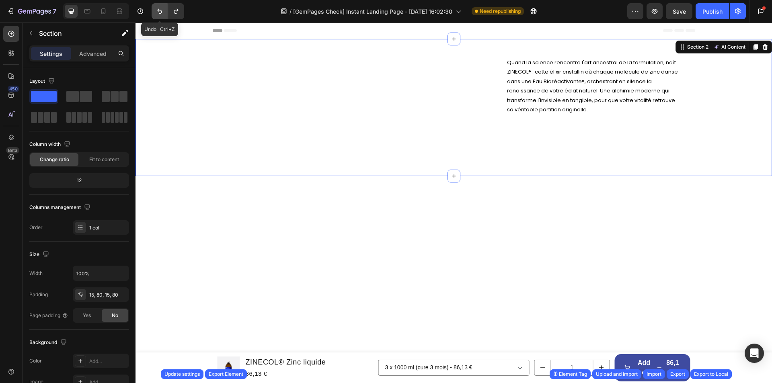
click at [165, 10] on button "Undo/Redo" at bounding box center [160, 11] width 16 height 16
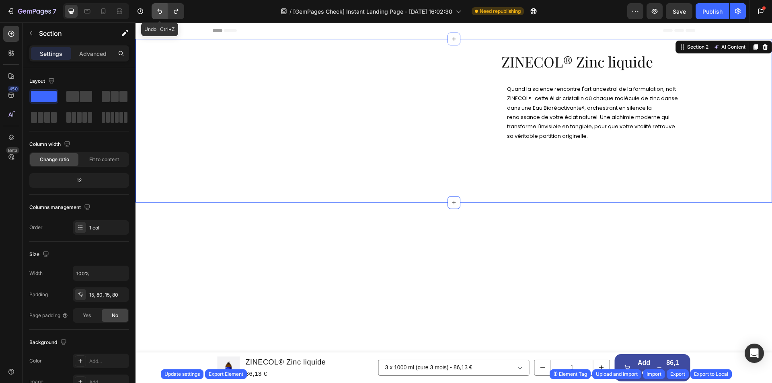
click at [165, 10] on button "Undo/Redo" at bounding box center [160, 11] width 16 height 16
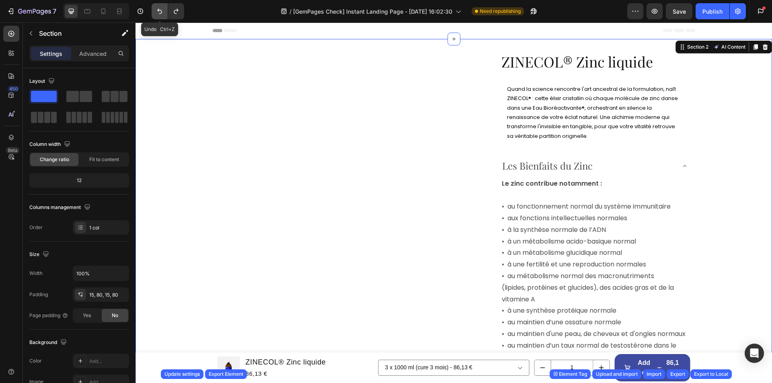
click at [165, 10] on button "Undo/Redo" at bounding box center [160, 11] width 16 height 16
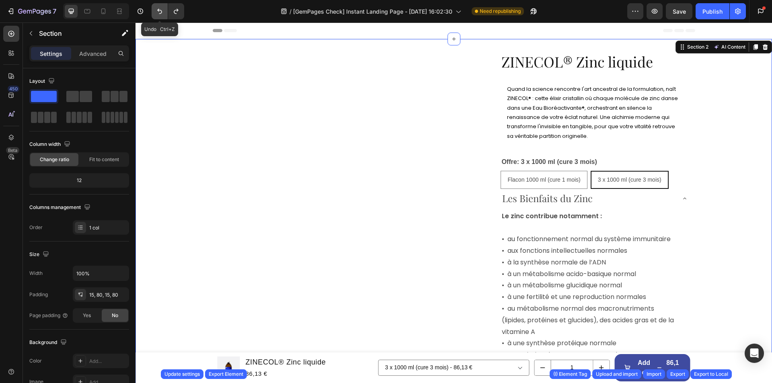
click at [165, 10] on button "Undo/Redo" at bounding box center [160, 11] width 16 height 16
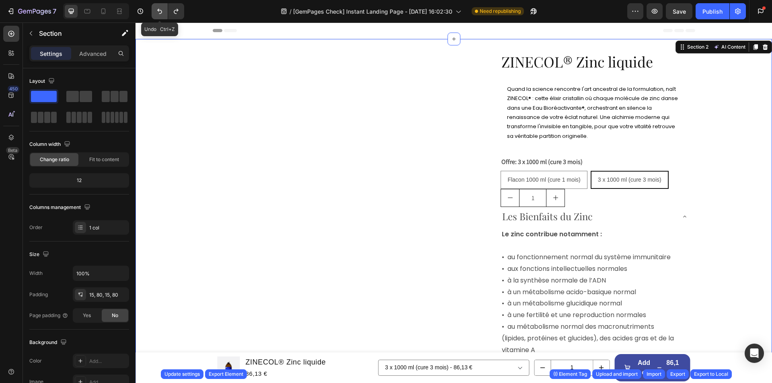
click at [165, 10] on button "Undo/Redo" at bounding box center [160, 11] width 16 height 16
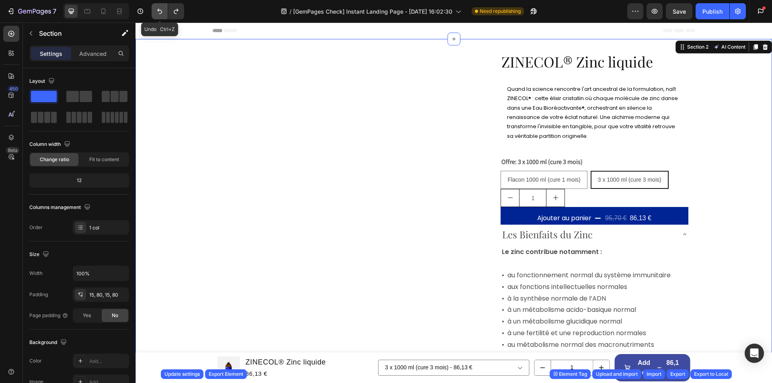
click at [165, 10] on button "Undo/Redo" at bounding box center [160, 11] width 16 height 16
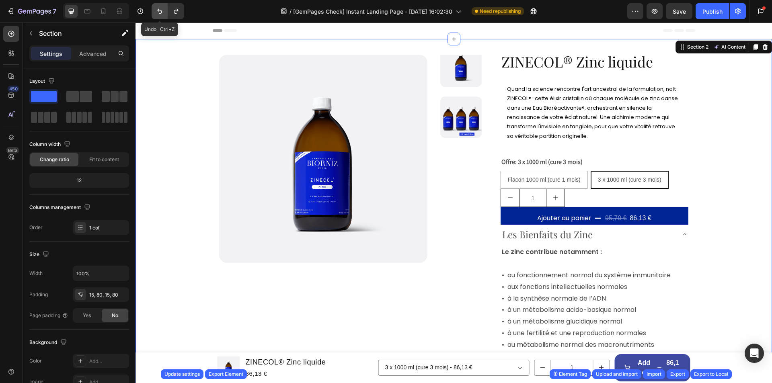
click at [165, 10] on button "Undo/Redo" at bounding box center [160, 11] width 16 height 16
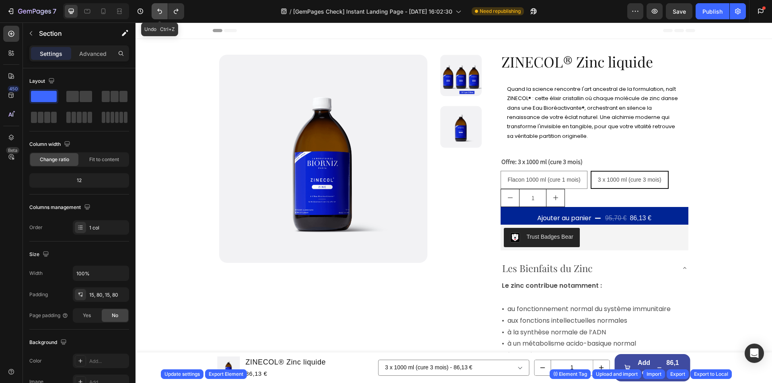
click at [164, 8] on button "Undo/Redo" at bounding box center [160, 11] width 16 height 16
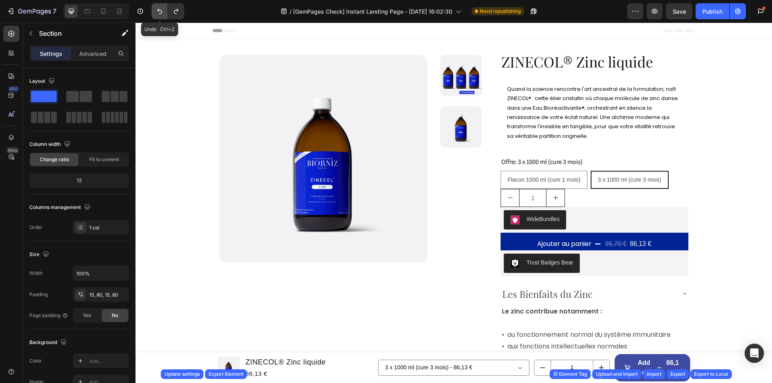
click at [164, 8] on button "Undo/Redo" at bounding box center [160, 11] width 16 height 16
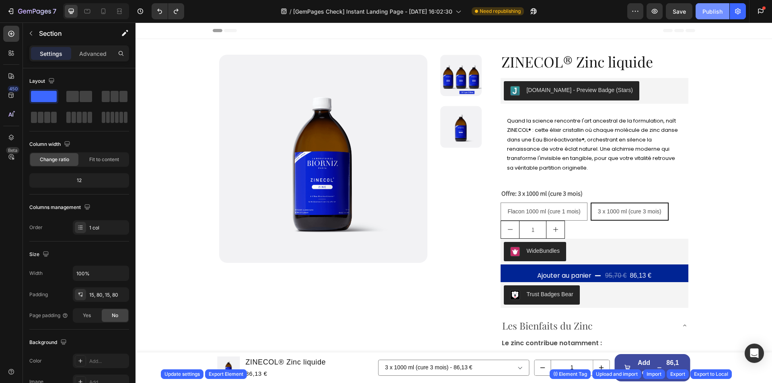
click at [718, 9] on div "Publish" at bounding box center [713, 11] width 20 height 8
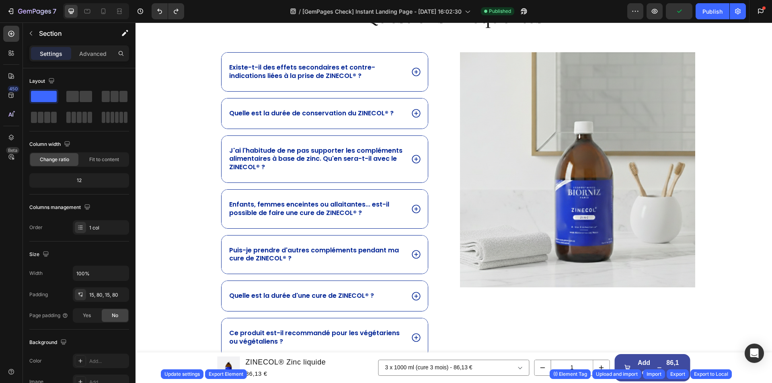
scroll to position [1226, 0]
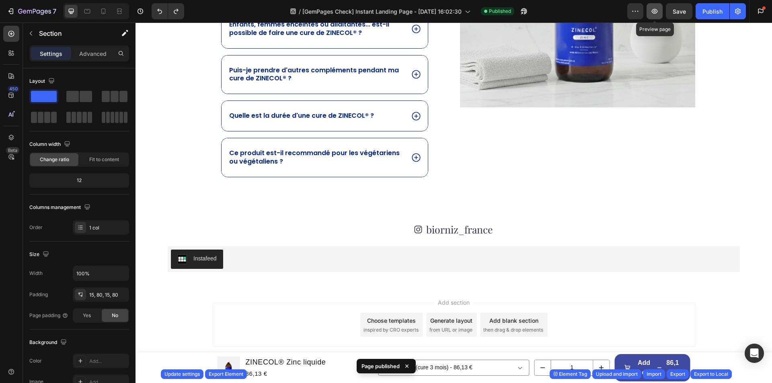
click at [652, 9] on icon "button" at bounding box center [655, 11] width 8 height 8
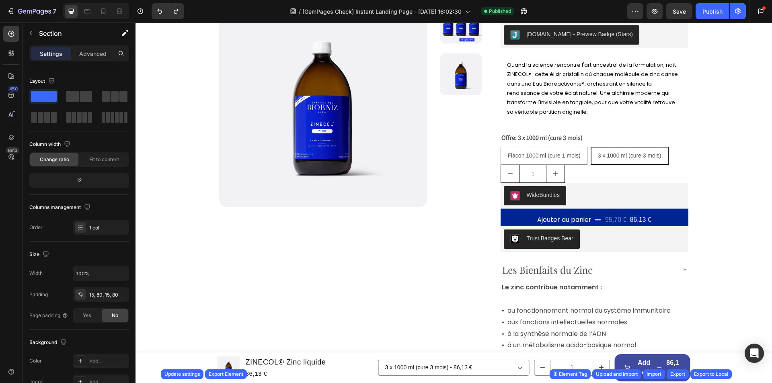
scroll to position [0, 0]
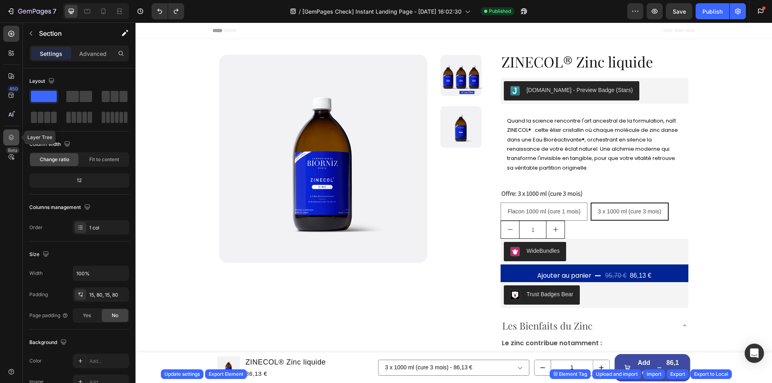
click at [8, 132] on div at bounding box center [11, 138] width 16 height 16
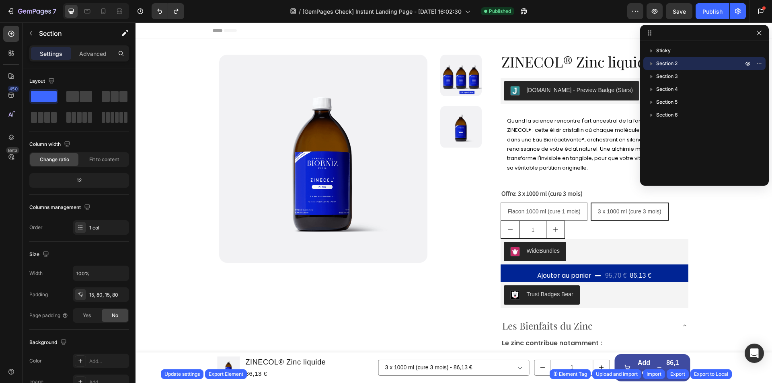
click at [650, 60] on icon "button" at bounding box center [652, 64] width 8 height 8
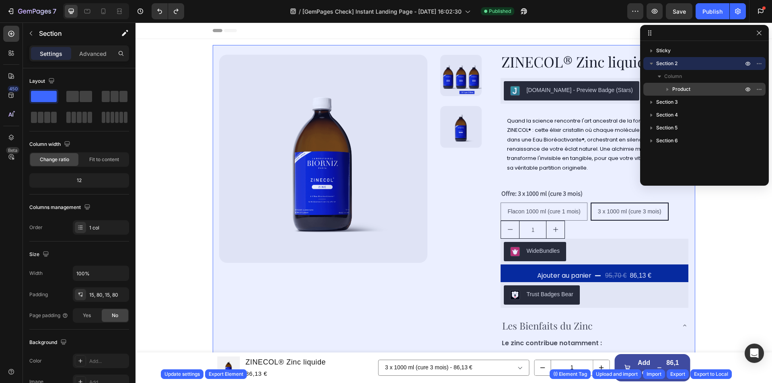
click at [668, 87] on icon "button" at bounding box center [668, 89] width 8 height 8
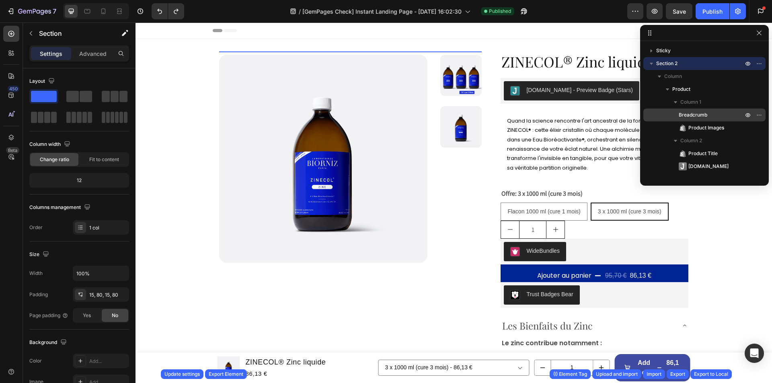
click at [705, 114] on span "Breadcrumb" at bounding box center [693, 115] width 29 height 8
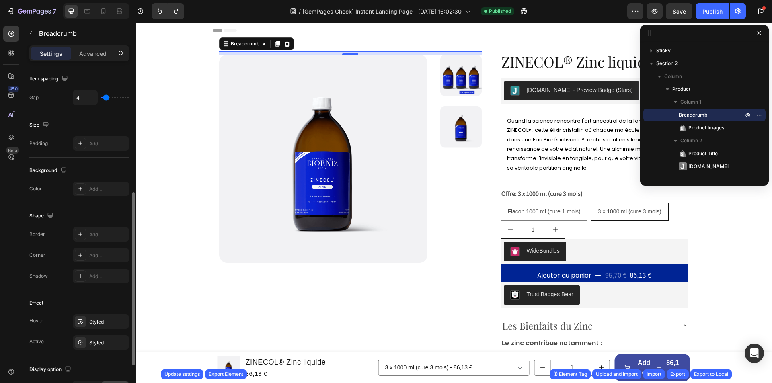
scroll to position [320, 0]
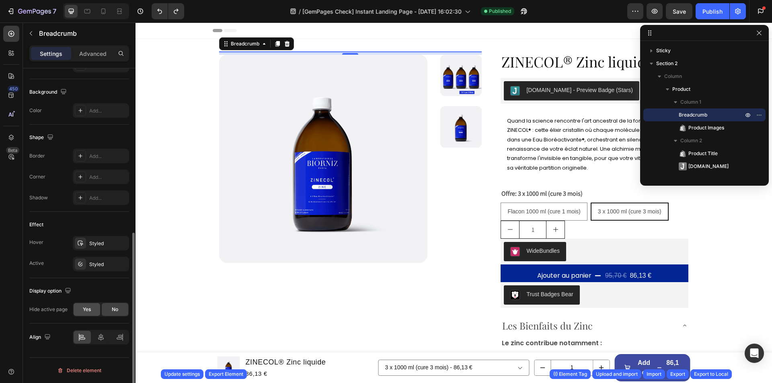
click at [83, 309] on span "Yes" at bounding box center [87, 309] width 8 height 7
click at [107, 311] on div "No" at bounding box center [115, 309] width 27 height 13
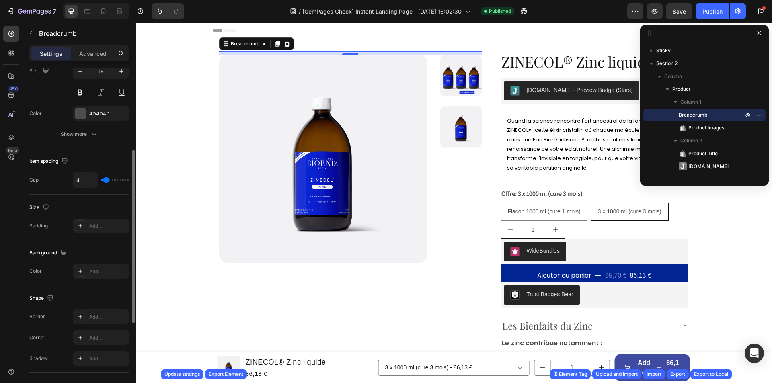
scroll to position [119, 0]
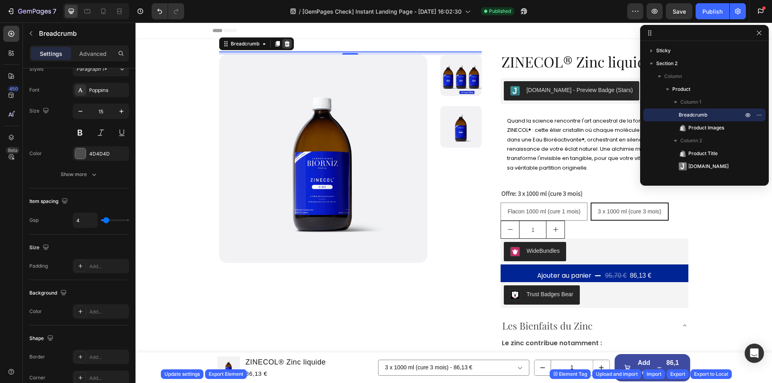
click at [284, 46] on icon at bounding box center [287, 44] width 6 height 6
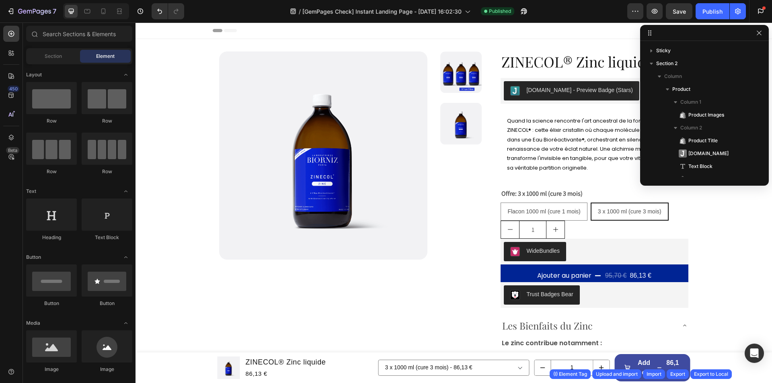
drag, startPoint x: 759, startPoint y: 33, endPoint x: 742, endPoint y: 28, distance: 17.4
click at [756, 32] on icon "button" at bounding box center [759, 33] width 6 height 6
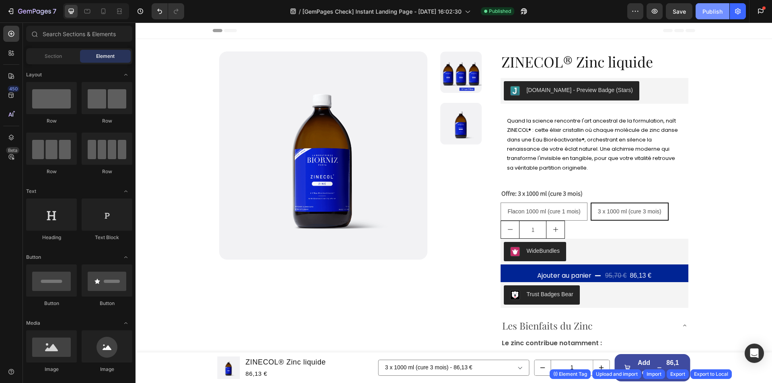
click at [713, 14] on div "Publish" at bounding box center [713, 11] width 20 height 8
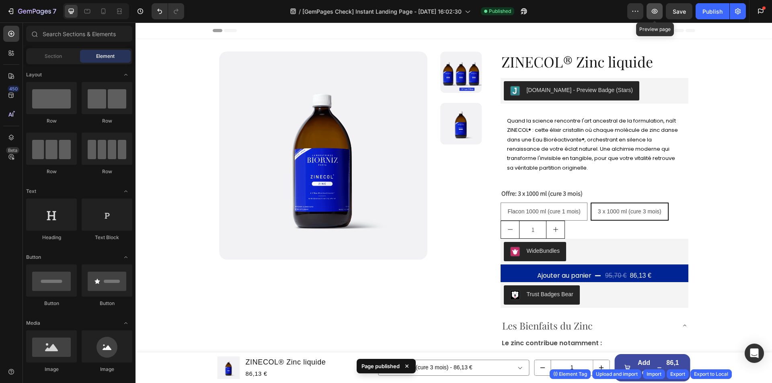
click at [650, 10] on button "button" at bounding box center [655, 11] width 16 height 16
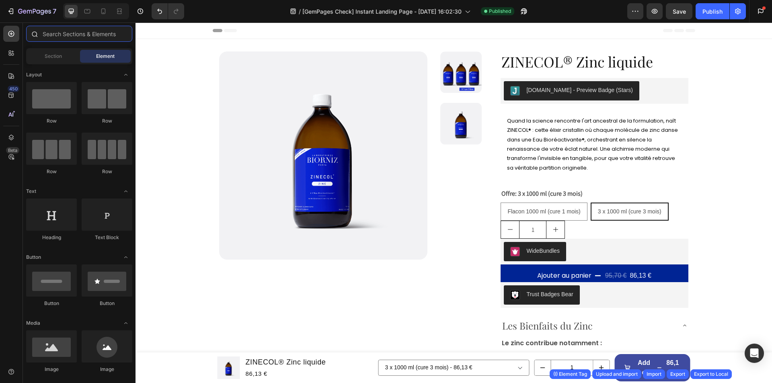
click at [66, 33] on input "text" at bounding box center [79, 34] width 106 height 16
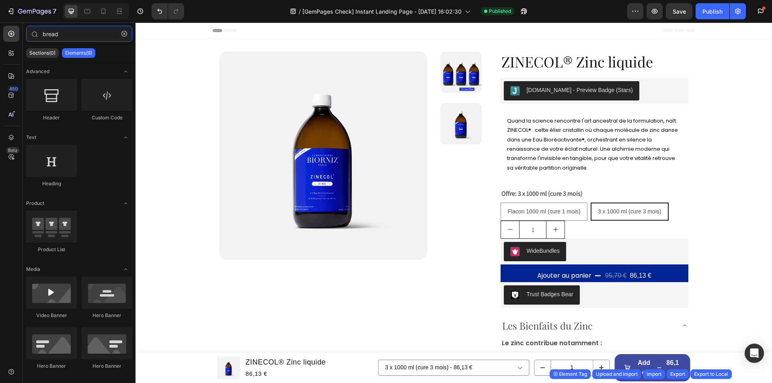
type input "bread"
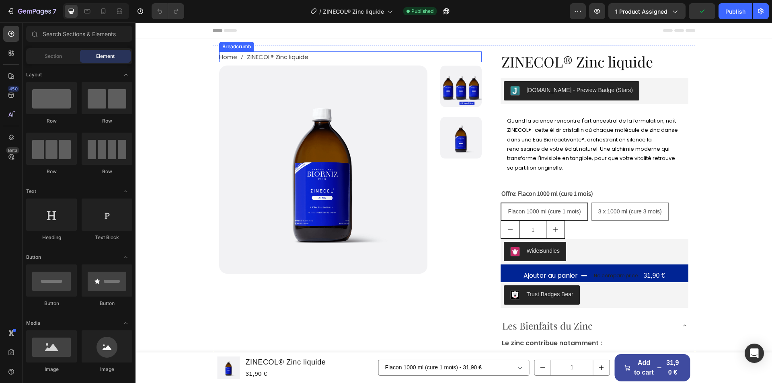
click at [313, 54] on nav "Home ZINECOL® Zinc liquide" at bounding box center [350, 56] width 263 height 11
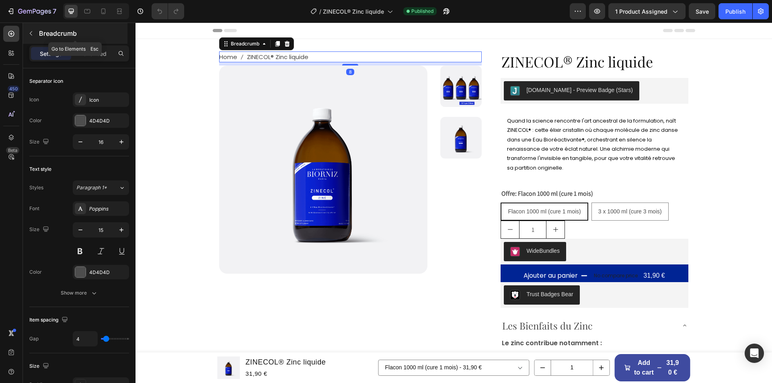
click at [30, 34] on icon "button" at bounding box center [31, 33] width 6 height 6
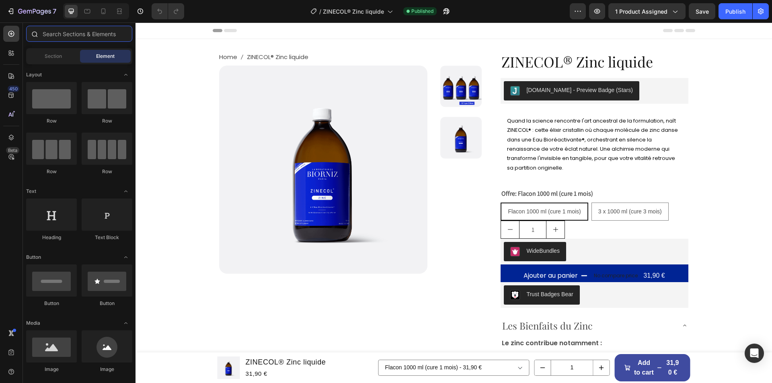
click at [54, 34] on input "text" at bounding box center [79, 34] width 106 height 16
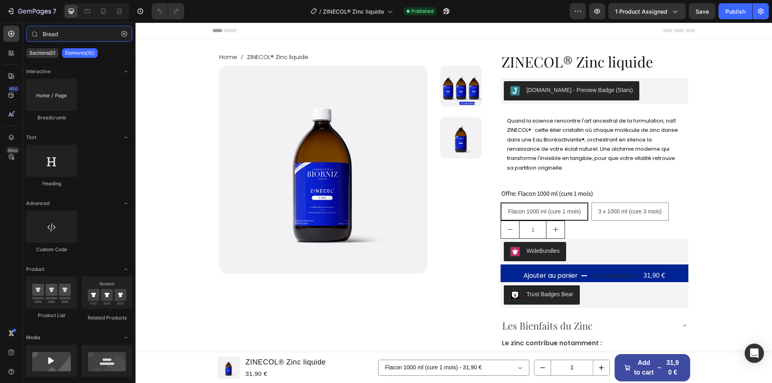
type input "Bread"
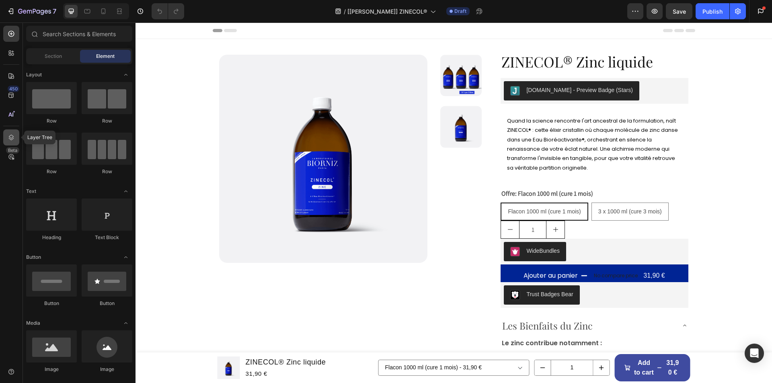
drag, startPoint x: 7, startPoint y: 139, endPoint x: 9, endPoint y: 116, distance: 22.7
click at [7, 139] on div at bounding box center [11, 138] width 16 height 16
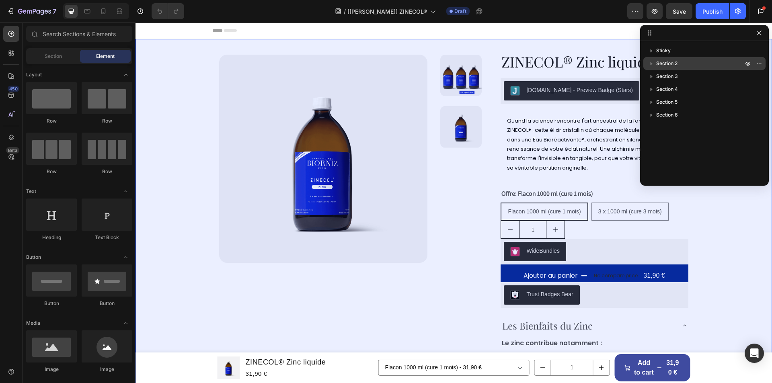
click at [651, 60] on icon "button" at bounding box center [652, 64] width 8 height 8
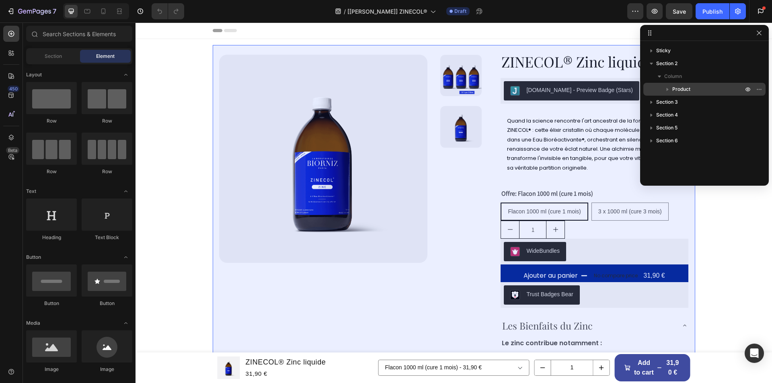
click at [670, 89] on icon "button" at bounding box center [668, 89] width 8 height 8
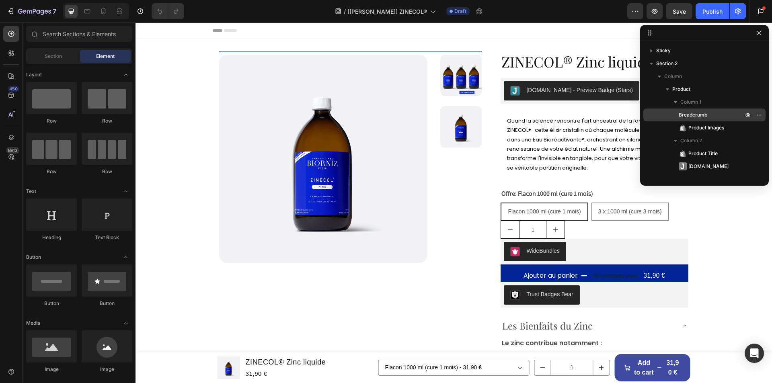
click at [691, 117] on span "Breadcrumb" at bounding box center [693, 115] width 29 height 8
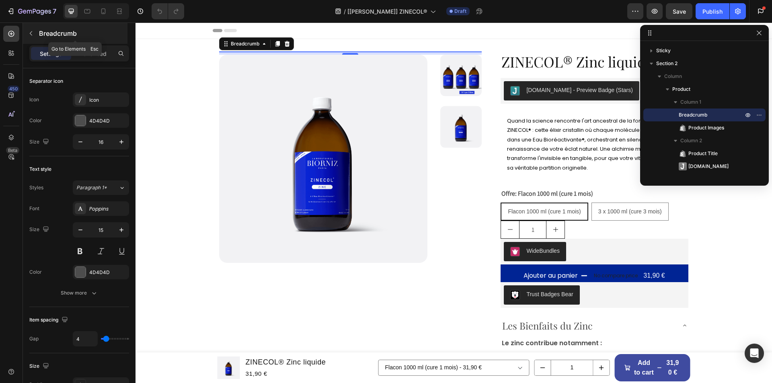
click at [33, 35] on icon "button" at bounding box center [31, 33] width 6 height 6
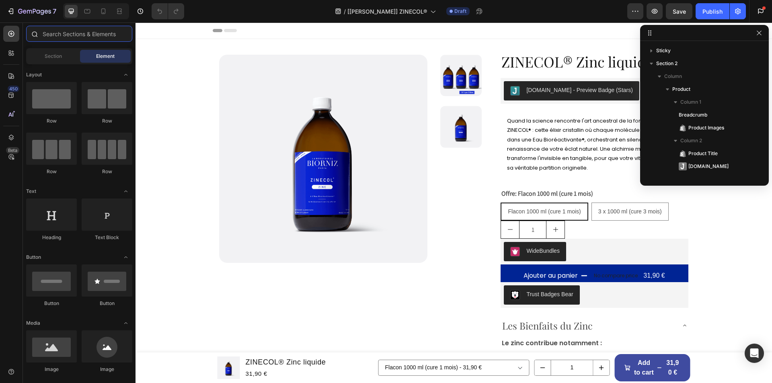
click at [52, 34] on input "text" at bounding box center [79, 34] width 106 height 16
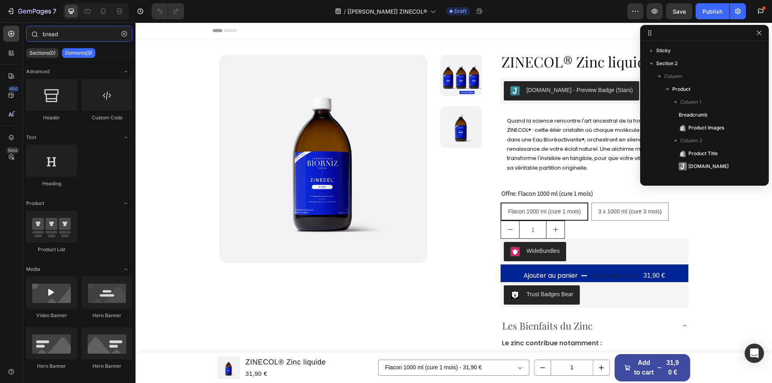
paste input "B"
type input "Bread"
click at [85, 162] on div "Heading" at bounding box center [79, 170] width 106 height 50
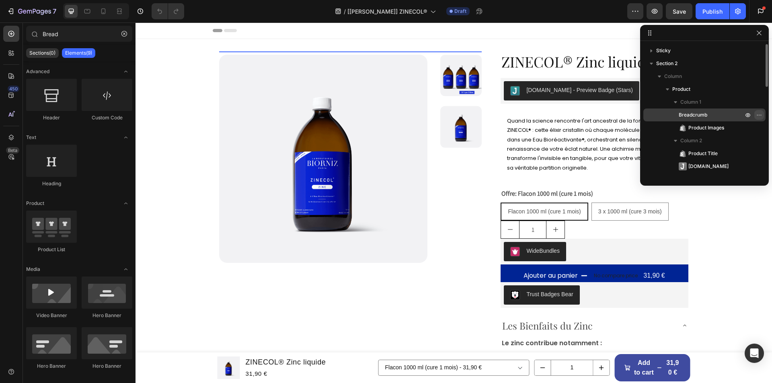
click at [758, 117] on icon "button" at bounding box center [759, 115] width 6 height 6
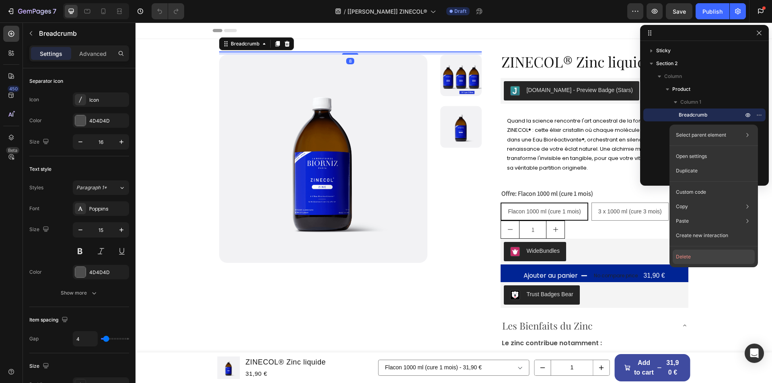
drag, startPoint x: 683, startPoint y: 255, endPoint x: 554, endPoint y: 214, distance: 135.0
click at [683, 255] on button "Delete" at bounding box center [714, 257] width 82 height 14
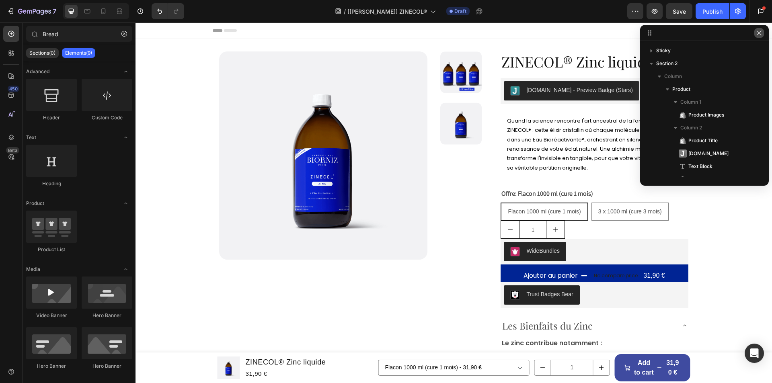
click at [758, 32] on icon "button" at bounding box center [759, 33] width 4 height 4
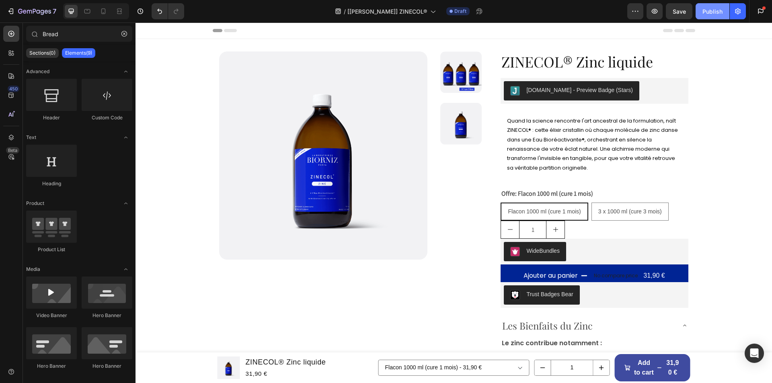
click at [717, 9] on div "Publish" at bounding box center [713, 11] width 20 height 8
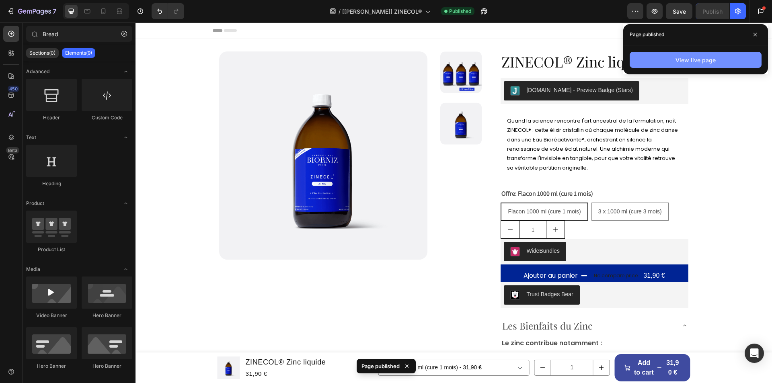
click at [676, 58] on div "View live page" at bounding box center [696, 60] width 40 height 8
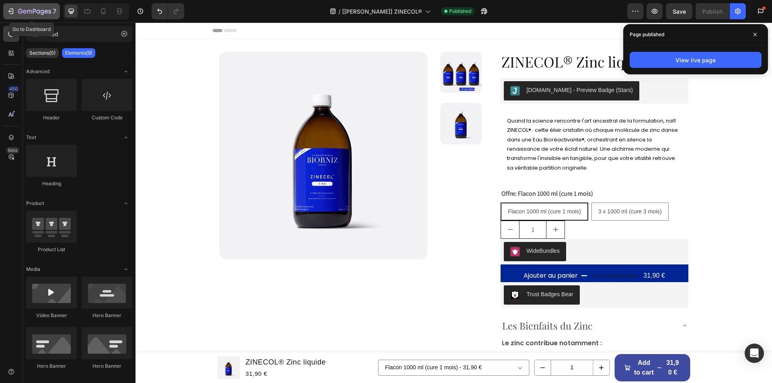
click at [35, 14] on icon "button" at bounding box center [34, 11] width 33 height 7
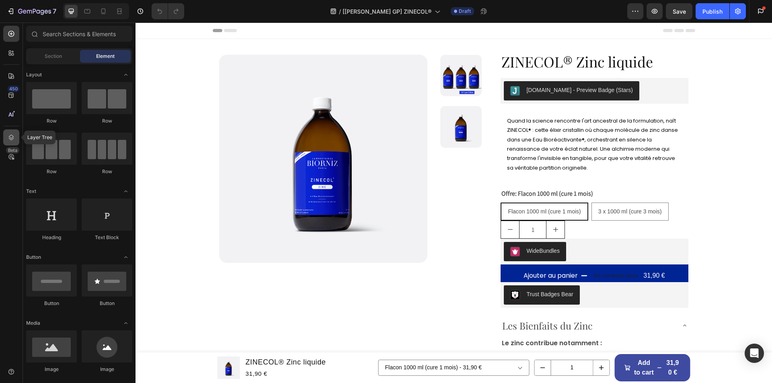
click at [13, 134] on icon at bounding box center [11, 138] width 8 height 8
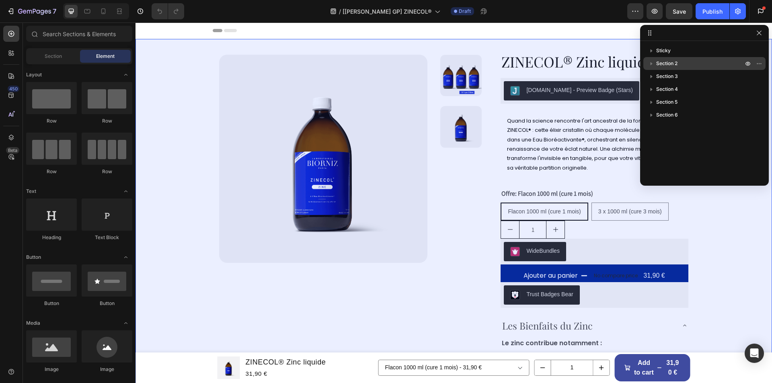
click at [655, 65] on icon "button" at bounding box center [652, 64] width 8 height 8
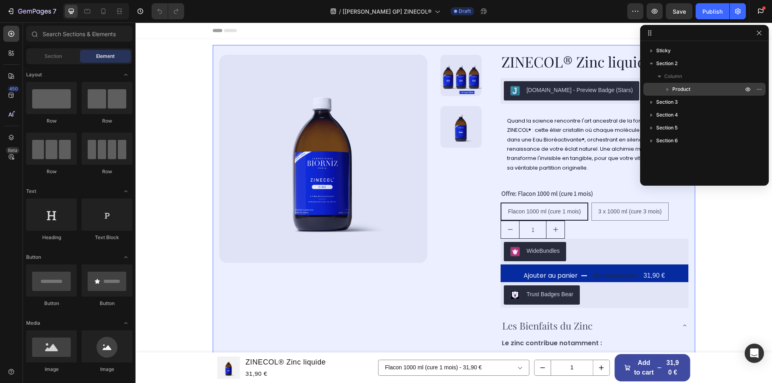
click at [666, 87] on icon "button" at bounding box center [668, 89] width 8 height 8
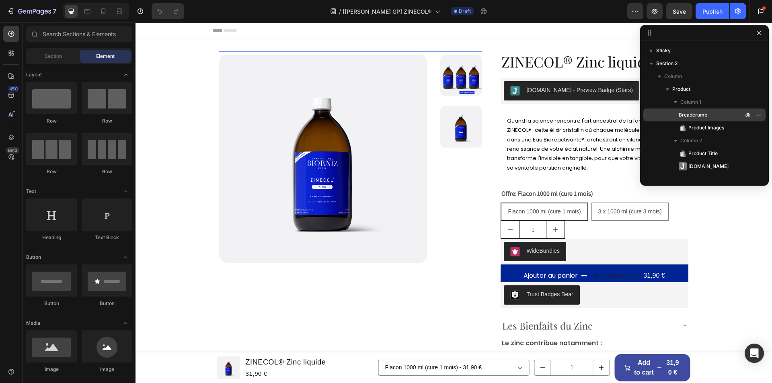
click at [689, 113] on span "Breadcrumb" at bounding box center [693, 115] width 29 height 8
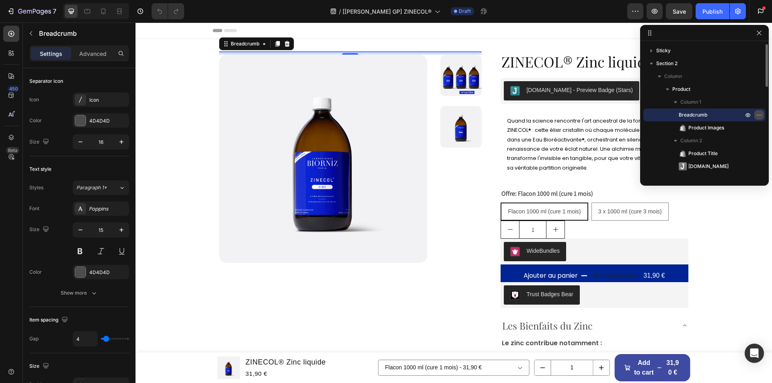
click at [757, 115] on icon "button" at bounding box center [759, 115] width 6 height 6
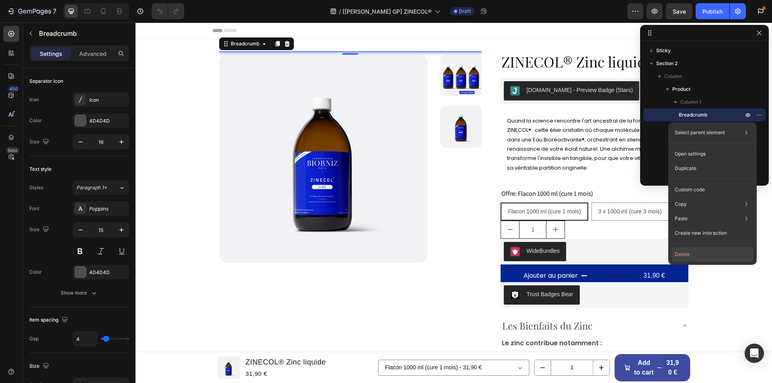
click at [687, 256] on button "Delete" at bounding box center [713, 254] width 82 height 14
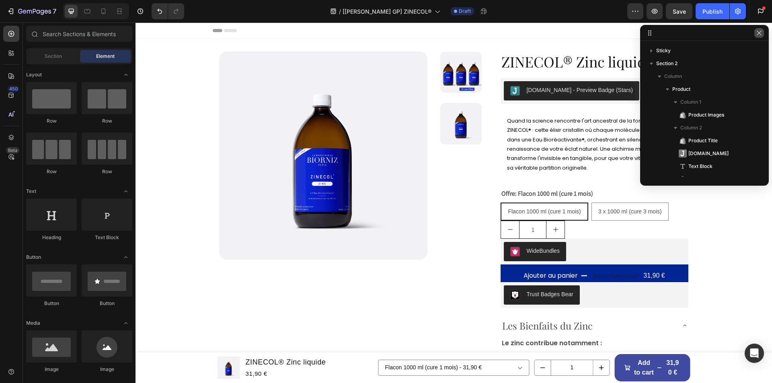
click at [756, 32] on button "button" at bounding box center [760, 33] width 10 height 10
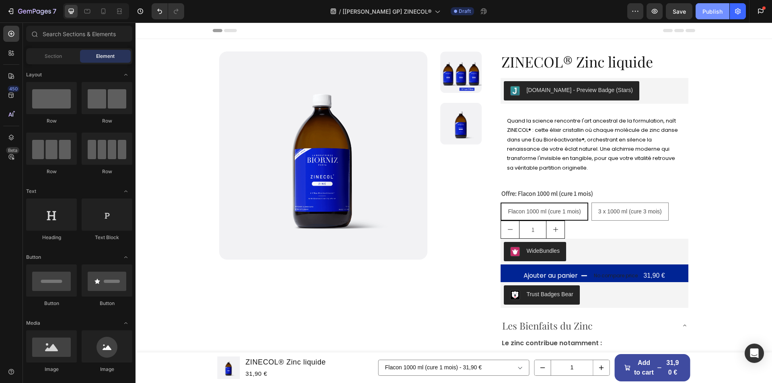
click at [712, 8] on div "Publish" at bounding box center [713, 11] width 20 height 8
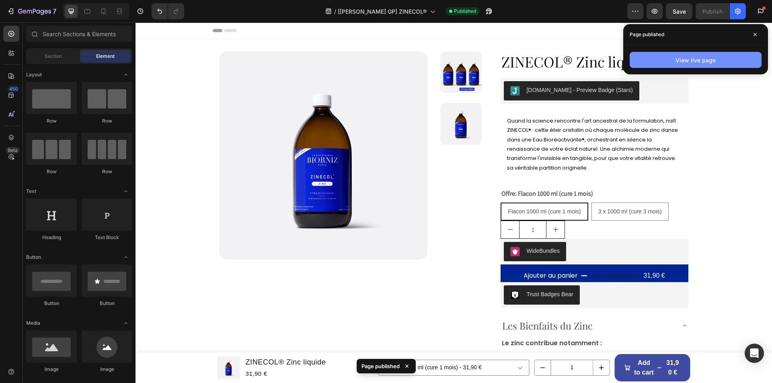
click at [674, 62] on button "View live page" at bounding box center [696, 60] width 132 height 16
